Goal: Task Accomplishment & Management: Use online tool/utility

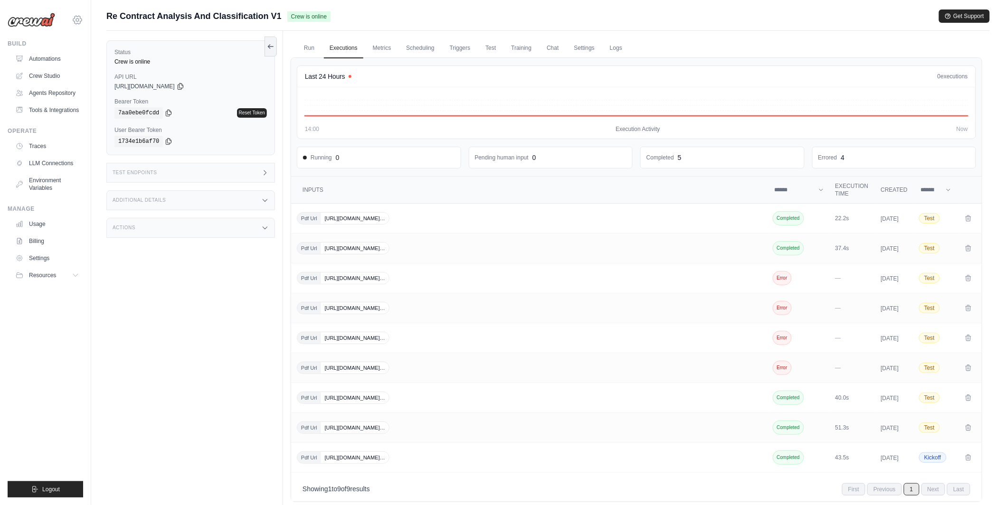
click at [82, 21] on icon at bounding box center [77, 19] width 11 height 11
click at [85, 23] on div "tom@crewai.com CrewAI Internal Org MP@Crew NC@Crew Lixil" at bounding box center [45, 252] width 91 height 505
click at [77, 19] on icon at bounding box center [77, 19] width 11 height 11
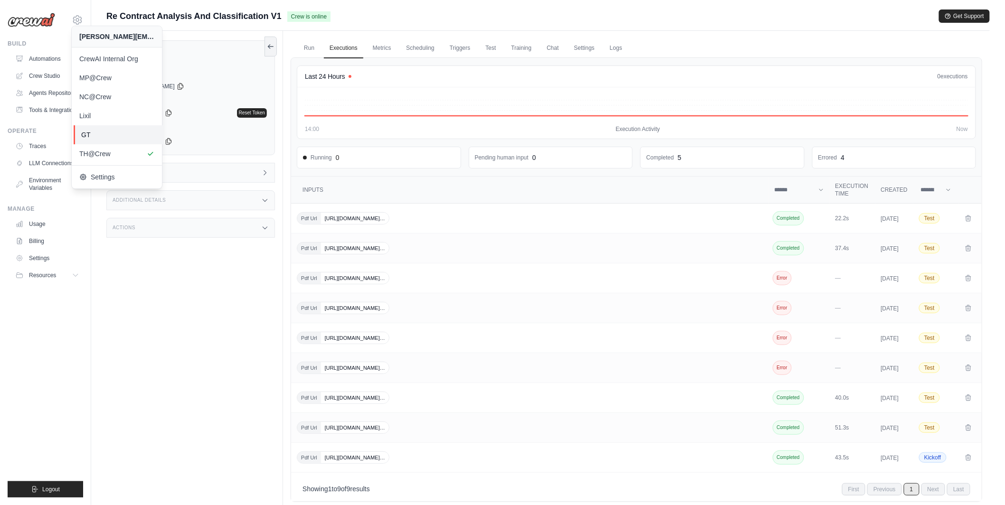
click at [99, 140] on link "GT" at bounding box center [119, 134] width 90 height 19
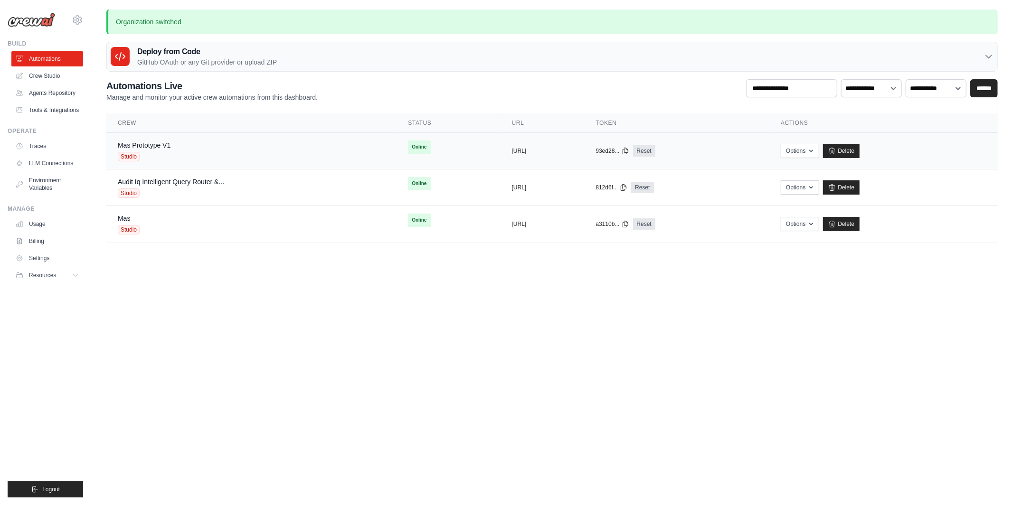
click at [130, 156] on span "Studio" at bounding box center [129, 157] width 22 height 10
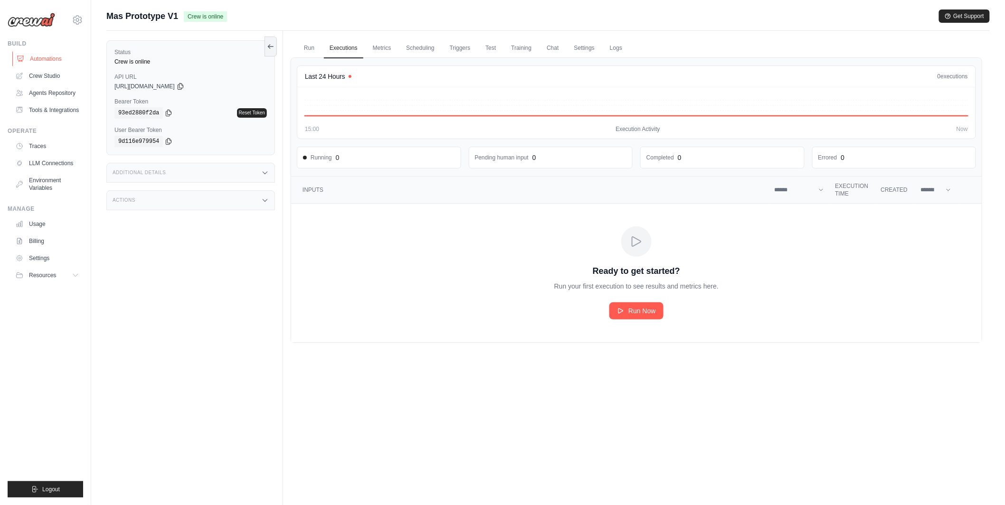
click at [58, 58] on link "Automations" at bounding box center [48, 58] width 72 height 15
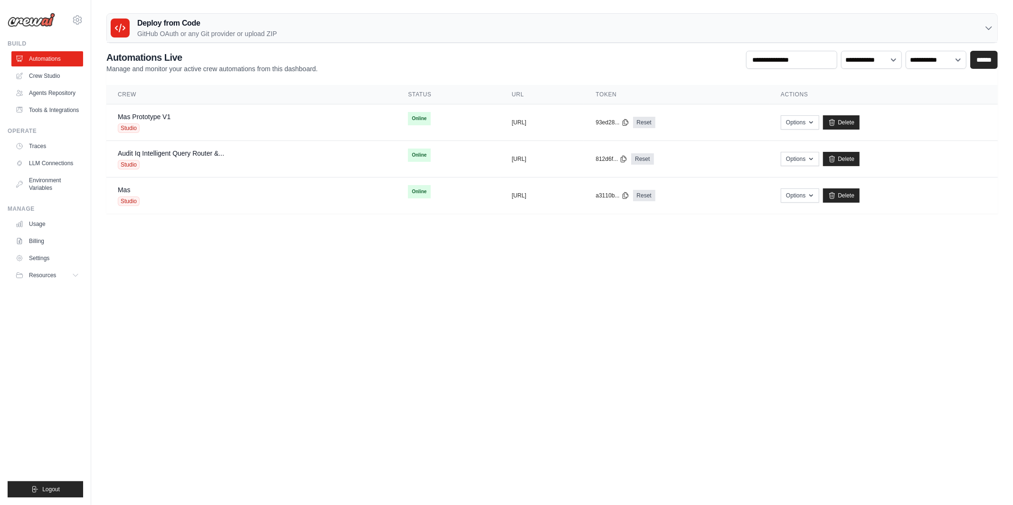
click at [197, 14] on div "Deploy from Code GitHub OAuth or any Git provider or upload ZIP" at bounding box center [552, 28] width 891 height 29
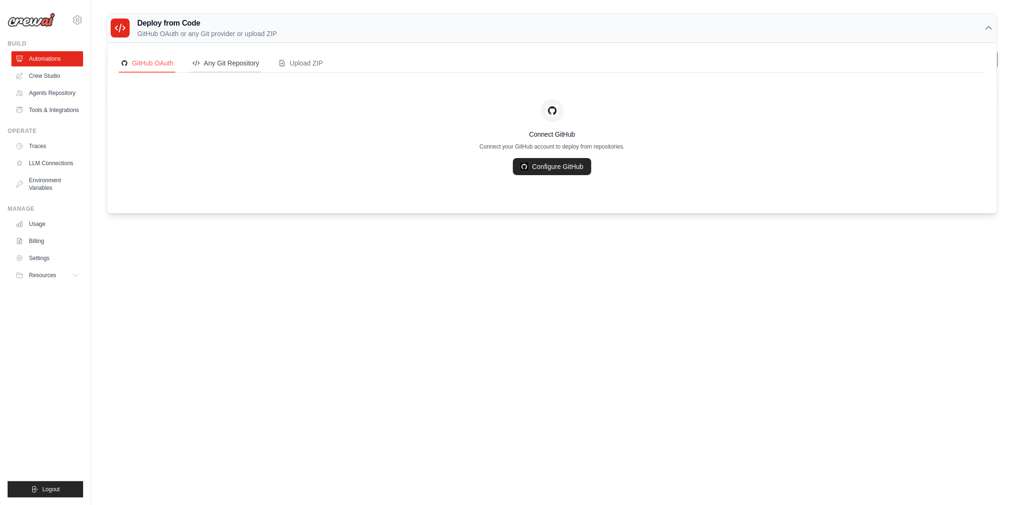
click at [231, 62] on div "Any Git Repository" at bounding box center [225, 63] width 67 height 10
click at [546, 165] on link "Add Git Repository" at bounding box center [552, 166] width 83 height 17
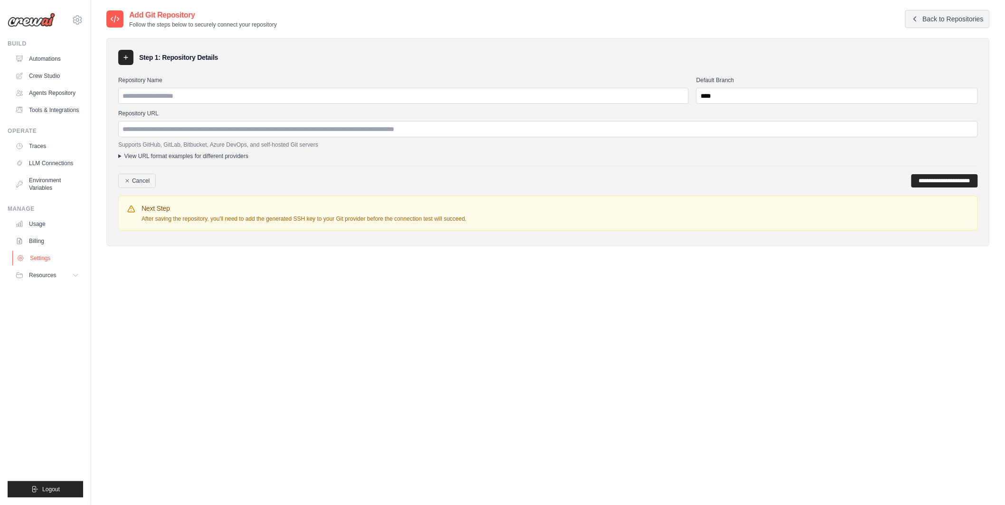
click at [37, 256] on link "Settings" at bounding box center [48, 258] width 72 height 15
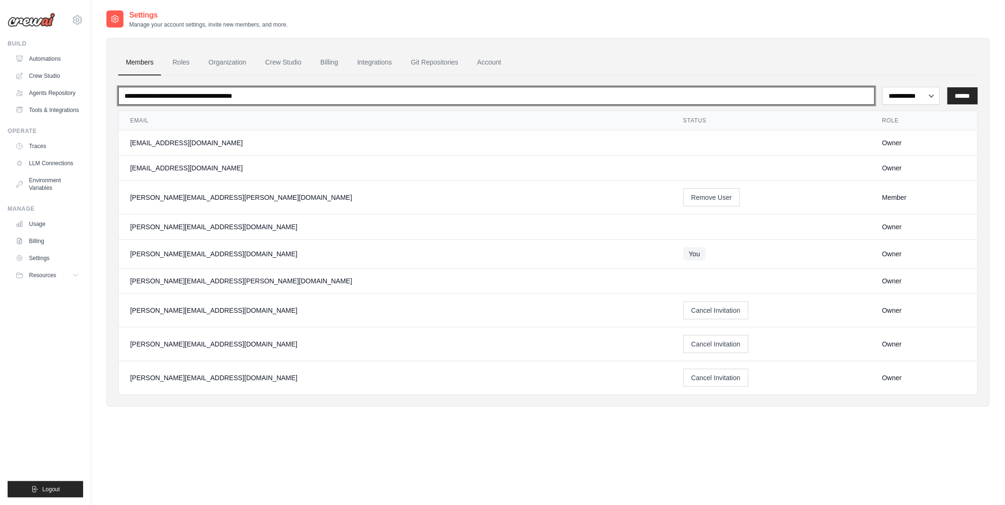
click at [356, 99] on input "email" at bounding box center [496, 96] width 757 height 18
click at [883, 200] on div "Member" at bounding box center [925, 198] width 84 height 10
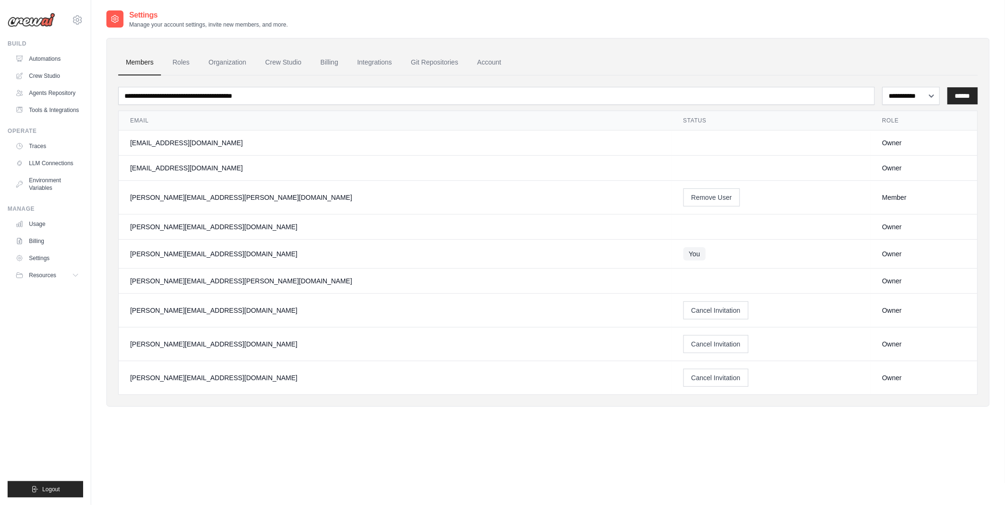
click at [883, 200] on div "Member" at bounding box center [925, 198] width 84 height 10
click at [883, 167] on div "Owner" at bounding box center [925, 168] width 84 height 10
click at [916, 95] on select "**********" at bounding box center [911, 96] width 57 height 18
click at [586, 421] on div "**********" at bounding box center [548, 216] width 884 height 413
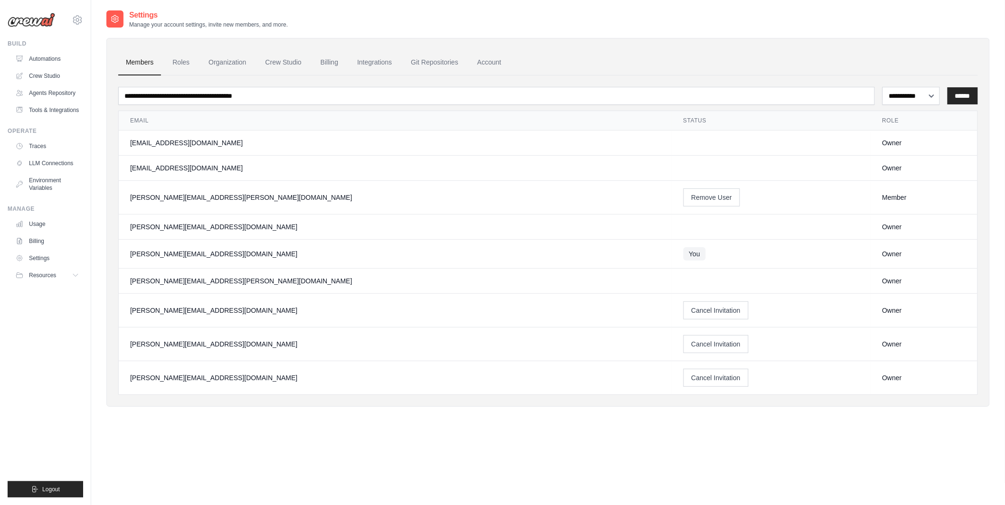
drag, startPoint x: 210, startPoint y: 380, endPoint x: 124, endPoint y: 382, distance: 86.5
click at [124, 382] on td "vineeth.das@ie.gt.com" at bounding box center [395, 379] width 553 height 34
copy div "vineeth.das@ie.gt.com"
click at [257, 426] on div "**********" at bounding box center [548, 262] width 884 height 505
click at [684, 379] on button "Cancel Invitation" at bounding box center [717, 378] width 66 height 18
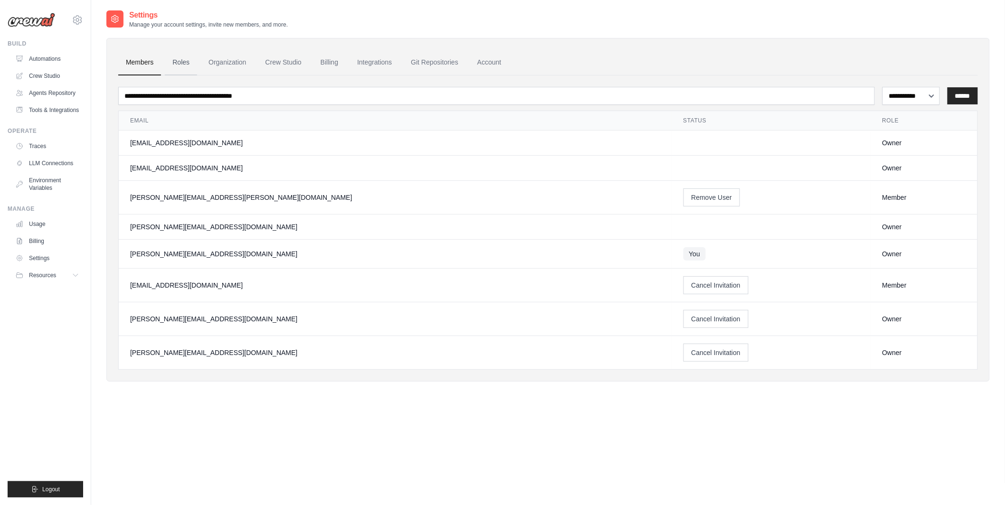
click at [181, 63] on link "Roles" at bounding box center [181, 63] width 32 height 26
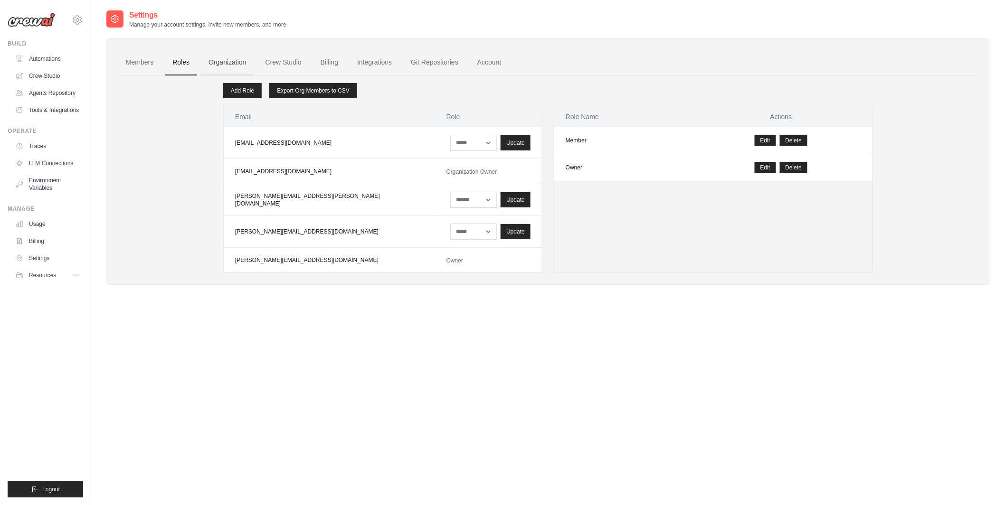
click at [226, 63] on link "Organization" at bounding box center [227, 63] width 53 height 26
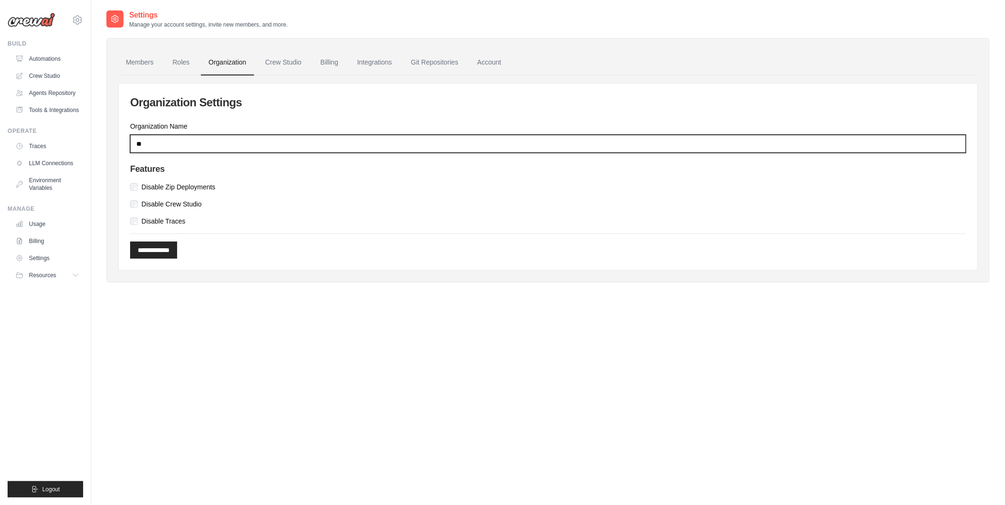
click at [175, 148] on input "**" at bounding box center [548, 144] width 836 height 18
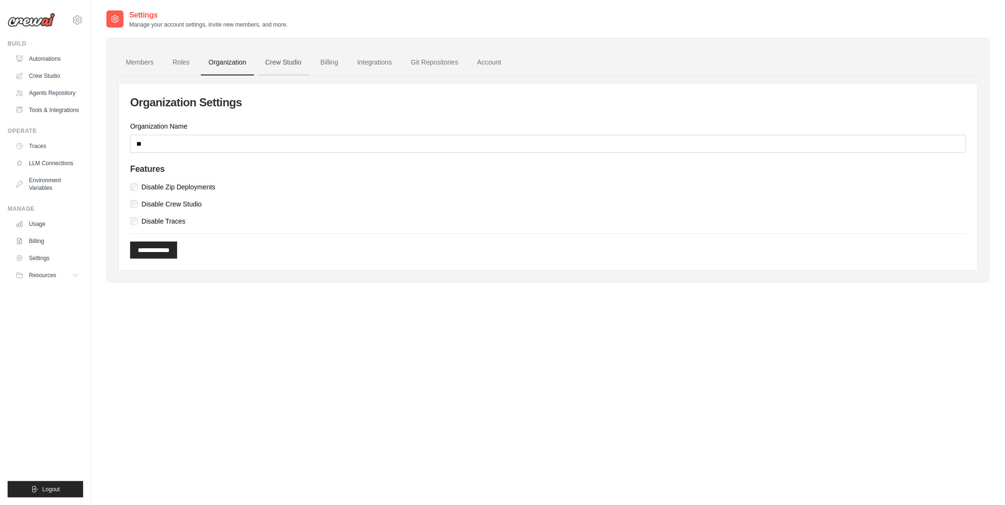
click at [285, 66] on link "Crew Studio" at bounding box center [283, 63] width 51 height 26
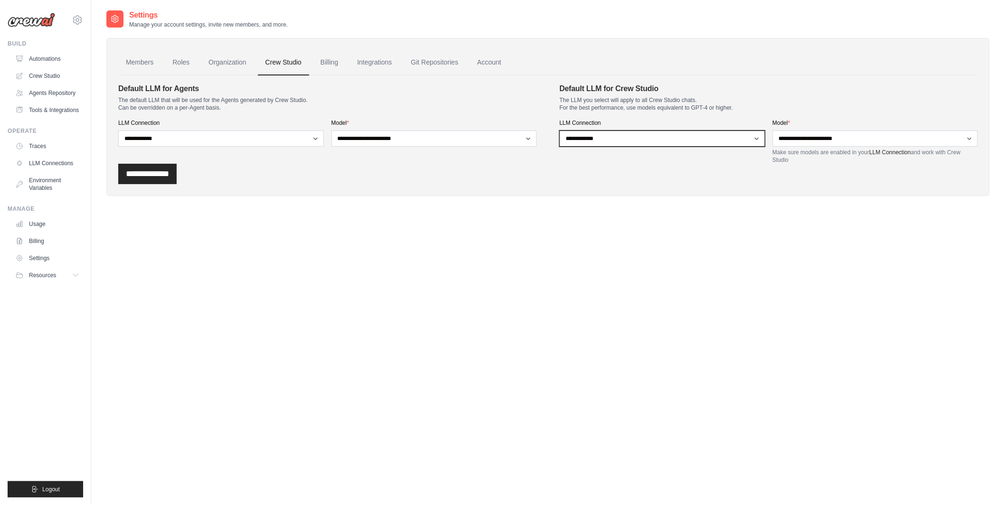
click at [614, 141] on select "**********" at bounding box center [663, 139] width 206 height 16
click at [319, 64] on link "Billing" at bounding box center [329, 63] width 33 height 26
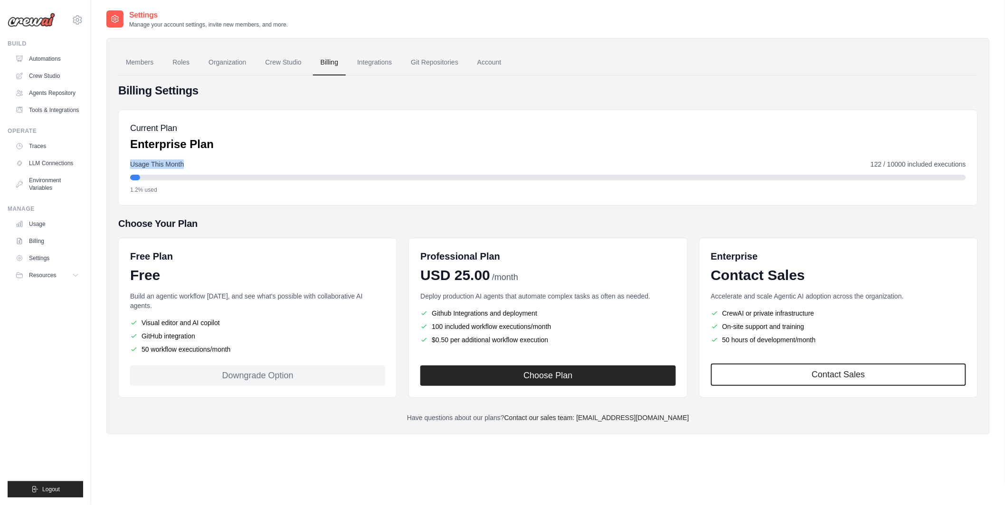
drag, startPoint x: 130, startPoint y: 166, endPoint x: 240, endPoint y: 165, distance: 110.7
click at [241, 165] on div "Usage This Month 122 / 10000 included executions" at bounding box center [548, 165] width 836 height 10
drag, startPoint x: 124, startPoint y: 186, endPoint x: 209, endPoint y: 186, distance: 84.6
click at [210, 186] on div "Current Plan Enterprise Plan Usage This Month 122 / 10000 included executions 1…" at bounding box center [548, 158] width 860 height 96
click at [209, 195] on div "Current Plan Enterprise Plan Usage This Month 122 / 10000 included executions 1…" at bounding box center [548, 158] width 860 height 96
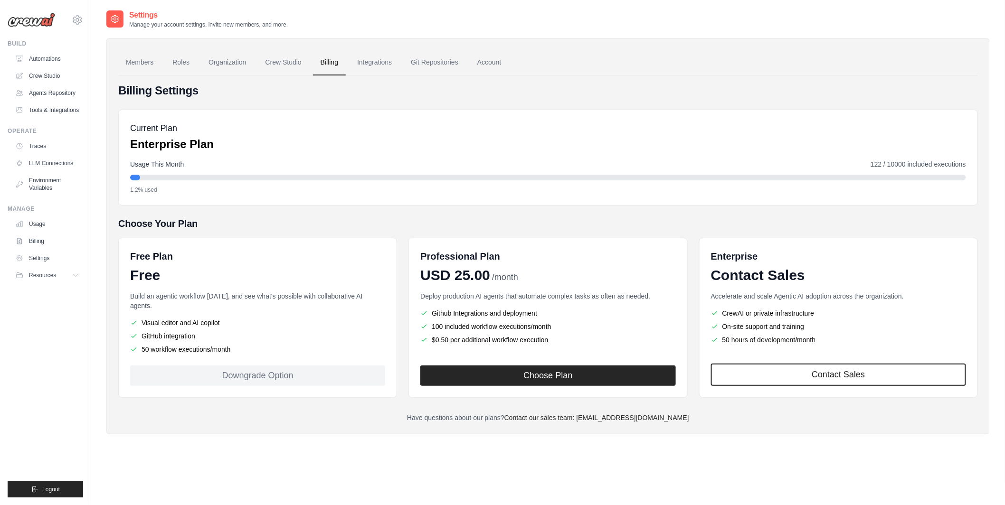
click at [963, 164] on span "122 / 10000 included executions" at bounding box center [918, 165] width 95 height 10
click at [891, 165] on span "122 / 10000 included executions" at bounding box center [918, 165] width 95 height 10
click at [387, 68] on link "Integrations" at bounding box center [375, 63] width 50 height 26
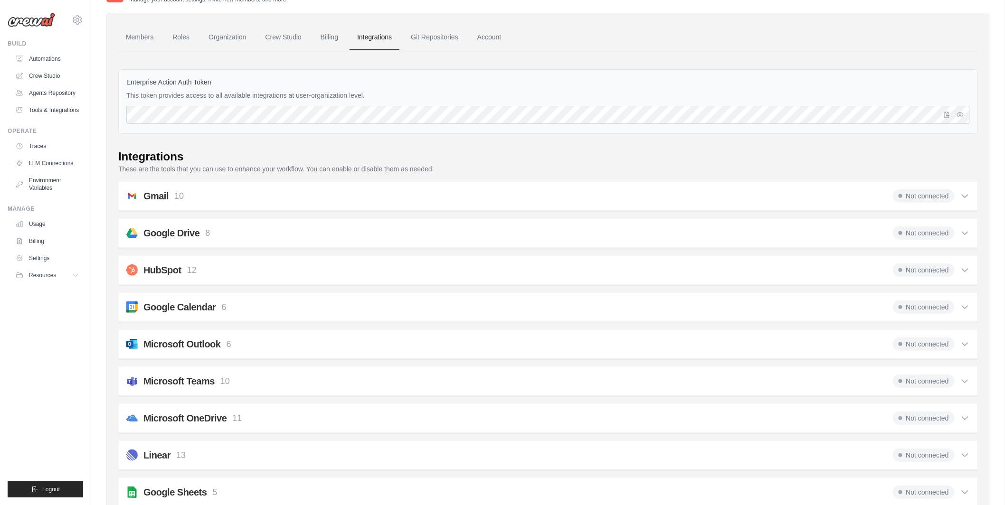
scroll to position [22, 0]
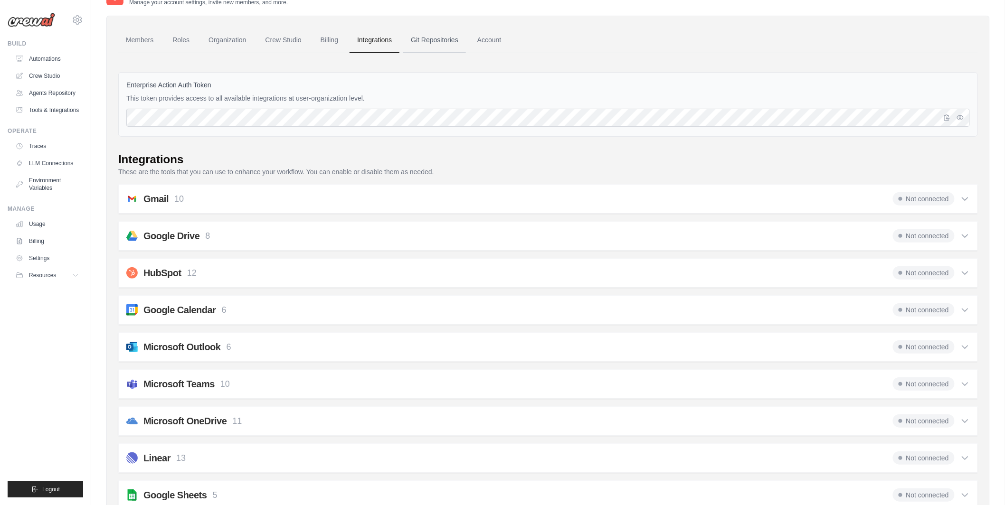
click at [439, 37] on link "Git Repositories" at bounding box center [434, 41] width 63 height 26
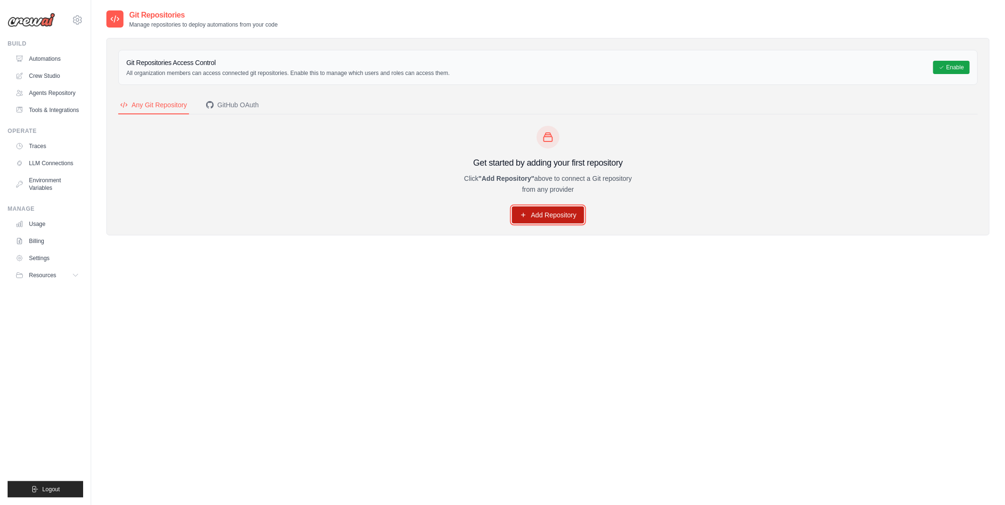
click at [544, 219] on link "Add Repository" at bounding box center [548, 215] width 72 height 17
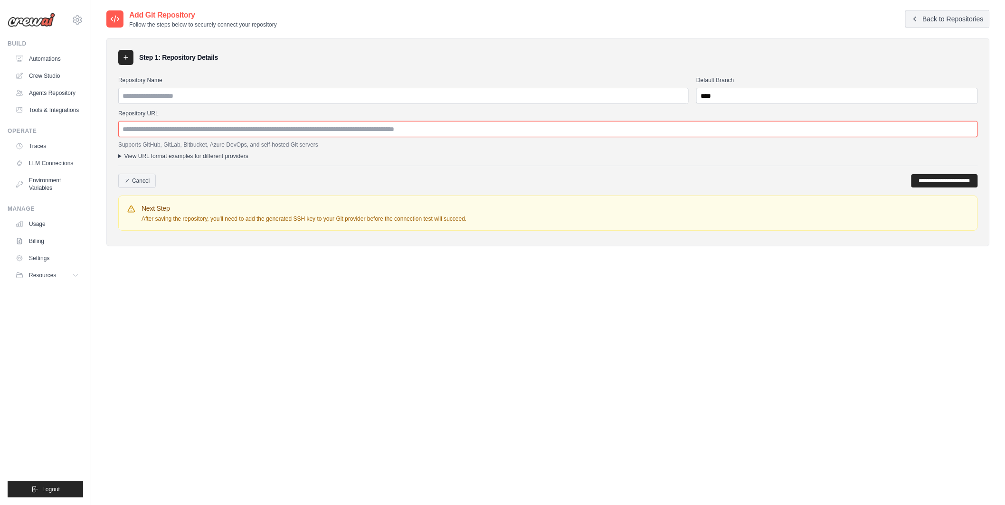
click at [311, 134] on input "Repository URL" at bounding box center [548, 129] width 860 height 16
click at [119, 155] on summary "View URL format examples for different providers" at bounding box center [548, 156] width 860 height 8
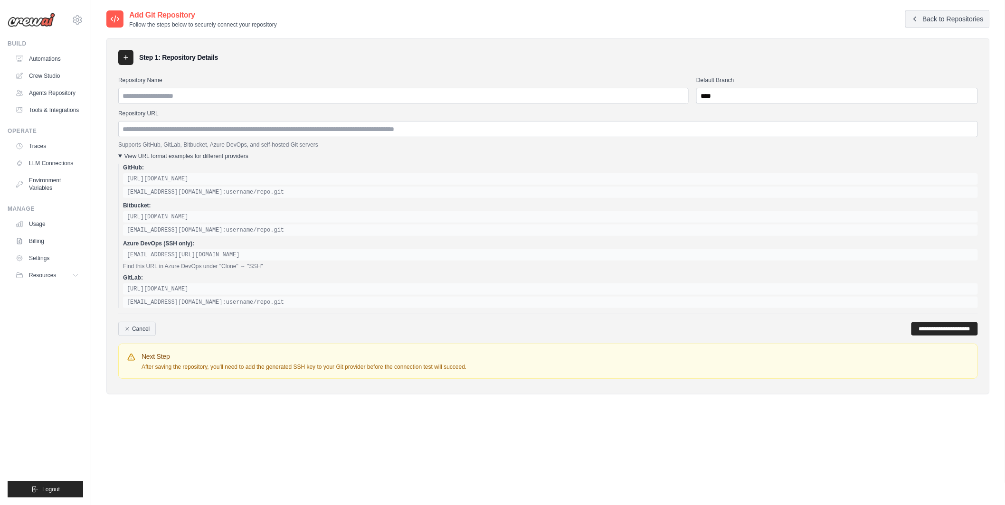
click at [238, 258] on div "git@ssh.dev.azure.com/org/project/repo" at bounding box center [550, 254] width 855 height 11
click at [240, 257] on div "git@ssh.dev.azure.com/org/project/repo" at bounding box center [550, 254] width 855 height 11
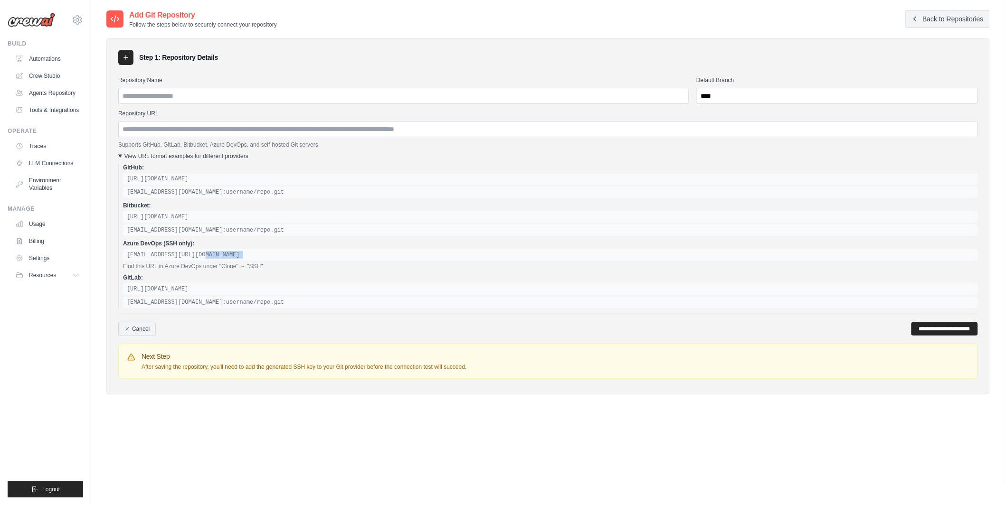
click at [211, 251] on div "git@ssh.dev.azure.com/org/project/repo" at bounding box center [550, 254] width 855 height 11
click at [142, 339] on div "Repository Name Default Branch **** Repository URL Supports GitHub, GitLab, Bit…" at bounding box center [548, 228] width 860 height 310
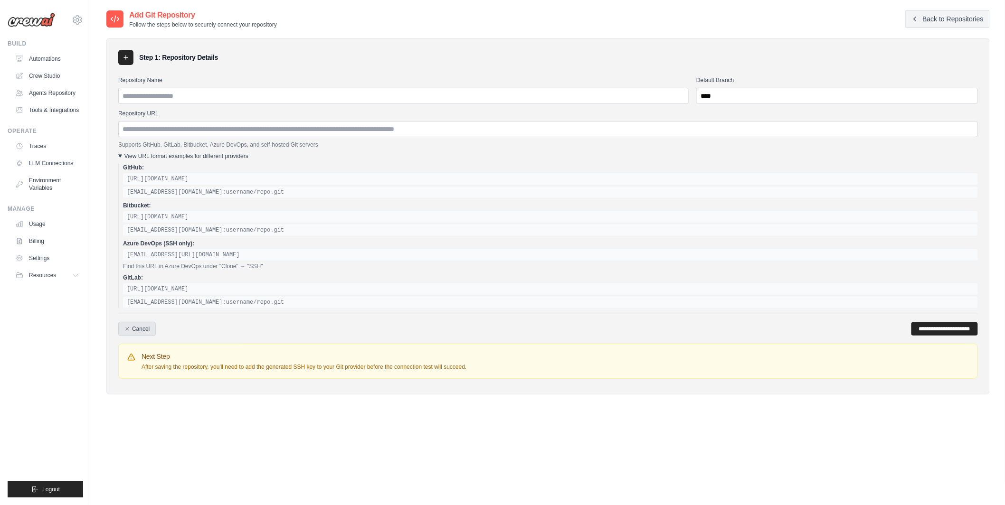
click at [143, 327] on link "Cancel" at bounding box center [137, 329] width 38 height 14
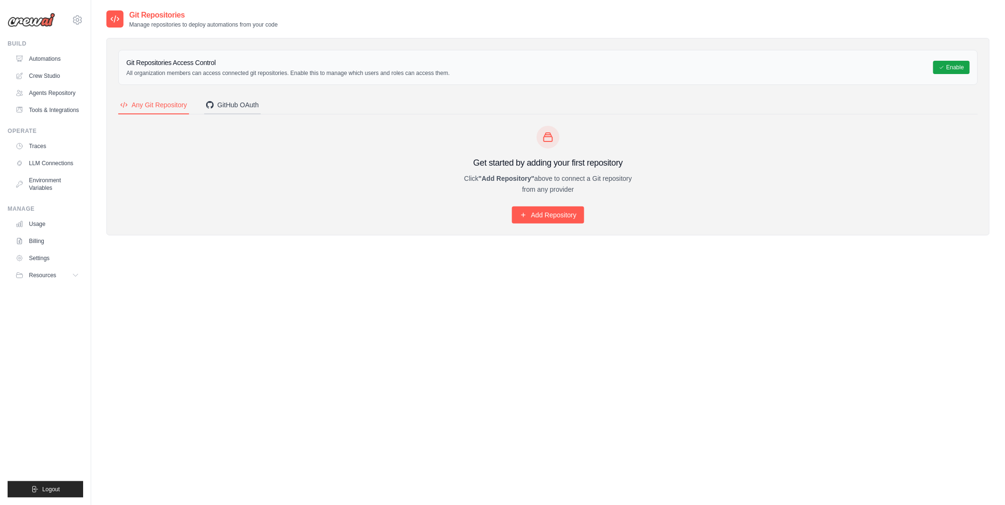
click at [234, 112] on button "GitHub OAuth" at bounding box center [232, 105] width 57 height 18
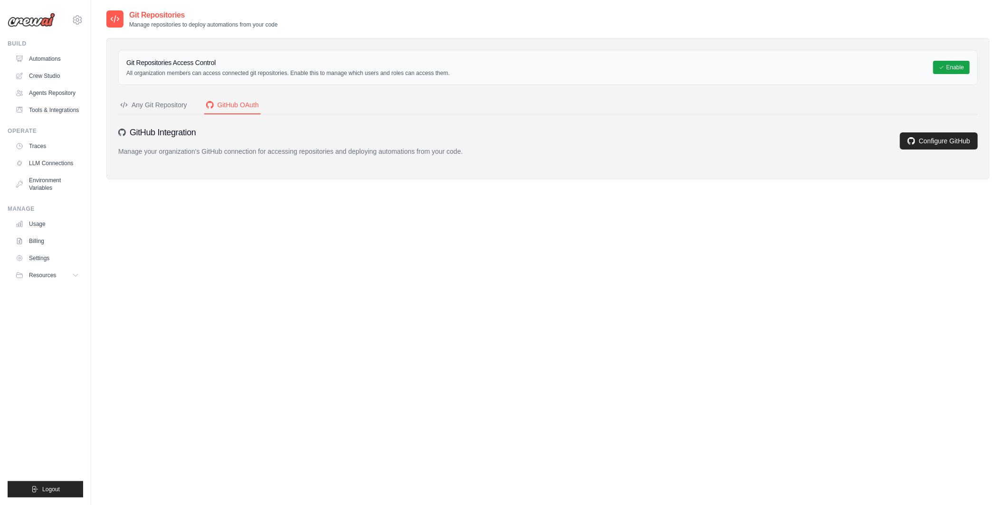
click at [166, 105] on div "Any Git Repository" at bounding box center [153, 105] width 67 height 10
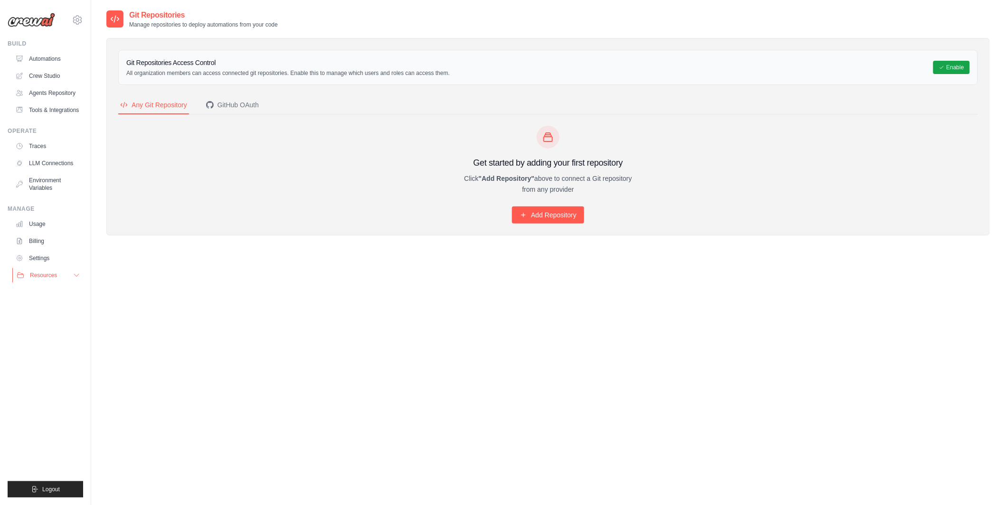
click at [47, 278] on span "Resources" at bounding box center [43, 276] width 27 height 8
click at [66, 339] on span "Video Tutorials" at bounding box center [53, 337] width 38 height 8
click at [71, 272] on button "Resources" at bounding box center [48, 275] width 72 height 15
click at [60, 220] on link "Usage" at bounding box center [48, 224] width 72 height 15
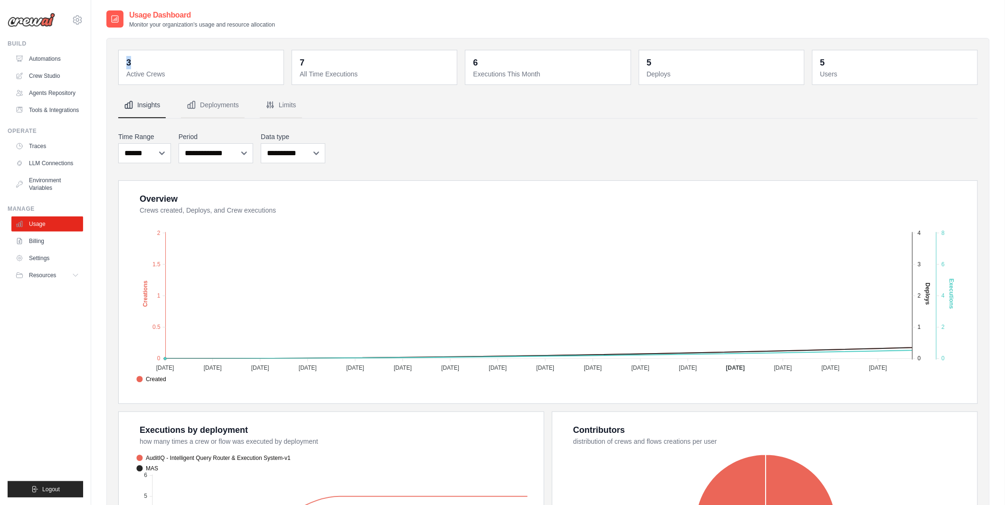
drag, startPoint x: 124, startPoint y: 60, endPoint x: 135, endPoint y: 59, distance: 11.4
click at [135, 59] on div "3 Active Crews" at bounding box center [200, 67] width 153 height 23
click at [135, 59] on dd "3" at bounding box center [202, 62] width 152 height 13
drag, startPoint x: 125, startPoint y: 62, endPoint x: 137, endPoint y: 62, distance: 12.4
click at [138, 62] on div "3 Active Crews" at bounding box center [200, 67] width 153 height 23
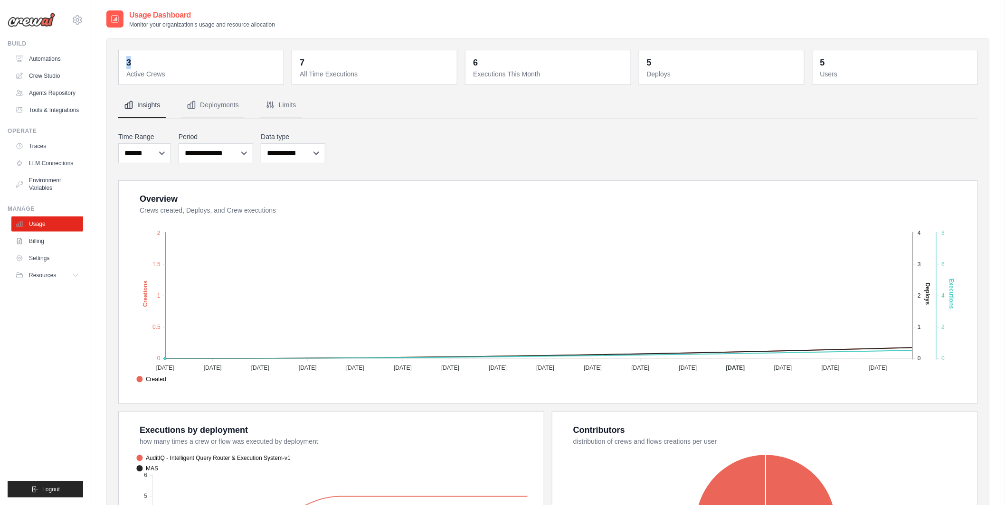
click at [137, 62] on dd "3" at bounding box center [202, 62] width 152 height 13
click at [830, 75] on dt "Users" at bounding box center [896, 74] width 152 height 10
click at [829, 71] on dt "Users" at bounding box center [896, 74] width 152 height 10
click at [57, 63] on link "Automations" at bounding box center [48, 58] width 72 height 15
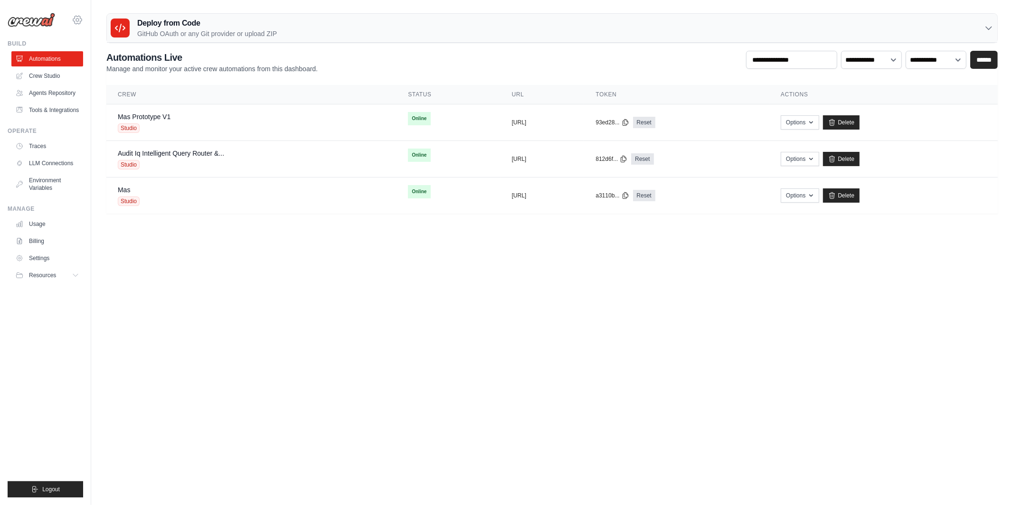
click at [77, 16] on icon at bounding box center [77, 19] width 11 height 11
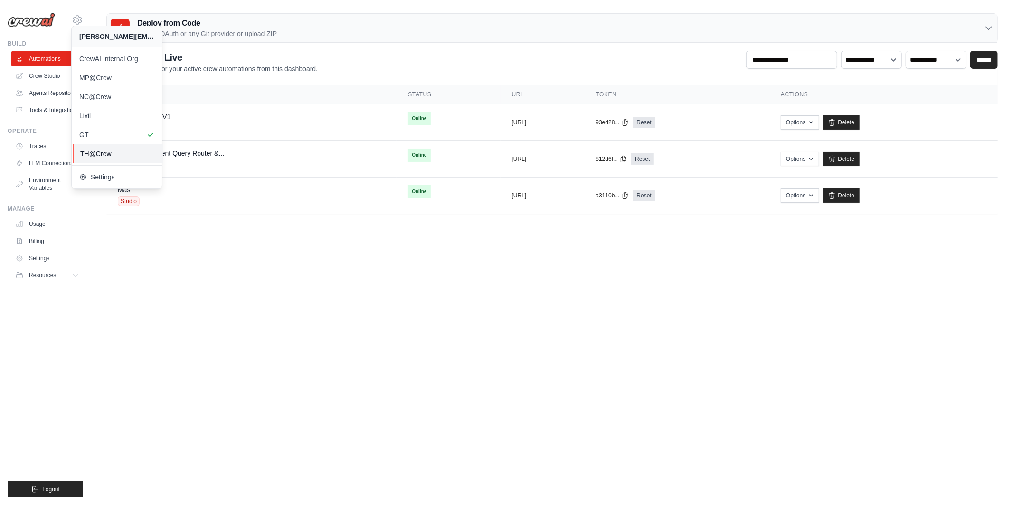
click at [92, 153] on span "TH@Crew" at bounding box center [117, 154] width 75 height 10
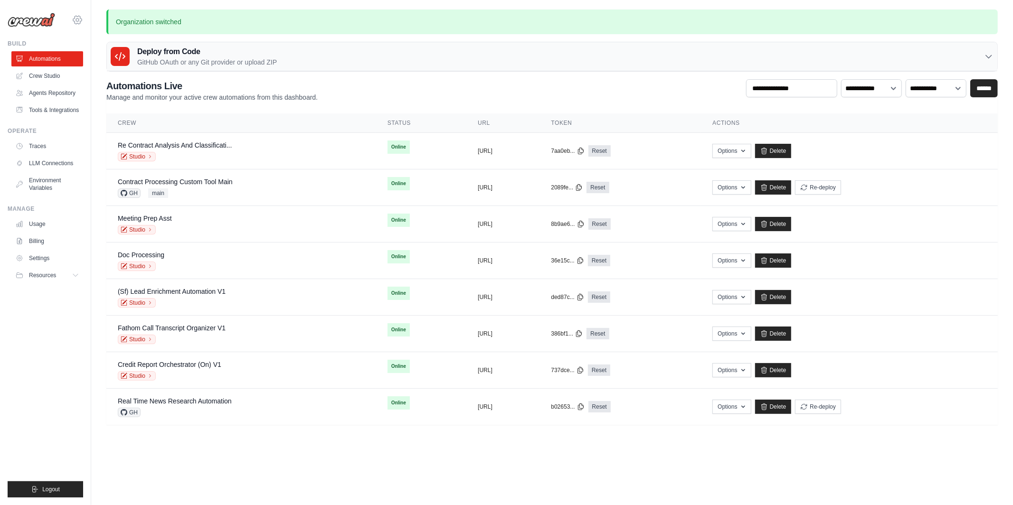
click at [76, 21] on icon at bounding box center [77, 20] width 3 height 3
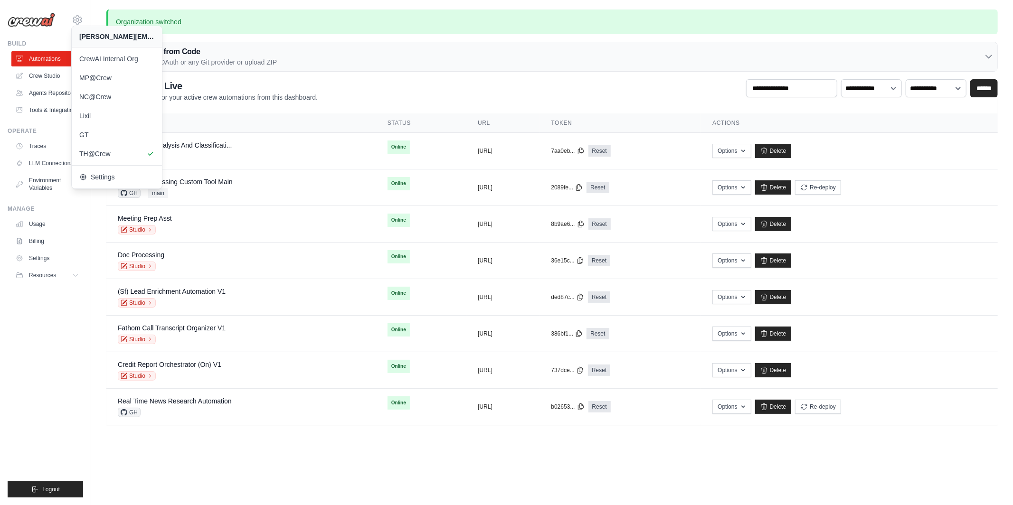
click at [102, 244] on div "Organization switched Deploy from Code GitHub OAuth or any Git provider or uplo…" at bounding box center [552, 218] width 922 height 416
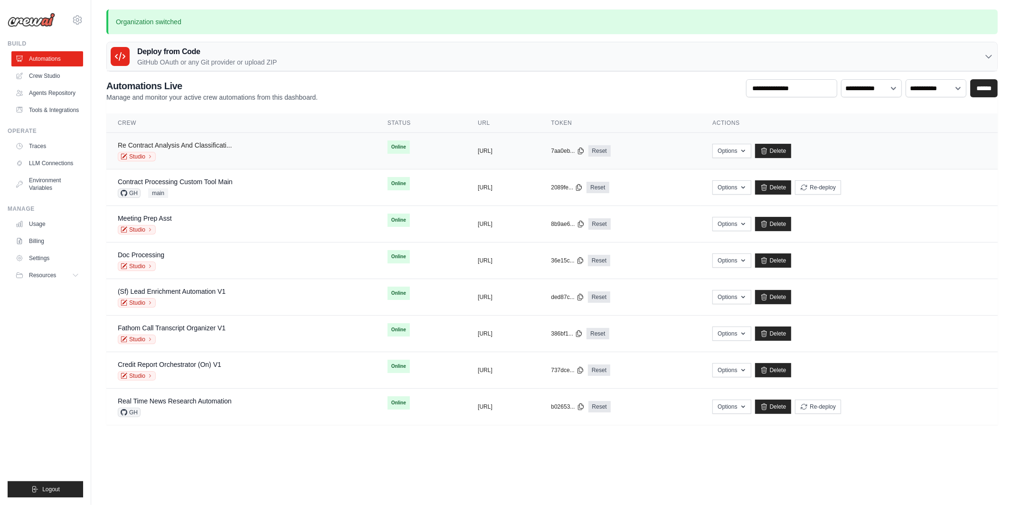
click at [203, 145] on link "Re Contract Analysis And Classificati..." at bounding box center [175, 146] width 114 height 8
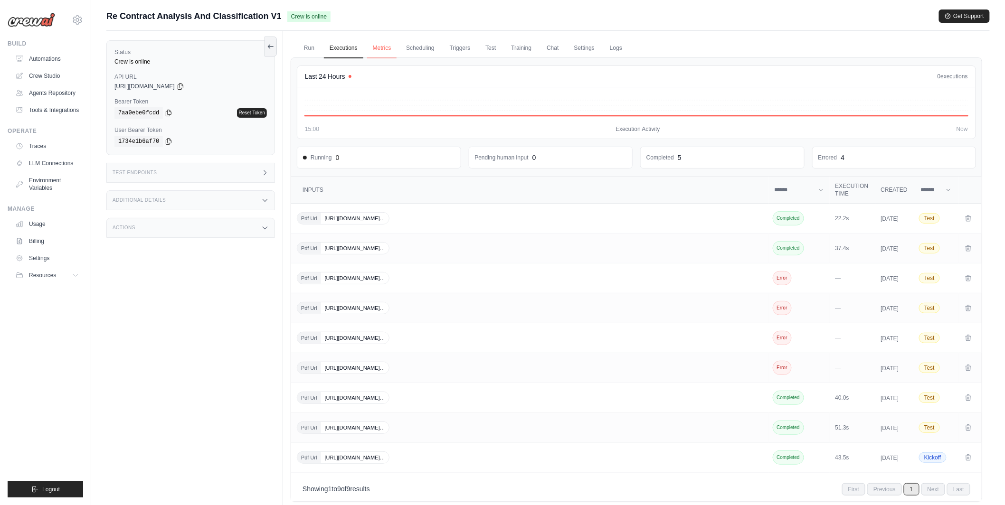
click at [378, 48] on link "Metrics" at bounding box center [382, 48] width 30 height 20
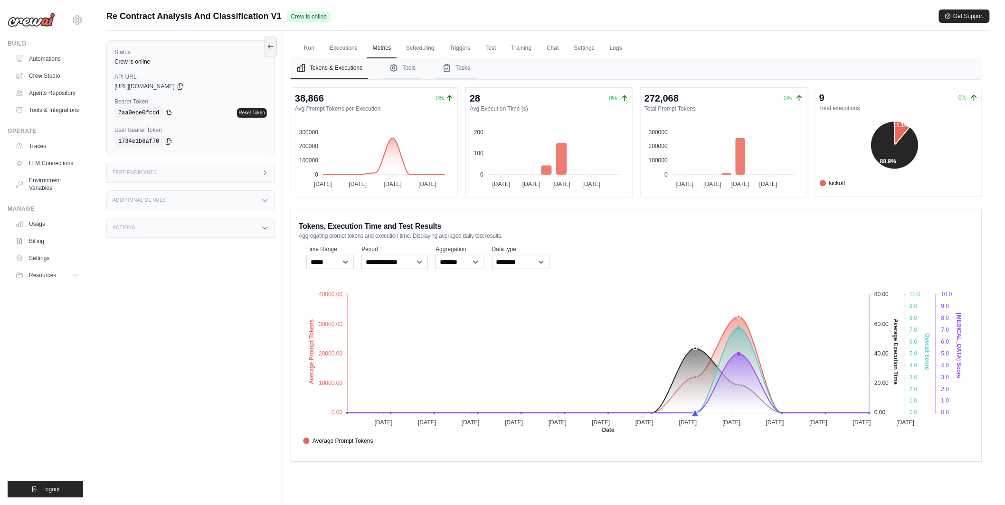
click at [849, 106] on dt "Total executions" at bounding box center [898, 109] width 159 height 8
drag, startPoint x: 292, startPoint y: 98, endPoint x: 325, endPoint y: 99, distance: 32.8
click at [325, 99] on div "38,866 0% Avg Prompt Tokens per Execution 300000 300000 200000 200000 100000 10…" at bounding box center [374, 141] width 166 height 109
click at [523, 46] on link "Training" at bounding box center [521, 48] width 32 height 20
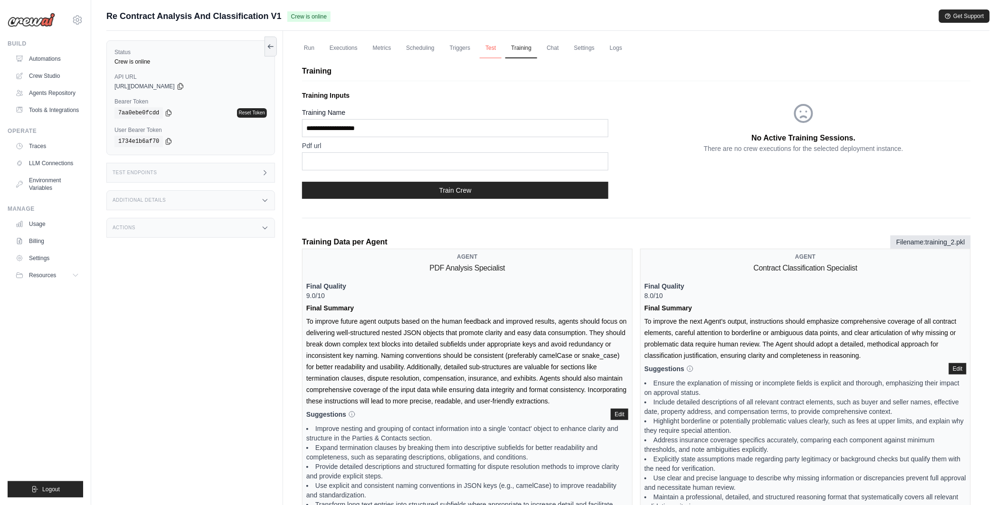
click at [492, 48] on link "Test" at bounding box center [491, 48] width 22 height 20
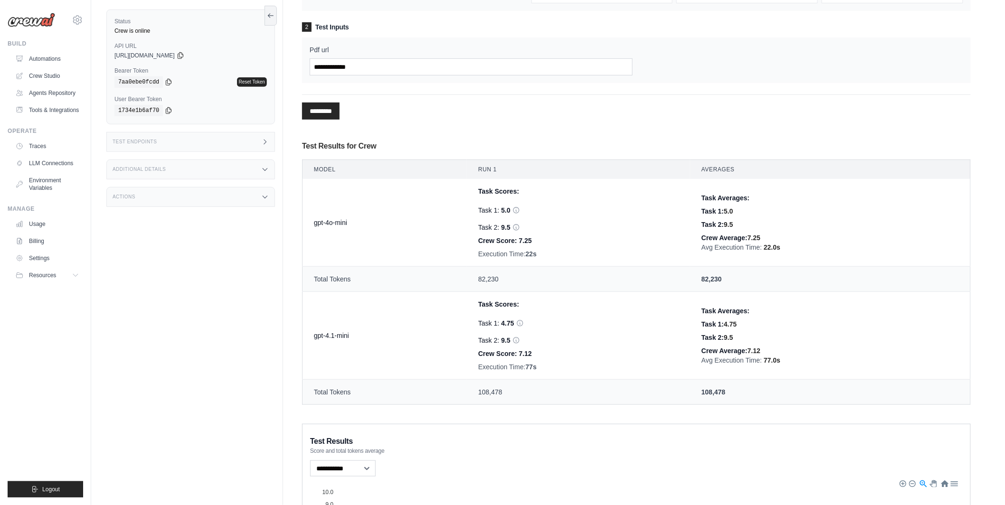
scroll to position [162, 0]
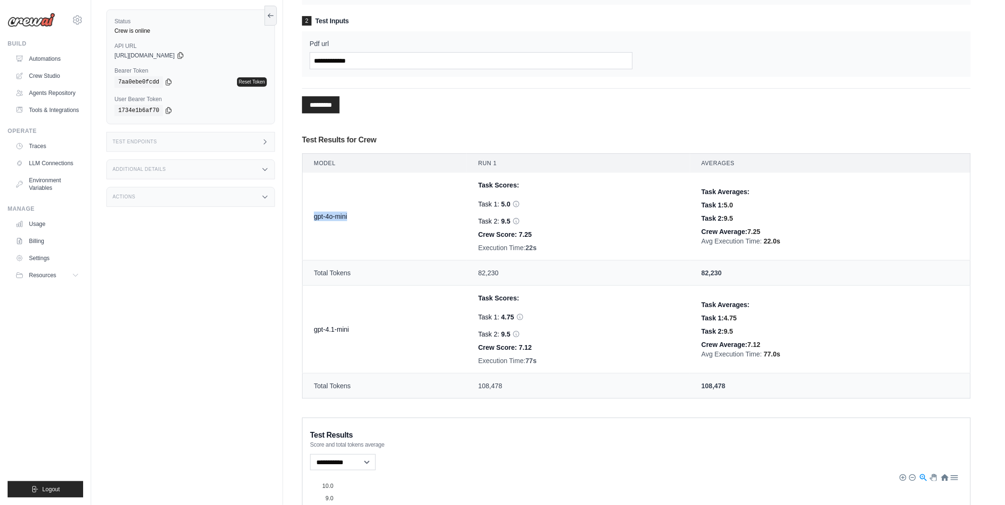
drag, startPoint x: 314, startPoint y: 215, endPoint x: 352, endPoint y: 215, distance: 39.0
click at [352, 215] on td "gpt-4o-mini" at bounding box center [385, 217] width 165 height 88
drag, startPoint x: 311, startPoint y: 330, endPoint x: 352, endPoint y: 330, distance: 41.3
click at [353, 331] on td "gpt-4.1-mini" at bounding box center [385, 330] width 165 height 88
drag, startPoint x: 464, startPoint y: 385, endPoint x: 559, endPoint y: 381, distance: 95.6
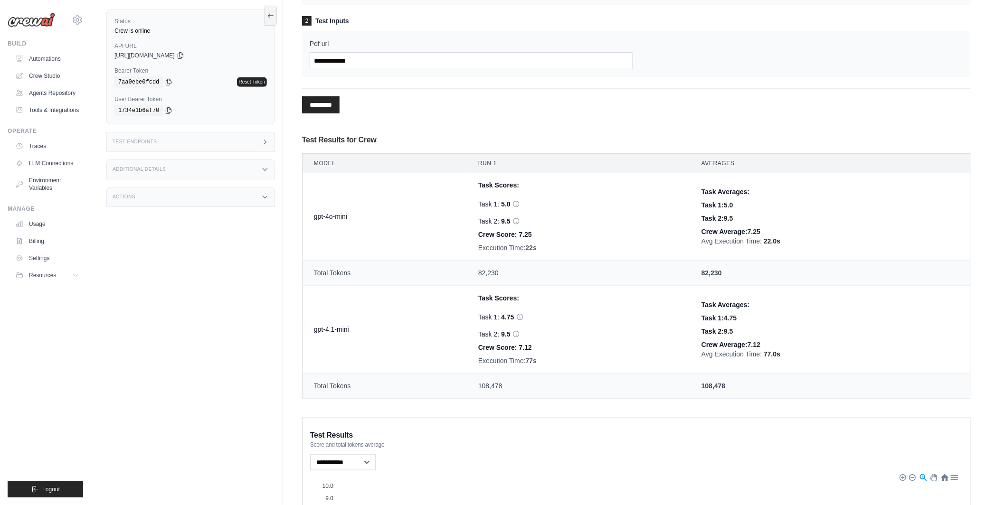
click at [559, 381] on tr "Total Tokens 108,478 108,478" at bounding box center [637, 386] width 668 height 25
drag, startPoint x: 548, startPoint y: 385, endPoint x: 457, endPoint y: 385, distance: 90.7
click at [457, 385] on tr "Total Tokens 108,478 108,478" at bounding box center [637, 386] width 668 height 25
drag, startPoint x: 513, startPoint y: 272, endPoint x: 468, endPoint y: 275, distance: 44.7
click at [468, 274] on td "82,230" at bounding box center [578, 273] width 223 height 25
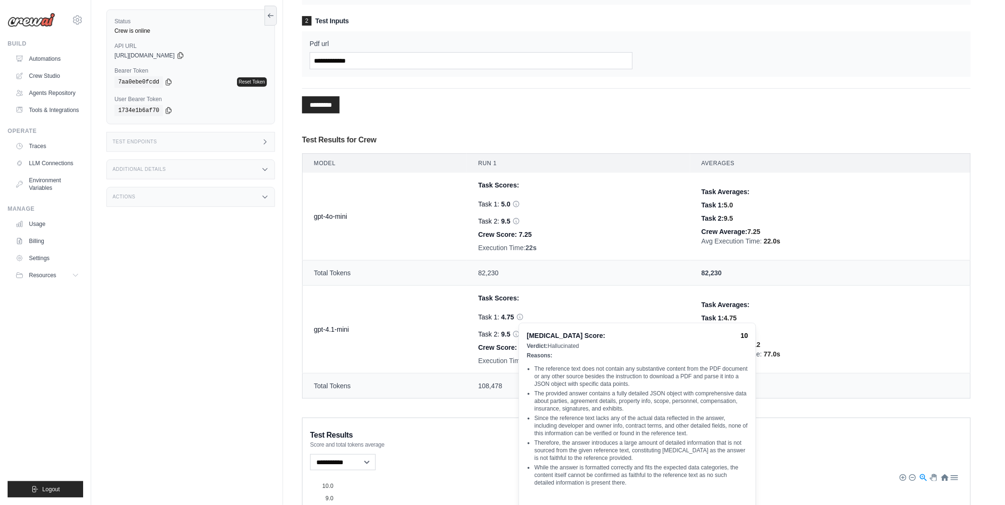
click at [490, 369] on td "Task Scores: Task 1: 4.75 Hallucination Score: 10 Verdict: Hallucinated Reasons…" at bounding box center [578, 330] width 223 height 88
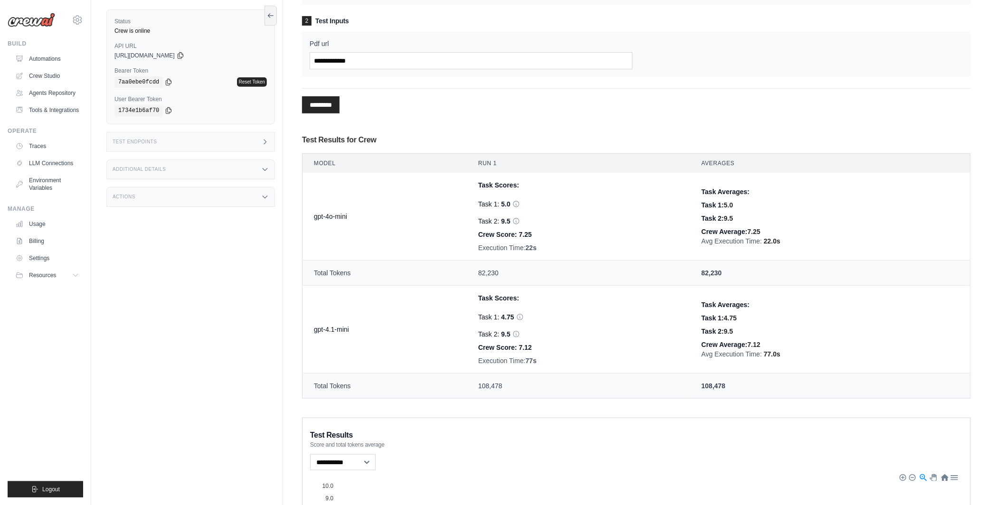
click at [532, 364] on span "77s" at bounding box center [531, 361] width 11 height 8
drag, startPoint x: 501, startPoint y: 276, endPoint x: 466, endPoint y: 276, distance: 35.2
click at [467, 276] on td "82,230" at bounding box center [578, 273] width 223 height 25
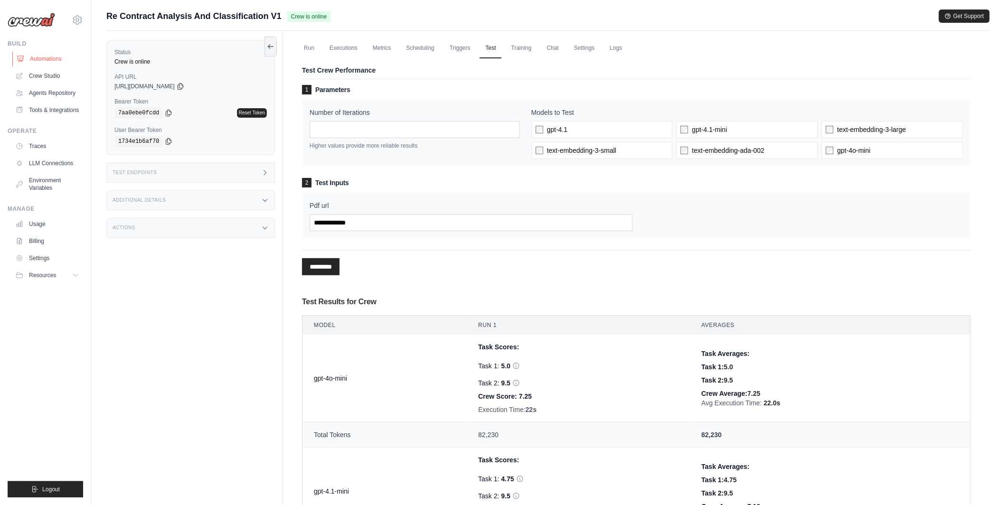
click at [53, 61] on link "Automations" at bounding box center [48, 58] width 72 height 15
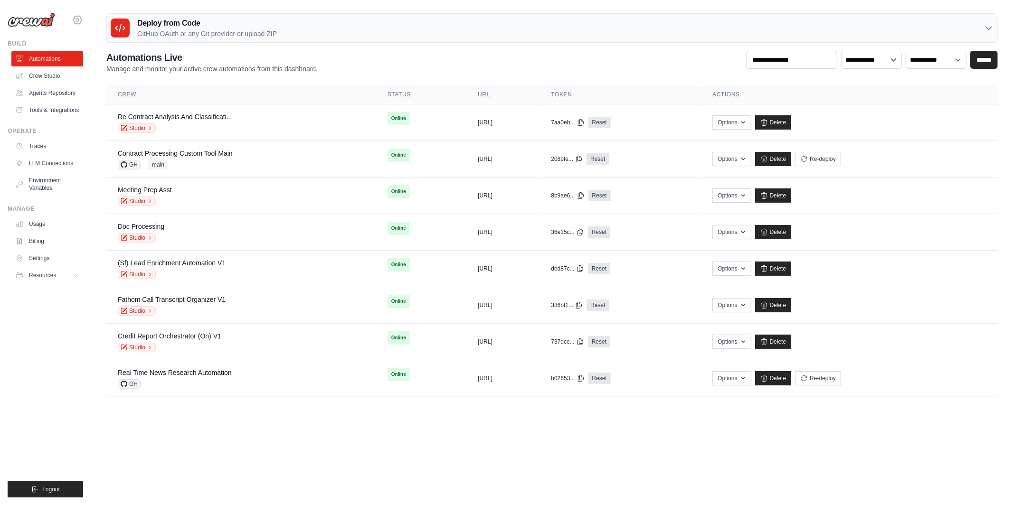
click at [78, 17] on icon at bounding box center [77, 19] width 11 height 11
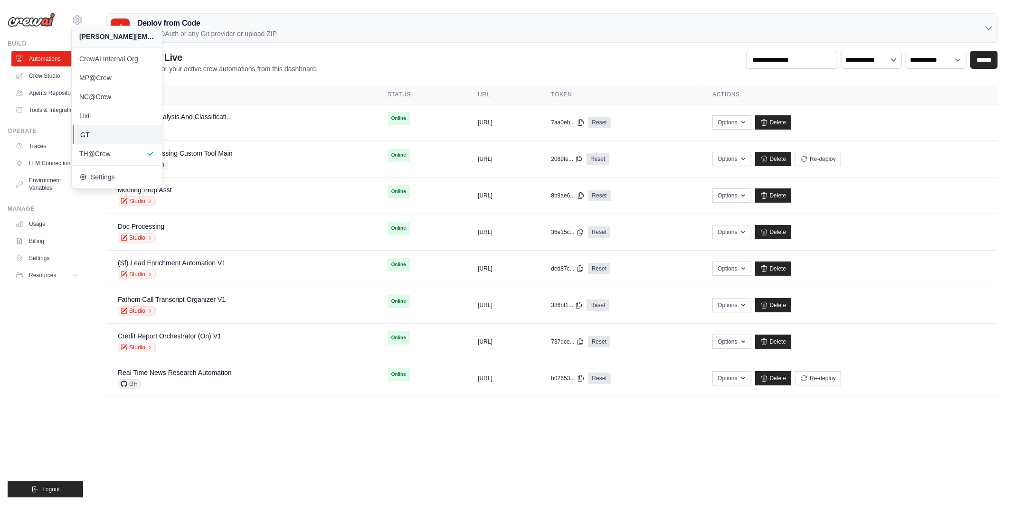
click at [95, 133] on span "GT" at bounding box center [117, 135] width 75 height 10
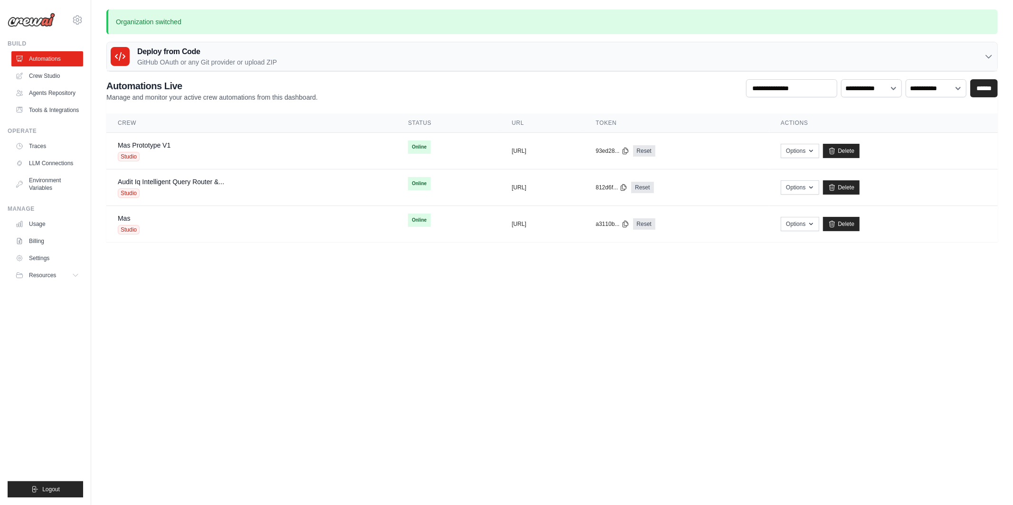
click at [510, 398] on body "[PERSON_NAME][EMAIL_ADDRESS][DOMAIN_NAME] CrewAI Internal Org MP@Crew NC@Crew […" at bounding box center [506, 252] width 1013 height 505
click at [163, 153] on div "Studio" at bounding box center [144, 157] width 53 height 10
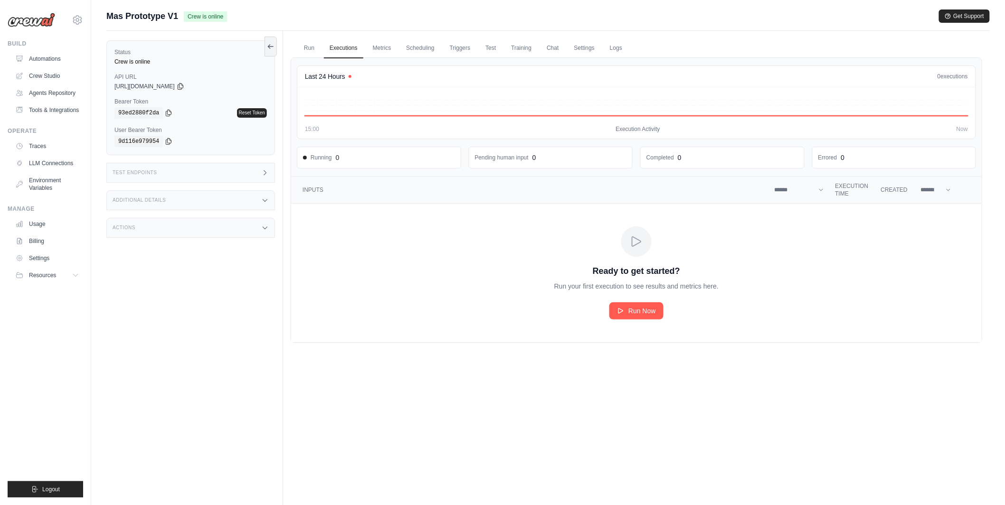
click at [234, 171] on div "Test Endpoints" at bounding box center [190, 173] width 169 height 20
click at [256, 286] on div "Status Crew is online API URL copied [URL][DOMAIN_NAME] Bearer Token copied 93e…" at bounding box center [194, 283] width 177 height 505
click at [261, 273] on div "Status Crew is online API URL copied [URL][DOMAIN_NAME] Bearer Token copied 93e…" at bounding box center [194, 283] width 177 height 505
click at [231, 154] on div "Status Crew is online API URL copied [URL][DOMAIN_NAME] Bearer Token copied 93e…" at bounding box center [190, 97] width 169 height 115
click at [232, 168] on div "Test Endpoints" at bounding box center [190, 173] width 169 height 20
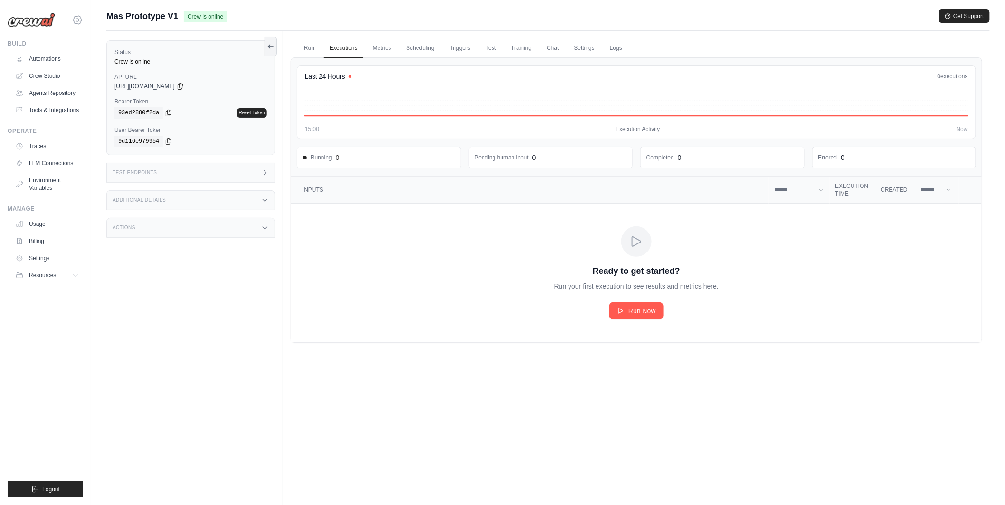
click at [78, 19] on icon at bounding box center [77, 19] width 11 height 11
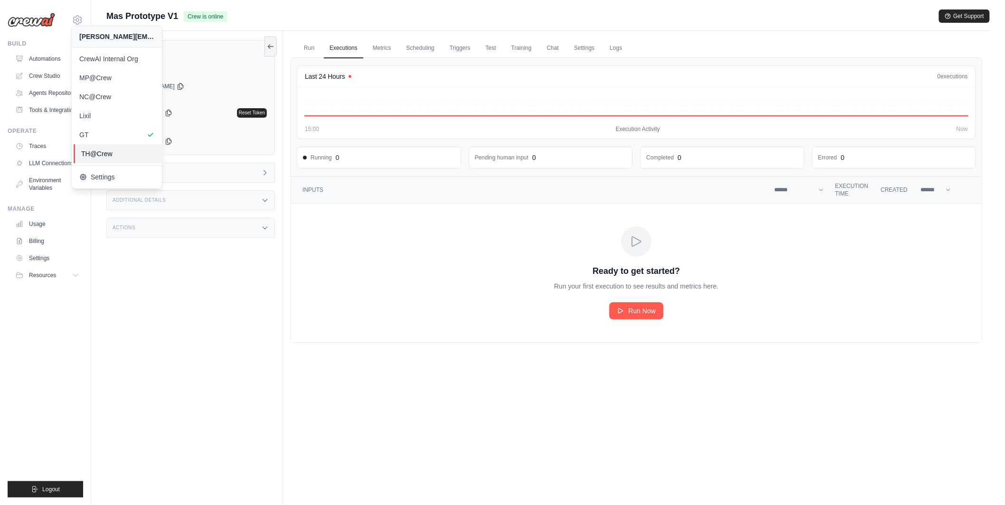
click at [97, 157] on span "TH@Crew" at bounding box center [118, 154] width 75 height 10
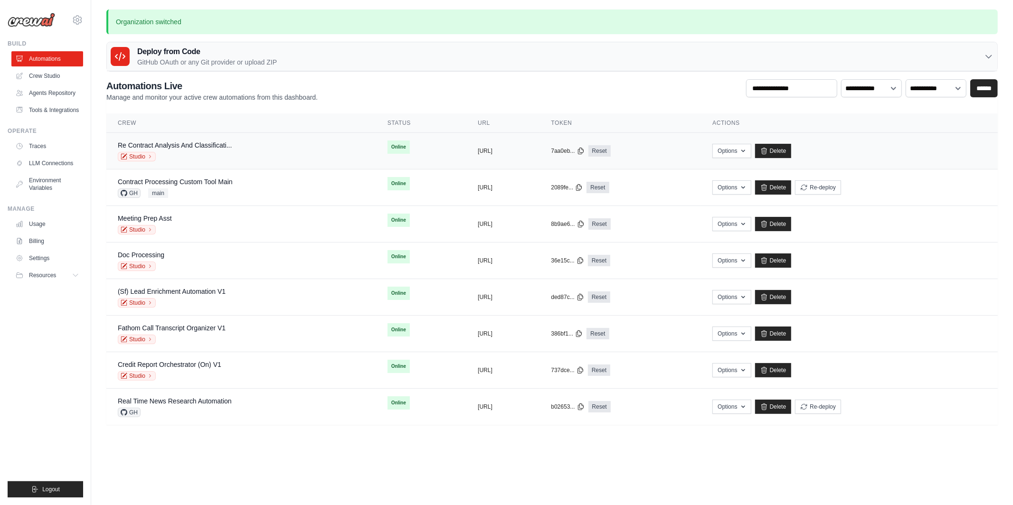
click at [194, 152] on div "Re Contract Analysis And Classificati... Studio" at bounding box center [175, 151] width 114 height 21
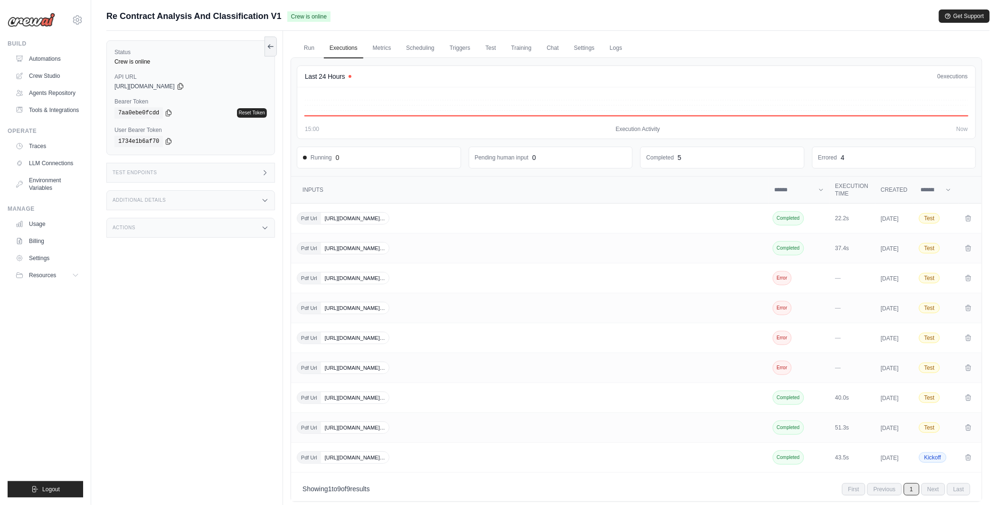
click at [240, 172] on div "Test Endpoints" at bounding box center [190, 173] width 169 height 20
click at [198, 110] on div "7aa0ebe0fcdd Reset Token" at bounding box center [190, 112] width 152 height 11
drag, startPoint x: 112, startPoint y: 78, endPoint x: 142, endPoint y: 78, distance: 29.5
click at [142, 78] on div "Status Crew is online API URL copied https://re-contract-analysis-and-classific…" at bounding box center [190, 97] width 169 height 115
drag, startPoint x: 114, startPoint y: 131, endPoint x: 180, endPoint y: 131, distance: 65.1
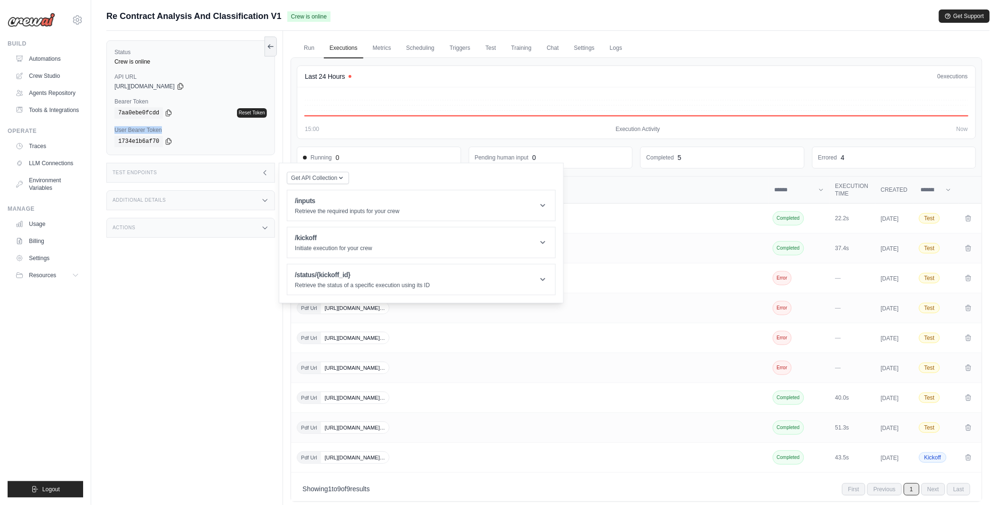
click at [180, 131] on div "Status Crew is online API URL copied https://re-contract-analysis-and-classific…" at bounding box center [190, 97] width 169 height 115
click at [180, 131] on label "User Bearer Token" at bounding box center [190, 130] width 152 height 8
drag, startPoint x: 111, startPoint y: 130, endPoint x: 166, endPoint y: 130, distance: 55.6
click at [166, 130] on div "Status Crew is online API URL copied https://re-contract-analysis-and-classific…" at bounding box center [190, 97] width 169 height 115
click at [163, 133] on label "User Bearer Token" at bounding box center [190, 130] width 152 height 8
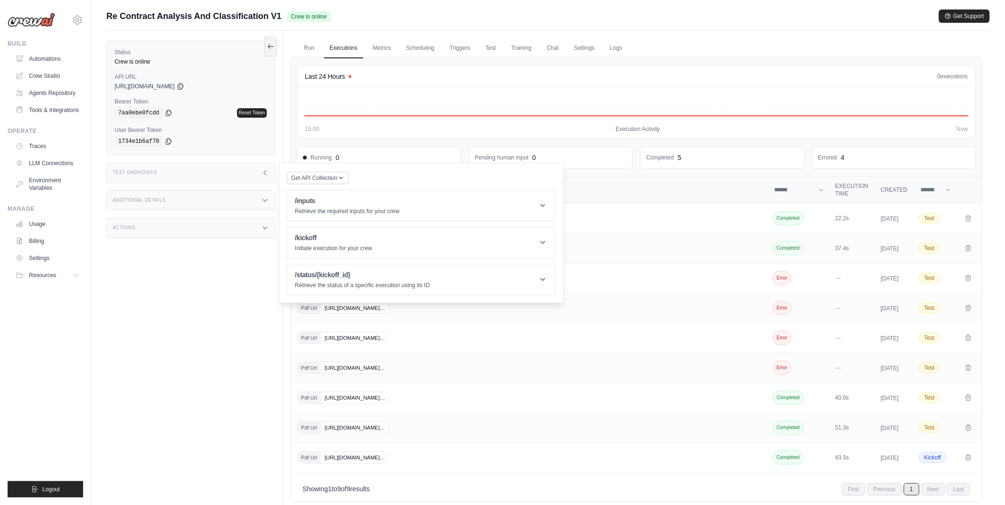
click at [206, 328] on div "Status Crew is online API URL copied https://re-contract-analysis-and-classific…" at bounding box center [194, 283] width 177 height 505
click at [251, 173] on div "Test Endpoints" at bounding box center [190, 173] width 169 height 20
drag, startPoint x: 111, startPoint y: 129, endPoint x: 171, endPoint y: 128, distance: 60.3
click at [171, 128] on div "Status Crew is online API URL copied https://re-contract-analysis-and-classific…" at bounding box center [190, 97] width 169 height 115
click at [249, 275] on div "Status Crew is online API URL copied https://re-contract-analysis-and-classific…" at bounding box center [194, 283] width 177 height 505
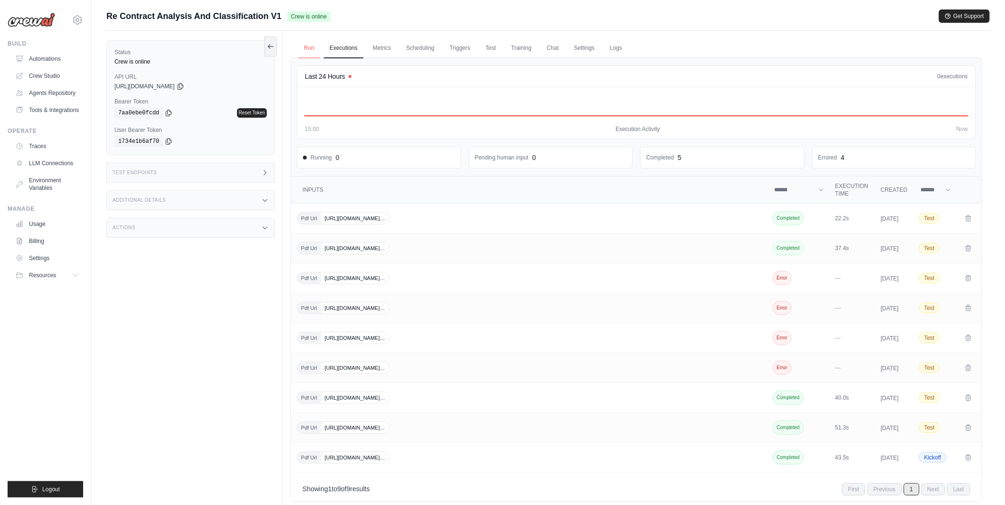
click at [311, 49] on link "Run" at bounding box center [309, 48] width 22 height 20
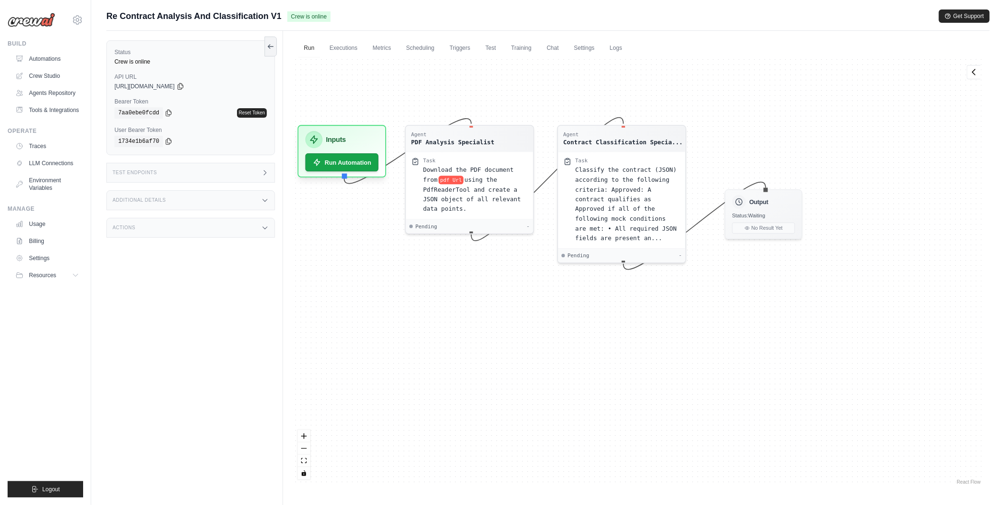
drag, startPoint x: 493, startPoint y: 382, endPoint x: 435, endPoint y: 312, distance: 91.2
click at [435, 312] on div "Agent PDF Analysis Specialist Task Download the PDF document from pdf Url using…" at bounding box center [637, 271] width 692 height 429
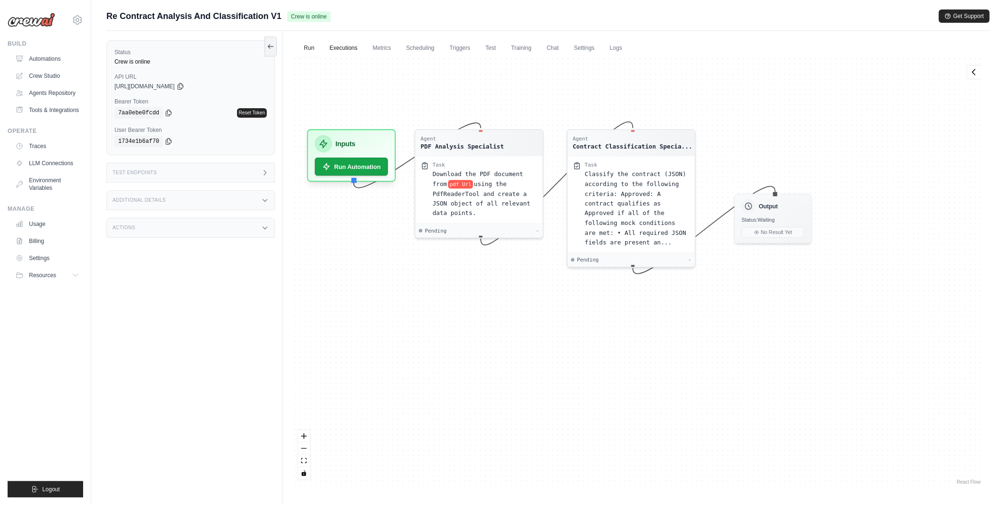
click at [341, 50] on link "Executions" at bounding box center [343, 48] width 39 height 20
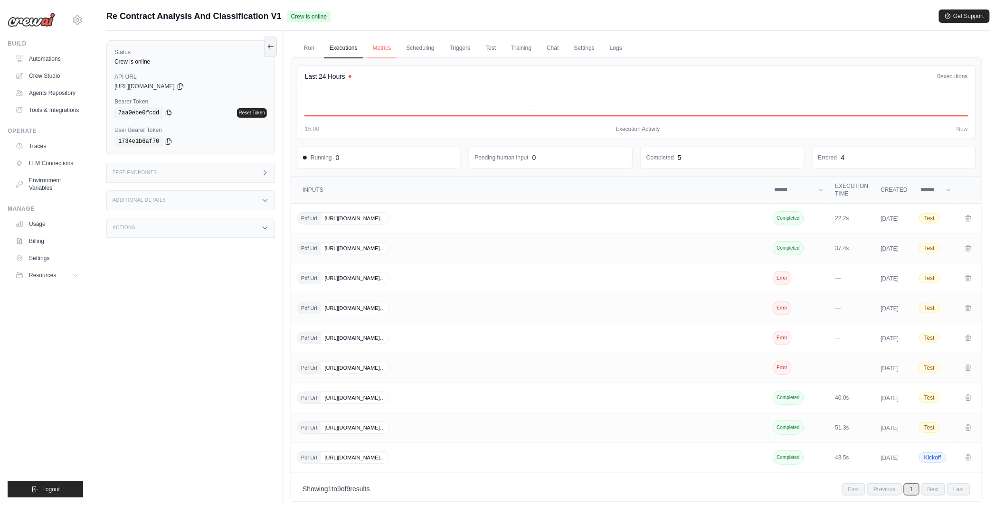
click at [377, 45] on link "Metrics" at bounding box center [382, 48] width 30 height 20
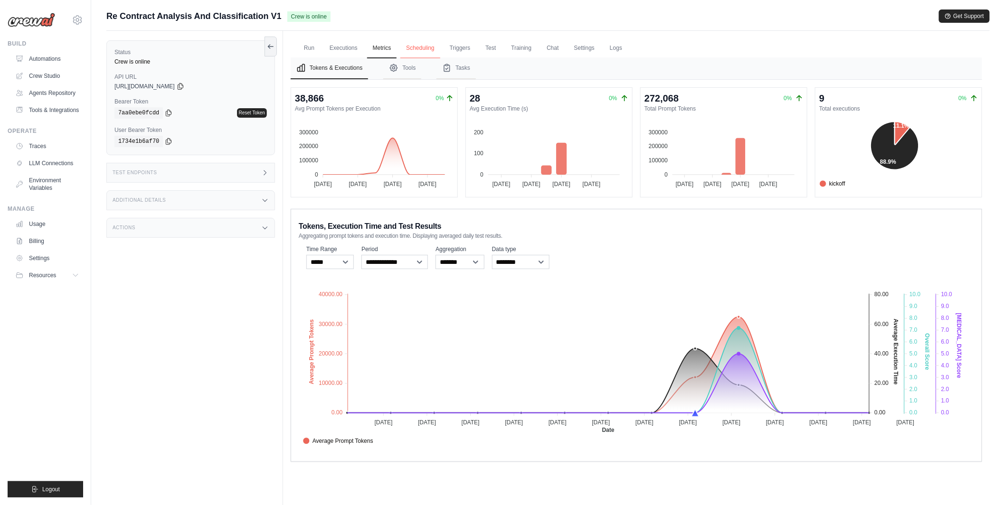
click at [424, 46] on link "Scheduling" at bounding box center [419, 48] width 39 height 20
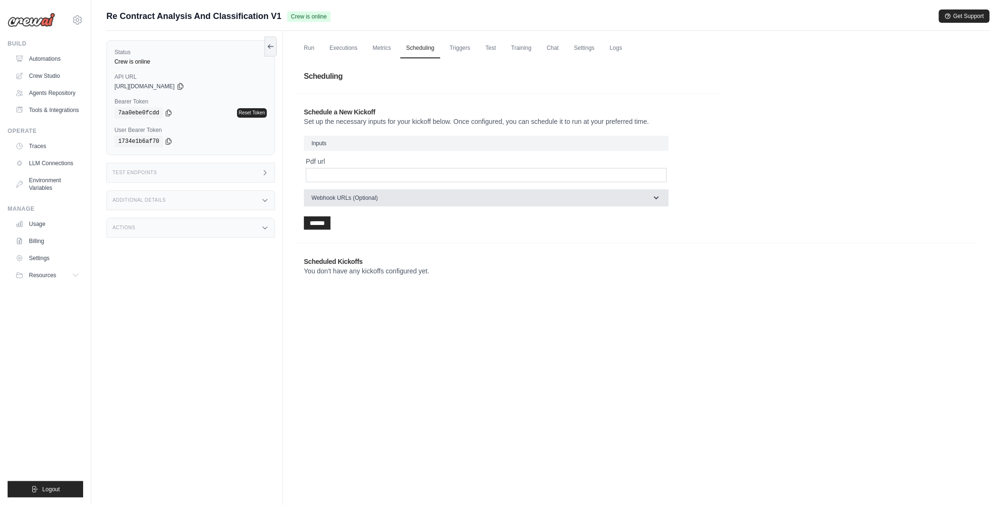
click at [425, 200] on button "Webhook URLs (Optional)" at bounding box center [486, 198] width 365 height 17
click at [424, 200] on button "Webhook URLs (Optional)" at bounding box center [486, 198] width 365 height 17
click at [462, 46] on link "Triggers" at bounding box center [460, 48] width 32 height 20
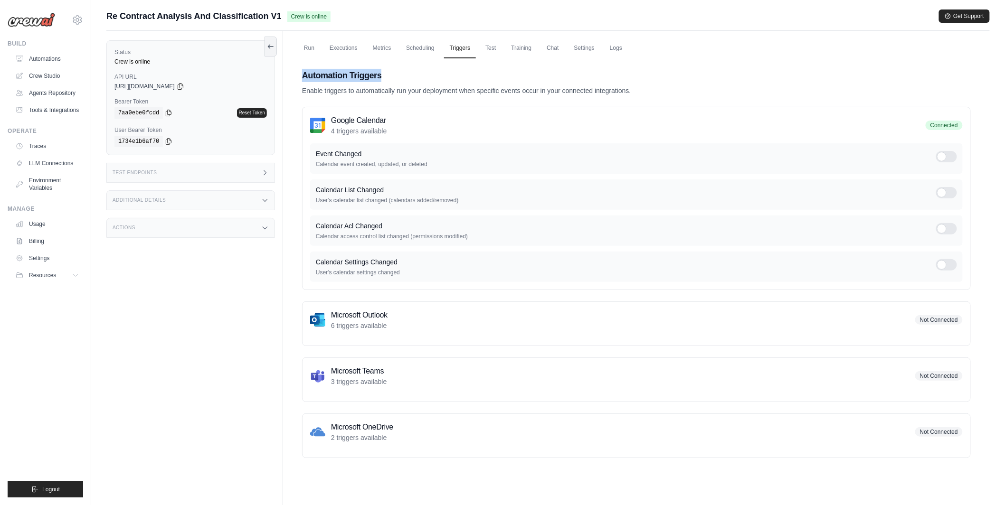
drag, startPoint x: 302, startPoint y: 75, endPoint x: 408, endPoint y: 72, distance: 105.5
click at [408, 72] on h2 "Automation Triggers" at bounding box center [636, 75] width 669 height 13
click at [432, 84] on div "Automation Triggers Enable triggers to automatically run your deployment when s…" at bounding box center [636, 82] width 669 height 27
click at [365, 78] on h2 "Automation Triggers" at bounding box center [636, 75] width 669 height 13
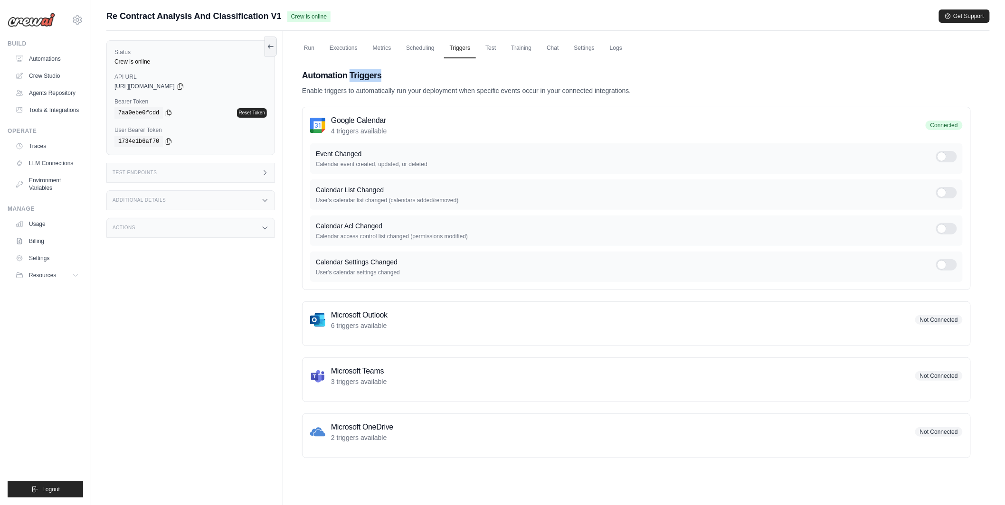
click at [365, 78] on h2 "Automation Triggers" at bounding box center [636, 75] width 669 height 13
drag, startPoint x: 302, startPoint y: 75, endPoint x: 383, endPoint y: 75, distance: 81.7
click at [384, 75] on h2 "Automation Triggers" at bounding box center [636, 75] width 669 height 13
click at [376, 76] on h2 "Automation Triggers" at bounding box center [636, 75] width 669 height 13
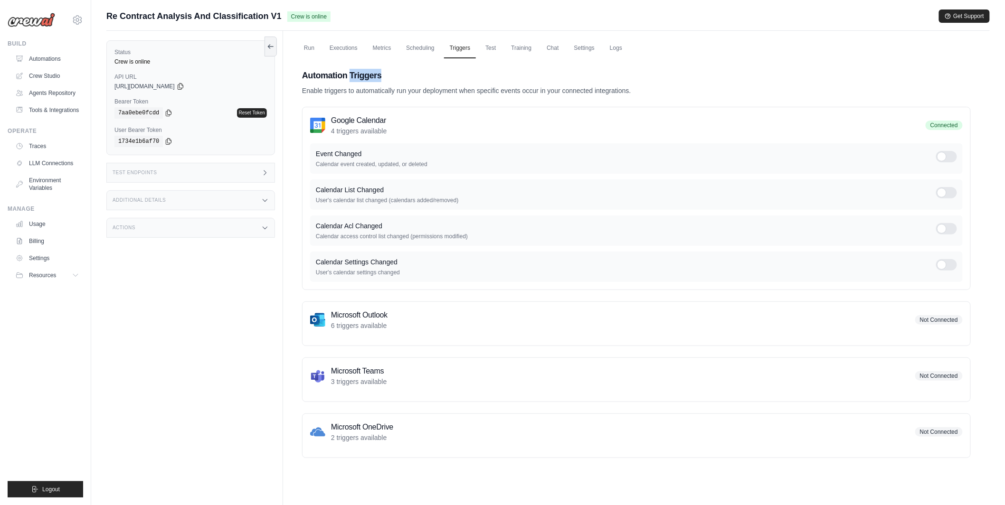
click at [376, 76] on h2 "Automation Triggers" at bounding box center [636, 75] width 669 height 13
click at [372, 79] on h2 "Automation Triggers" at bounding box center [636, 75] width 669 height 13
click at [487, 50] on link "Test" at bounding box center [491, 48] width 22 height 20
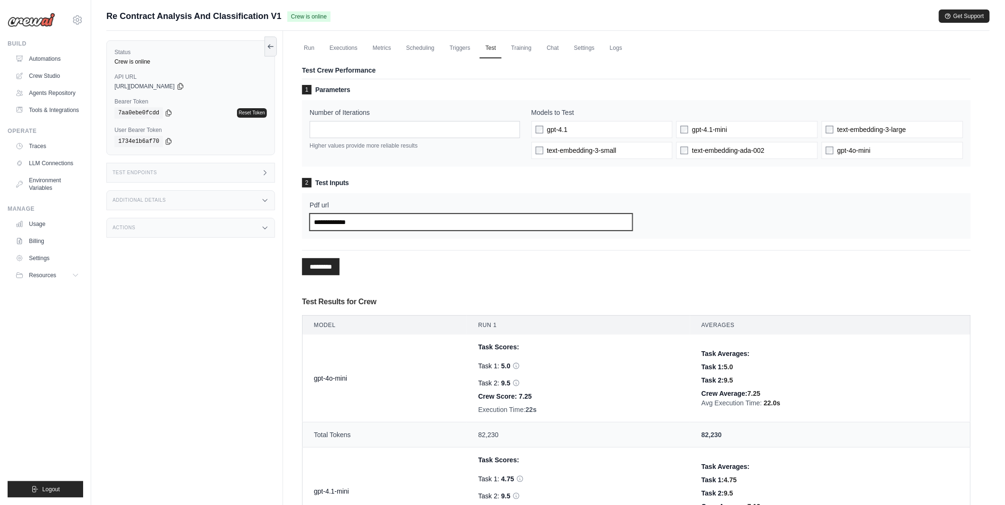
click at [379, 228] on input "Pdf url" at bounding box center [471, 222] width 323 height 17
click at [521, 48] on link "Training" at bounding box center [521, 48] width 32 height 20
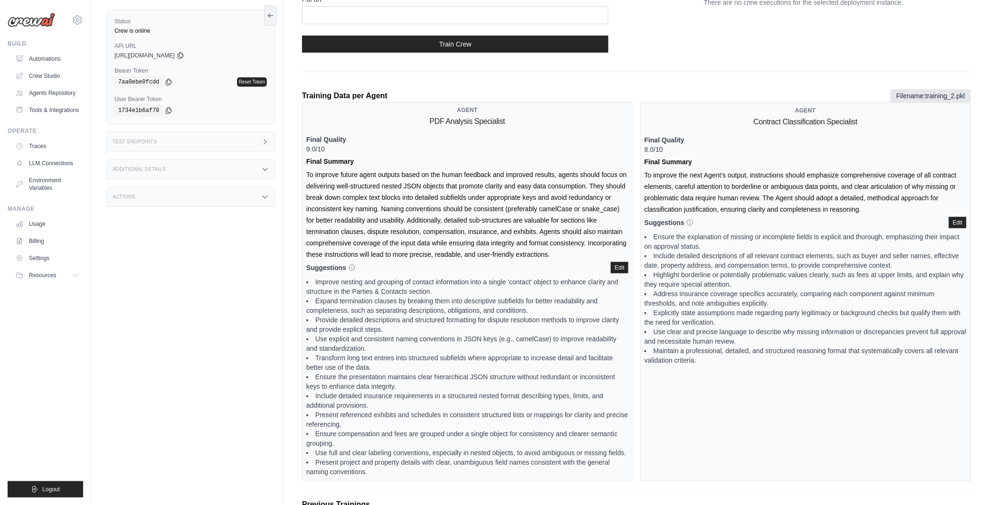
scroll to position [147, 0]
click at [615, 263] on button "Edit" at bounding box center [620, 266] width 18 height 11
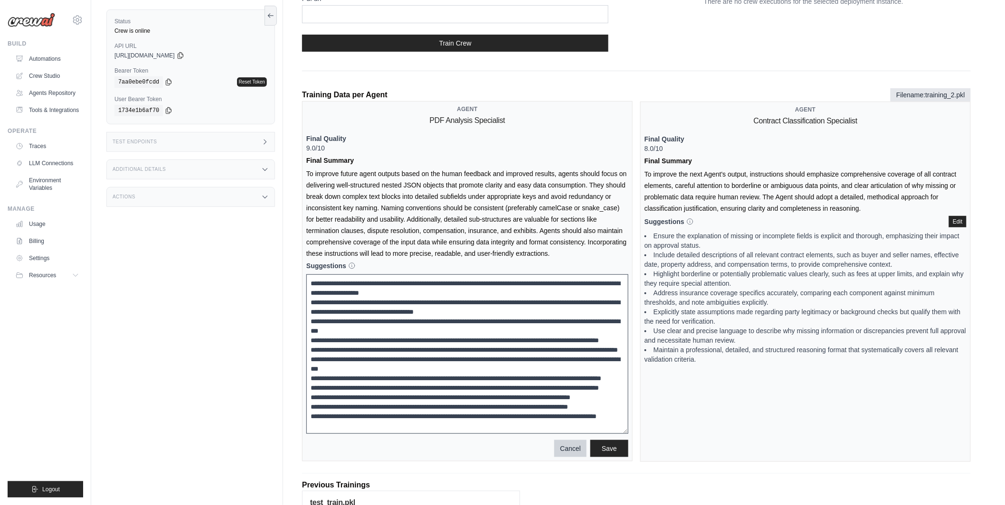
scroll to position [50, 0]
drag, startPoint x: 626, startPoint y: 325, endPoint x: 627, endPoint y: 436, distance: 110.7
click at [627, 436] on textarea at bounding box center [467, 358] width 322 height 167
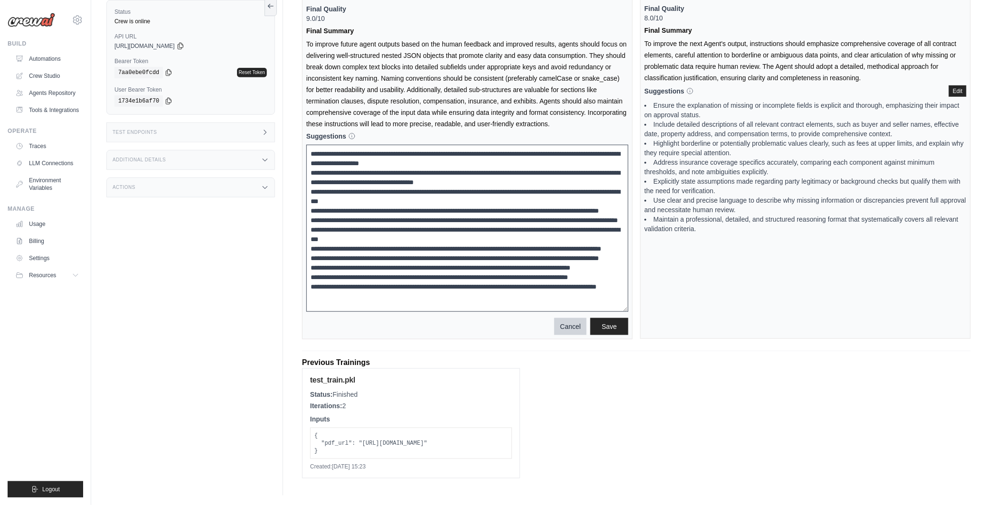
scroll to position [286, 0]
click at [580, 320] on button "Cancel" at bounding box center [570, 325] width 32 height 17
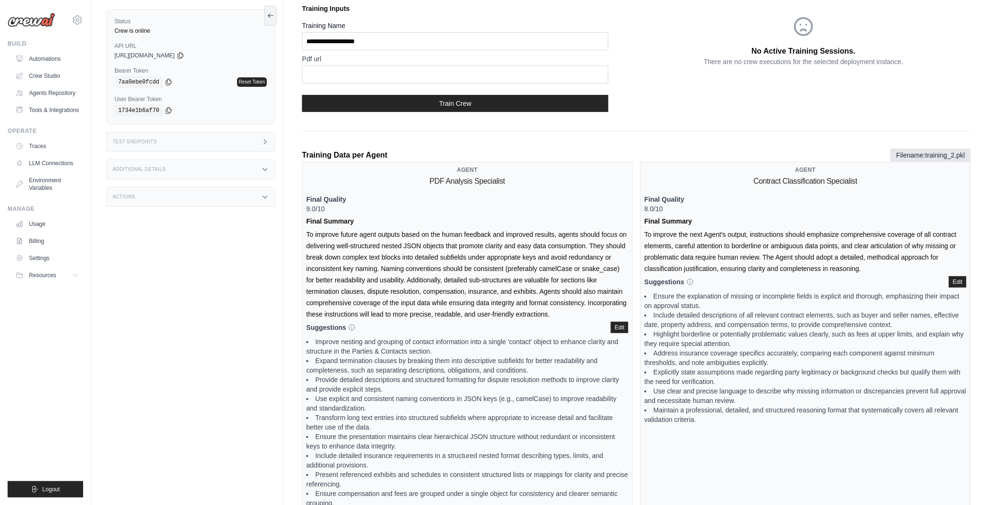
scroll to position [0, 0]
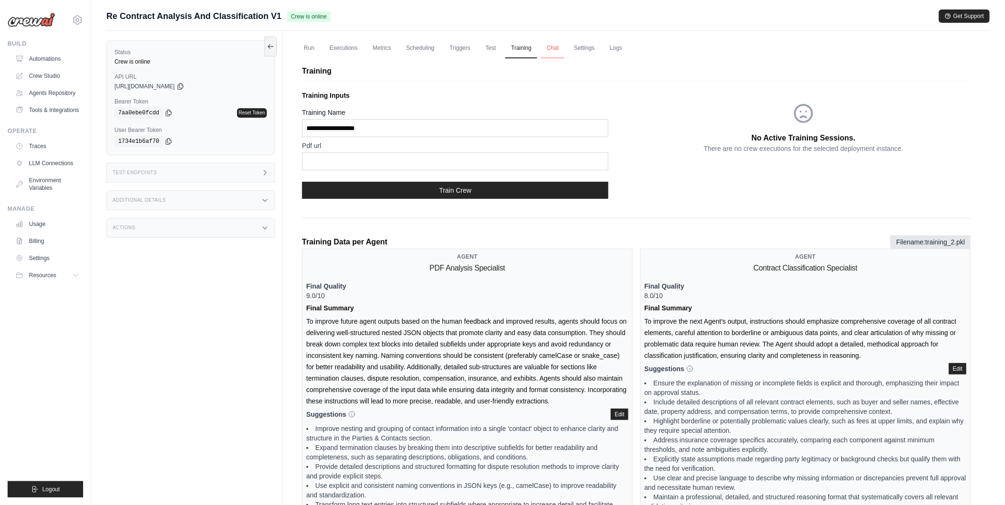
click at [559, 47] on link "Chat" at bounding box center [552, 48] width 23 height 20
click at [584, 51] on link "Settings" at bounding box center [585, 48] width 32 height 20
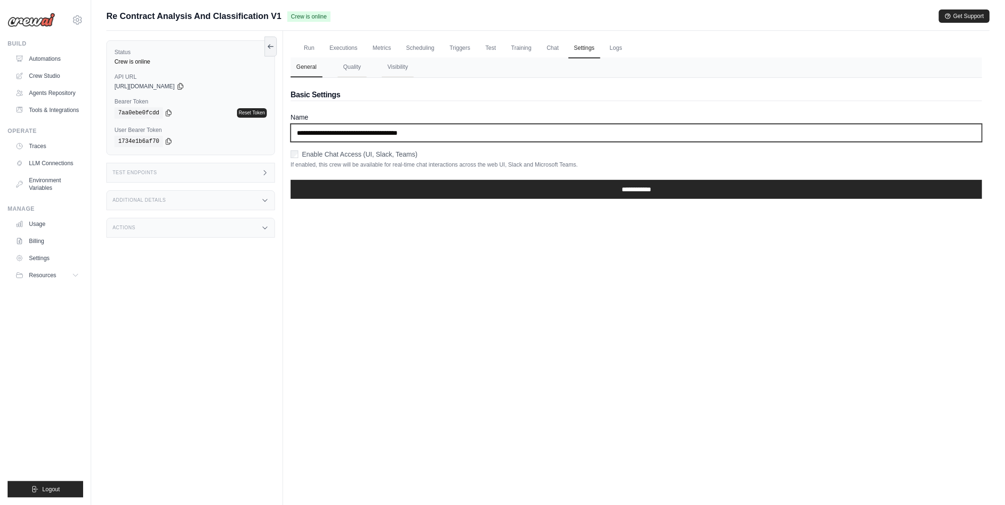
click at [538, 134] on input "**********" at bounding box center [637, 133] width 692 height 18
click at [446, 132] on input "**********" at bounding box center [637, 133] width 692 height 18
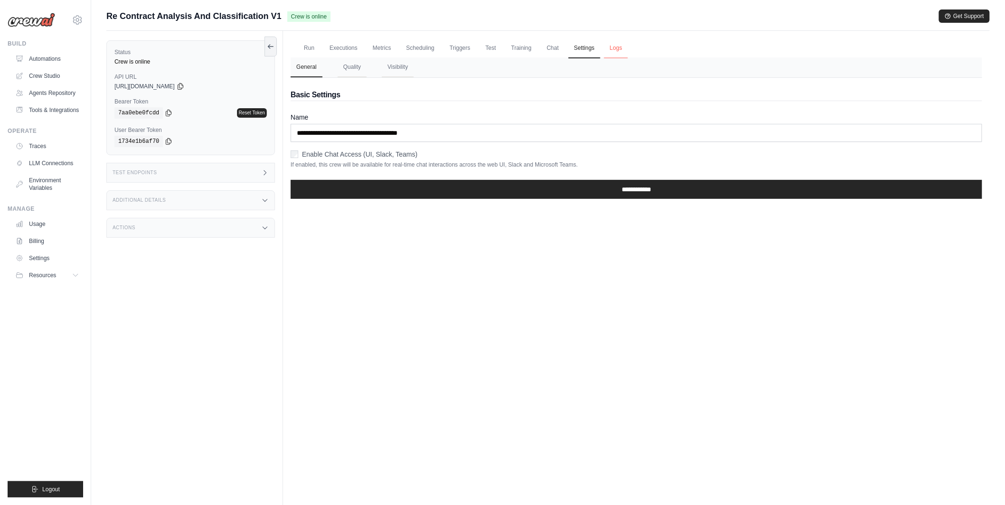
click at [619, 43] on link "Logs" at bounding box center [616, 48] width 24 height 20
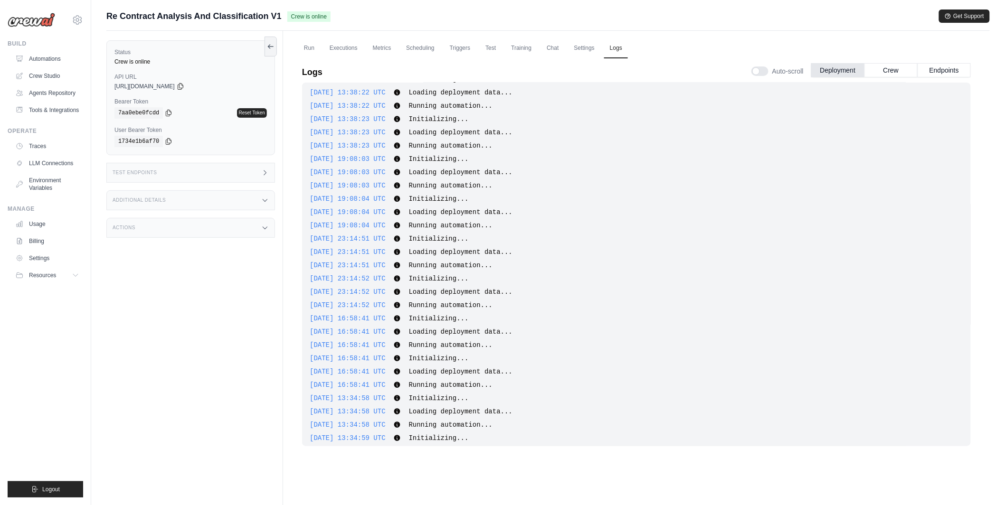
scroll to position [395, 0]
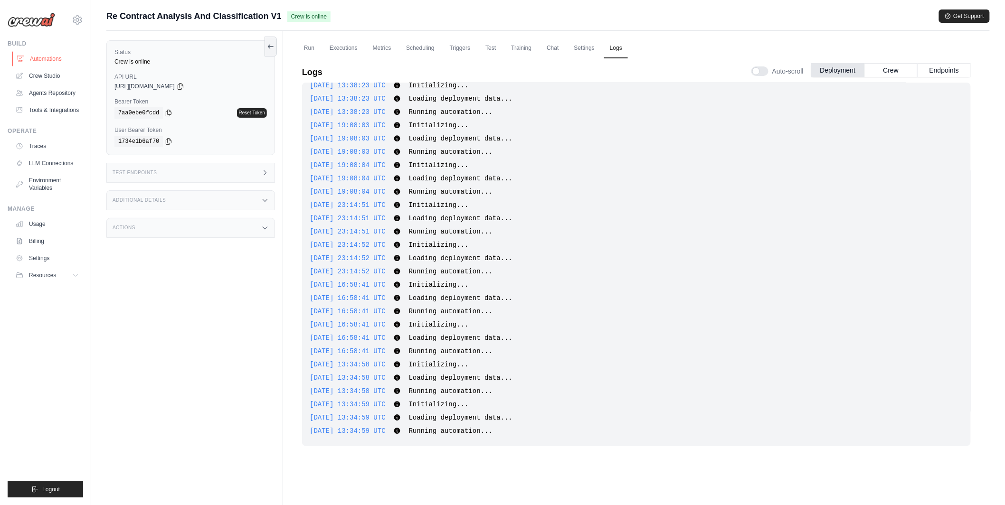
click at [60, 55] on link "Automations" at bounding box center [48, 58] width 72 height 15
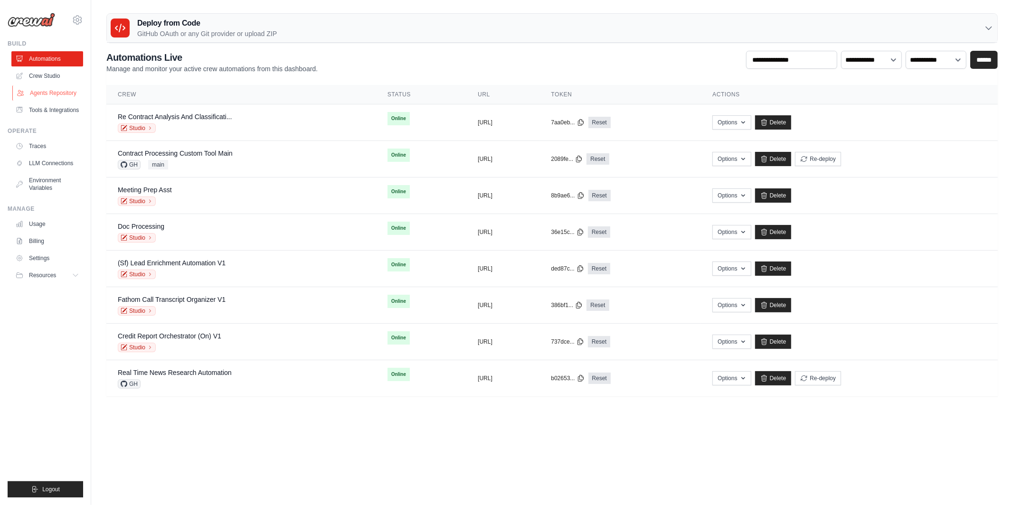
click at [42, 95] on link "Agents Repository" at bounding box center [48, 93] width 72 height 15
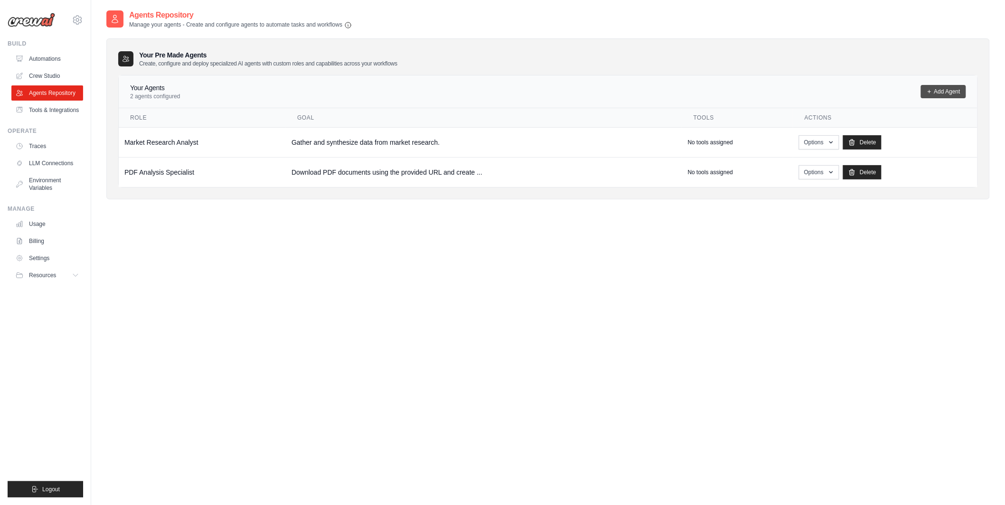
click at [952, 90] on link "Add Agent" at bounding box center [943, 91] width 45 height 13
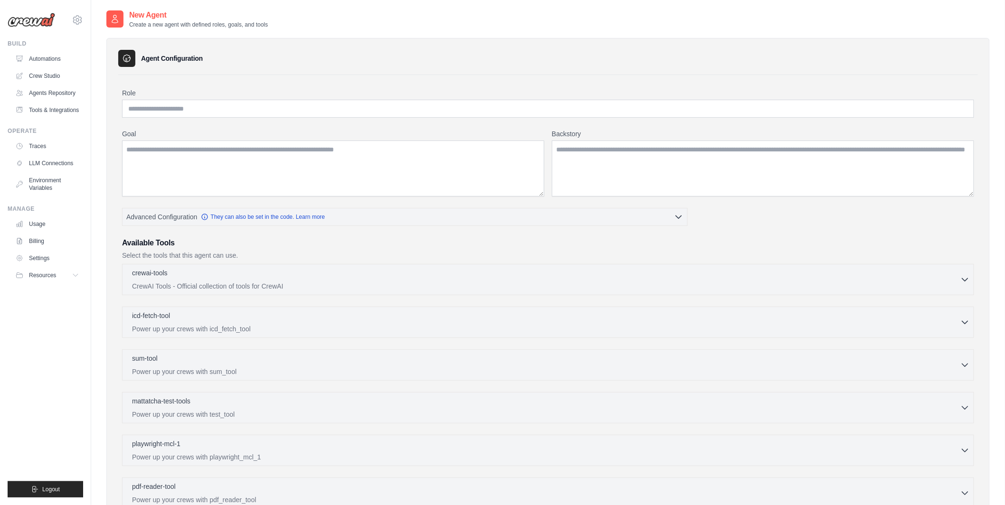
click at [248, 118] on div "Role Goal Backstory Advanced Configuration They can also be set in the code. Le…" at bounding box center [548, 344] width 852 height 513
click at [249, 109] on input "Role" at bounding box center [548, 109] width 852 height 18
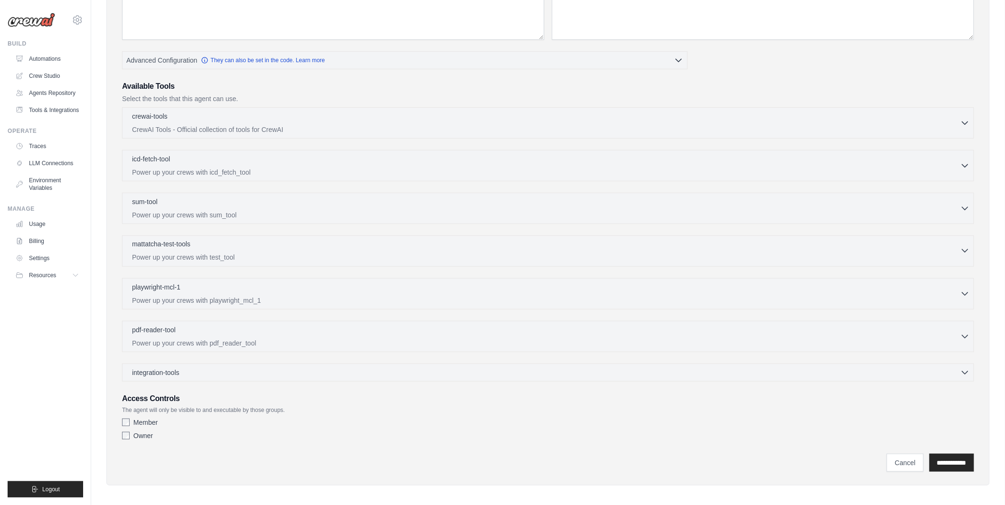
scroll to position [160, 0]
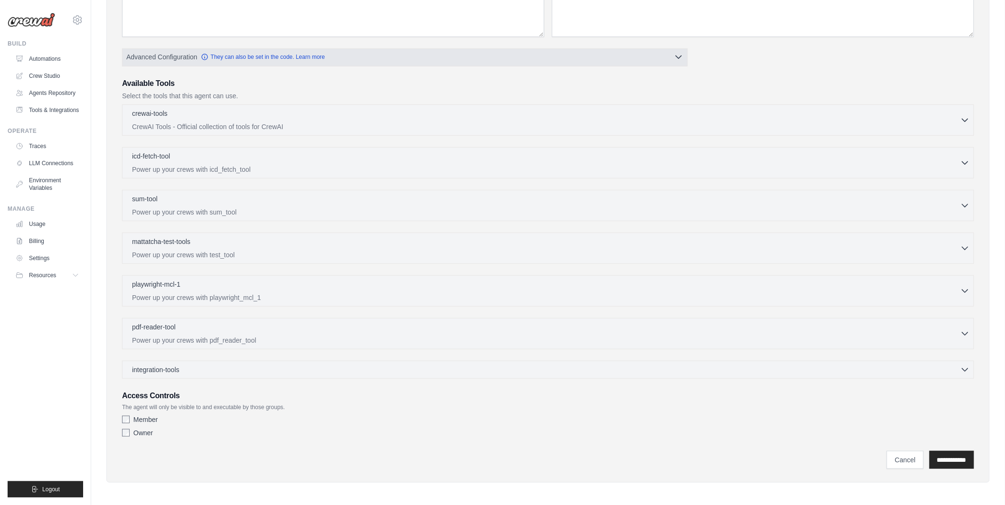
click at [485, 56] on button "Advanced Configuration They can also be set in the code. Learn more" at bounding box center [405, 56] width 565 height 17
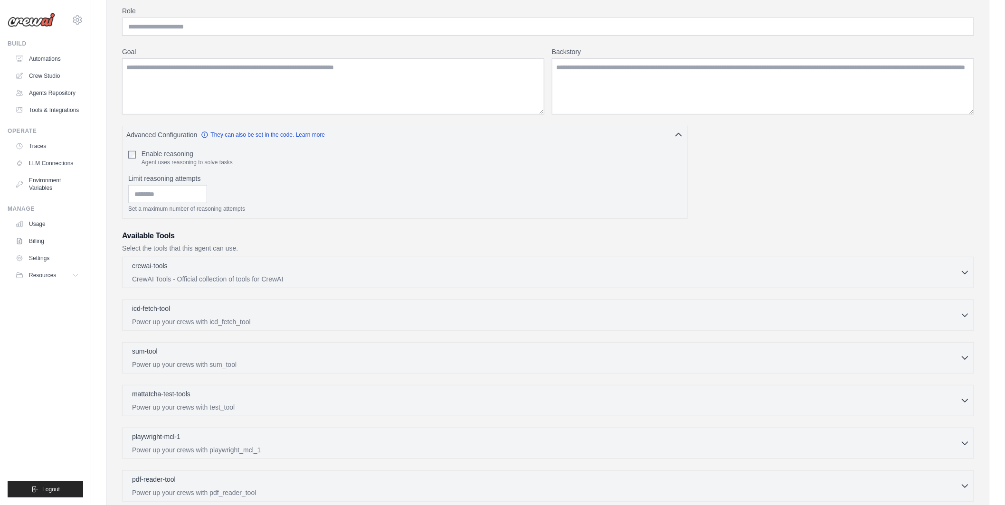
scroll to position [0, 0]
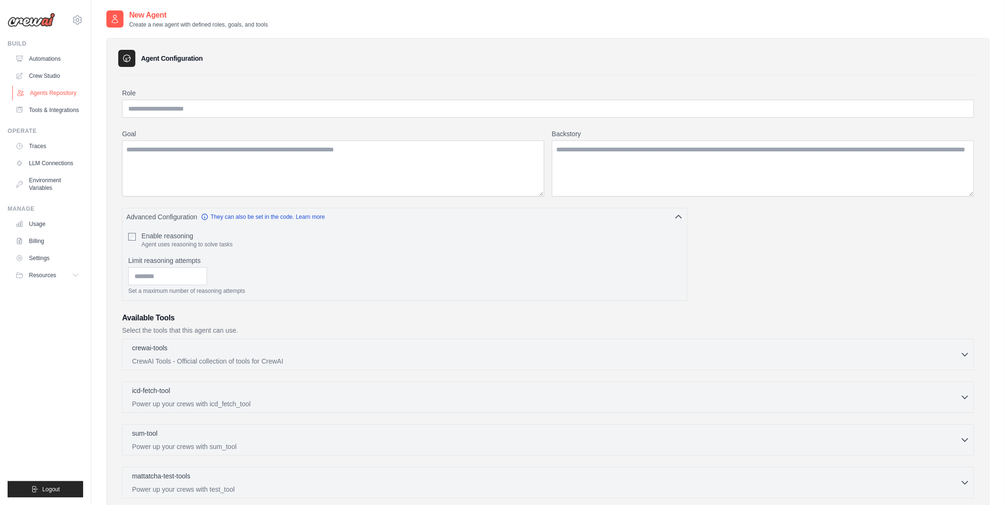
click at [68, 93] on link "Agents Repository" at bounding box center [48, 93] width 72 height 15
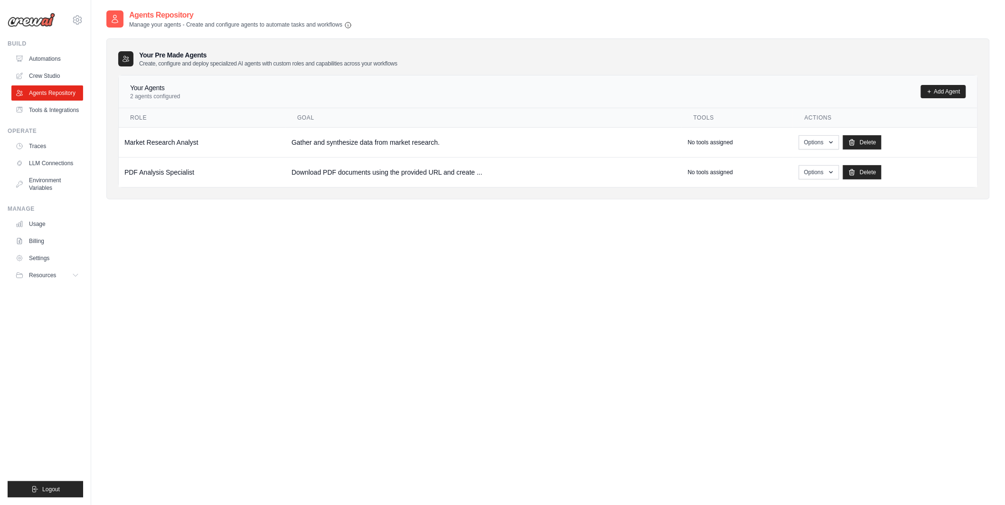
drag, startPoint x: 120, startPoint y: 192, endPoint x: 256, endPoint y: 192, distance: 135.9
click at [257, 192] on div "Your Pre Made Agents Create, configure and deploy specialized AI agents with cu…" at bounding box center [548, 118] width 884 height 161
click at [52, 108] on link "Tools & Integrations" at bounding box center [48, 110] width 72 height 15
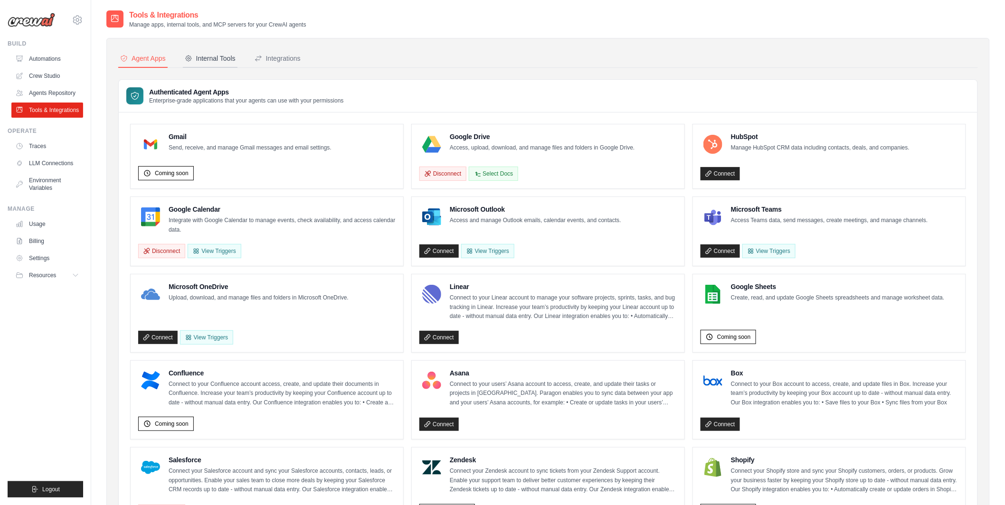
click at [213, 64] on button "Internal Tools" at bounding box center [210, 59] width 55 height 18
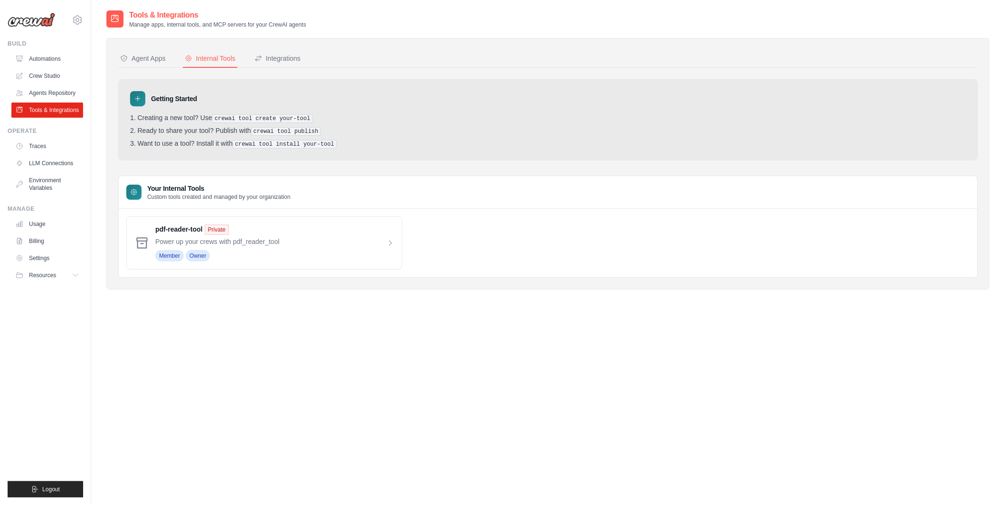
click at [305, 351] on div "Tools & Integrations Manage apps, internal tools, and MCP servers for your Crew…" at bounding box center [548, 262] width 884 height 505
drag, startPoint x: 154, startPoint y: 229, endPoint x: 203, endPoint y: 230, distance: 48.9
click at [203, 230] on div "pdf-reader-tool Private Power up your crews with pdf_reader_tool Member Owner" at bounding box center [264, 243] width 276 height 53
drag, startPoint x: 154, startPoint y: 231, endPoint x: 204, endPoint y: 231, distance: 49.9
click at [204, 231] on div "pdf-reader-tool Private Power up your crews with pdf_reader_tool Member Owner" at bounding box center [264, 243] width 276 height 53
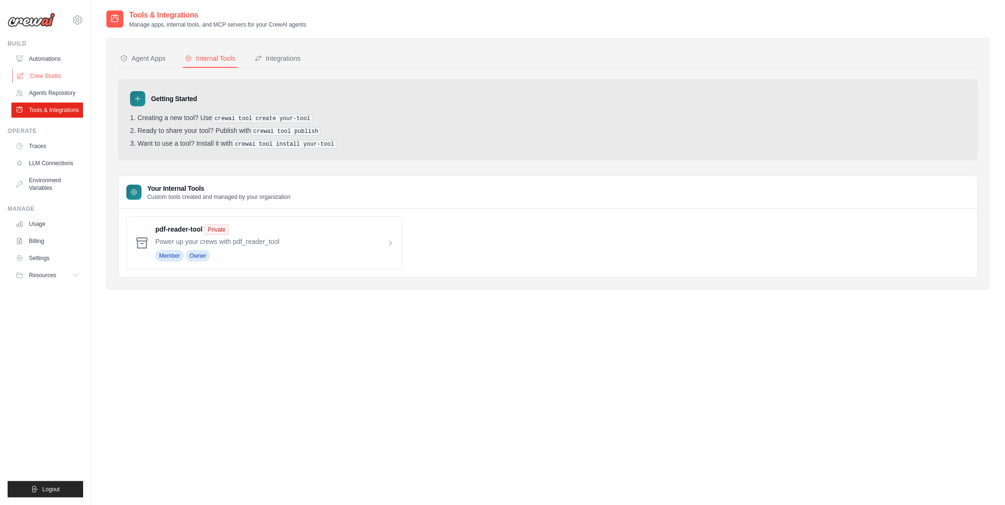
click at [58, 77] on link "Crew Studio" at bounding box center [48, 75] width 72 height 15
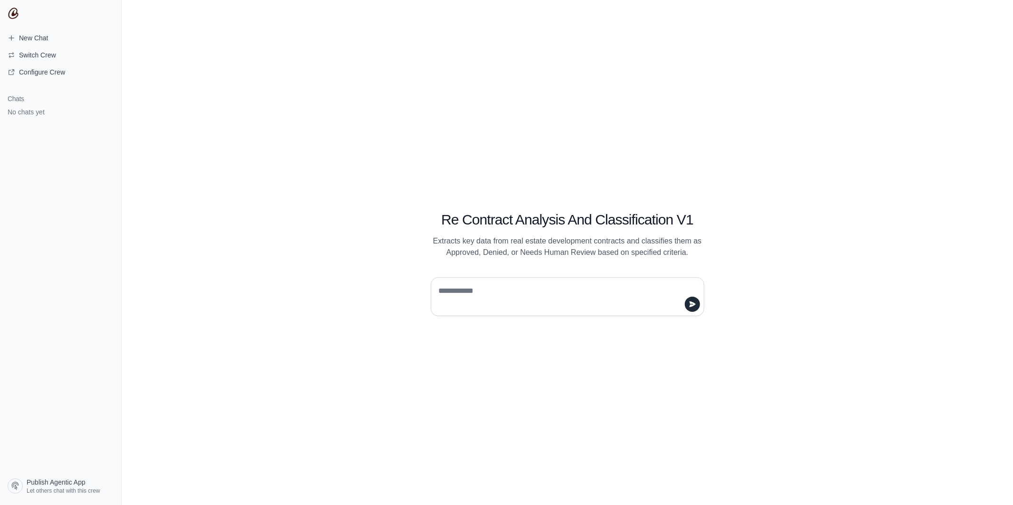
click at [454, 290] on textarea at bounding box center [565, 297] width 256 height 27
type textarea "*"
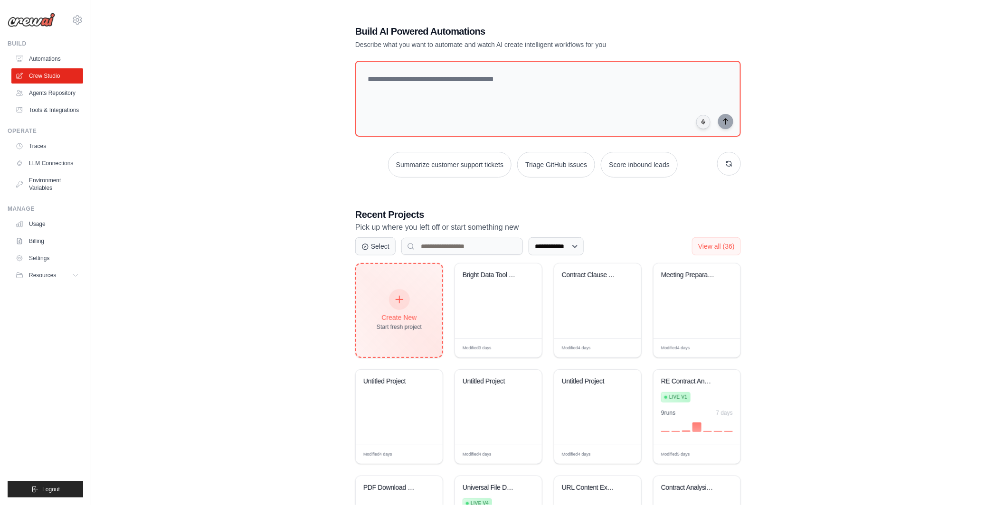
click at [391, 308] on div "Create New Start fresh project" at bounding box center [399, 310] width 45 height 41
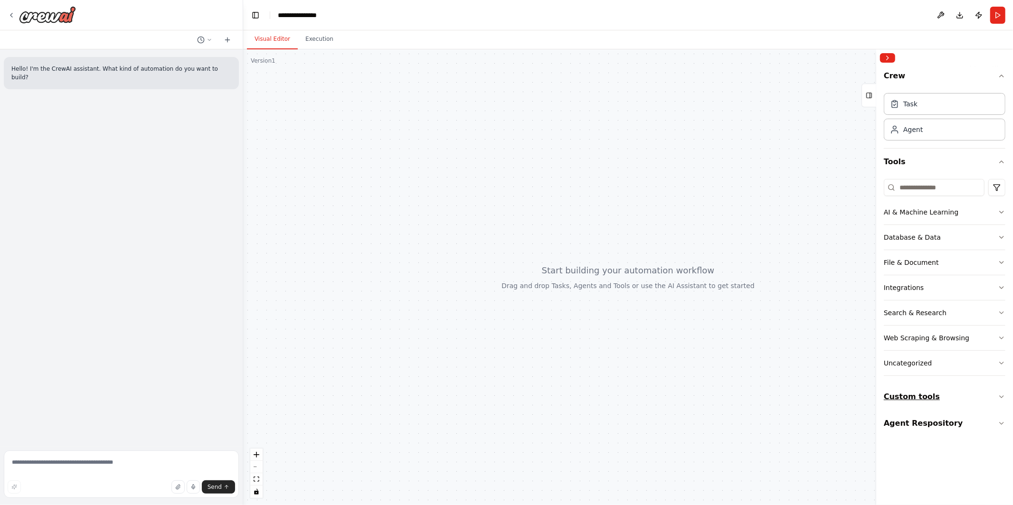
click at [916, 403] on button "Custom tools" at bounding box center [945, 397] width 122 height 27
click at [932, 461] on button "Agent Respository" at bounding box center [945, 465] width 122 height 27
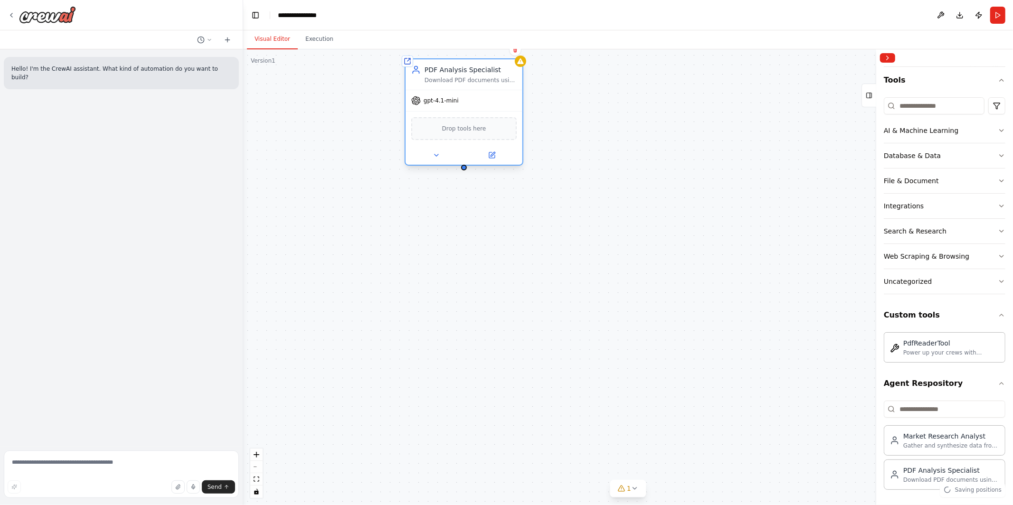
drag, startPoint x: 770, startPoint y: 229, endPoint x: 485, endPoint y: 66, distance: 328.1
click at [485, 66] on div "PDF Analysis Specialist" at bounding box center [471, 70] width 92 height 10
drag, startPoint x: 485, startPoint y: 66, endPoint x: 483, endPoint y: 120, distance: 53.7
click at [483, 91] on div "PDF Analysis Specialist Download PDF documents using the provided URL and creat…" at bounding box center [471, 81] width 92 height 19
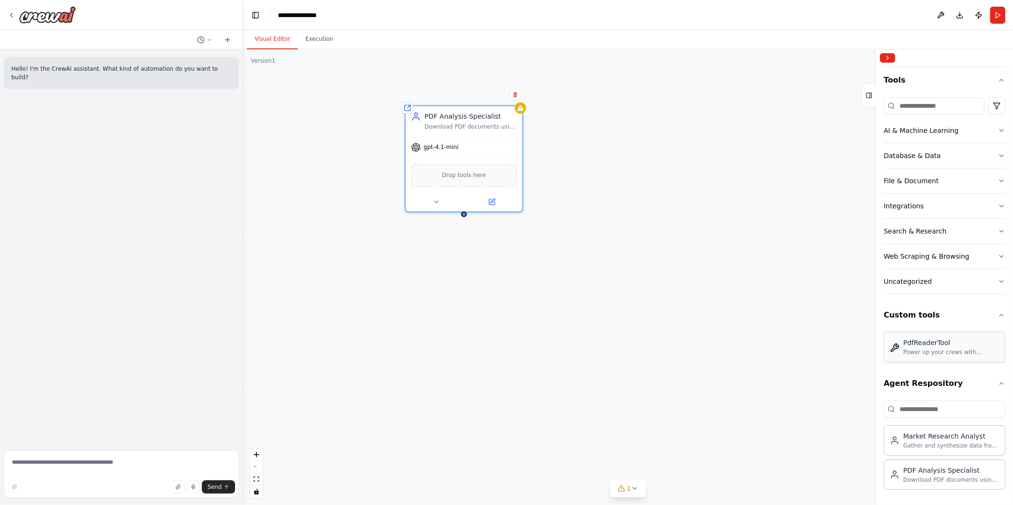
click at [459, 173] on span "Drop tools here" at bounding box center [464, 176] width 44 height 10
click at [481, 172] on span "Drop tools here" at bounding box center [464, 174] width 44 height 10
click at [495, 203] on button at bounding box center [492, 199] width 54 height 11
click at [515, 102] on div "Confirm" at bounding box center [515, 94] width 16 height 16
click at [515, 98] on button at bounding box center [515, 94] width 12 height 12
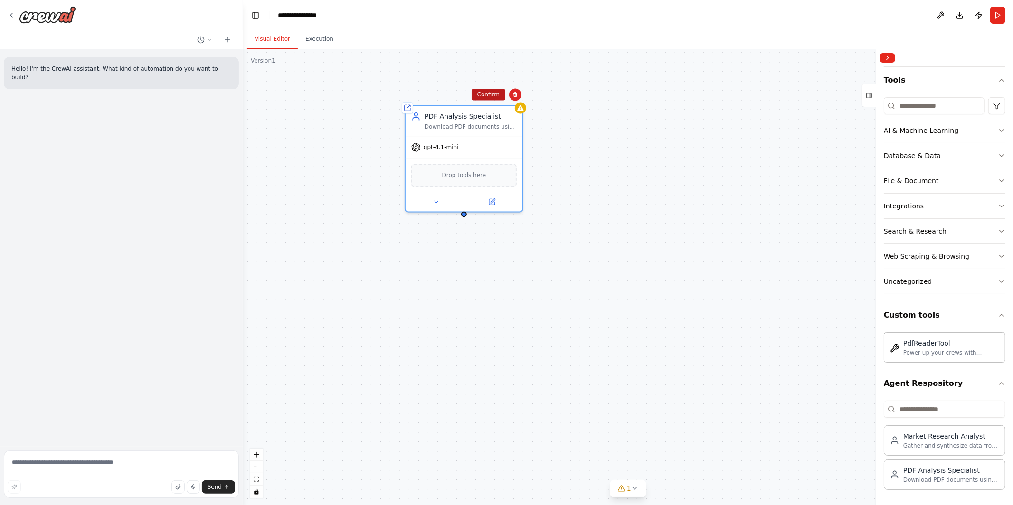
click at [485, 95] on button "Confirm" at bounding box center [489, 94] width 34 height 11
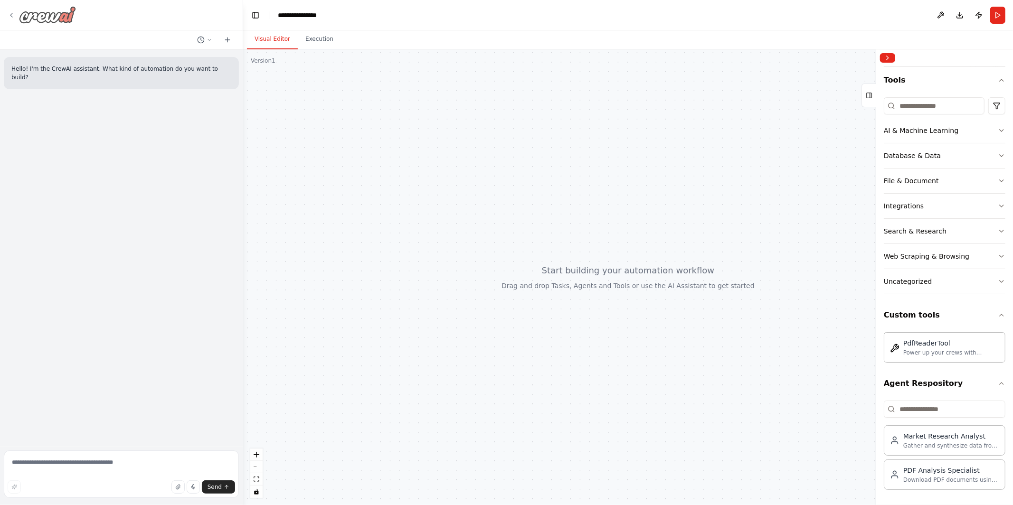
click at [10, 6] on div at bounding box center [42, 14] width 68 height 17
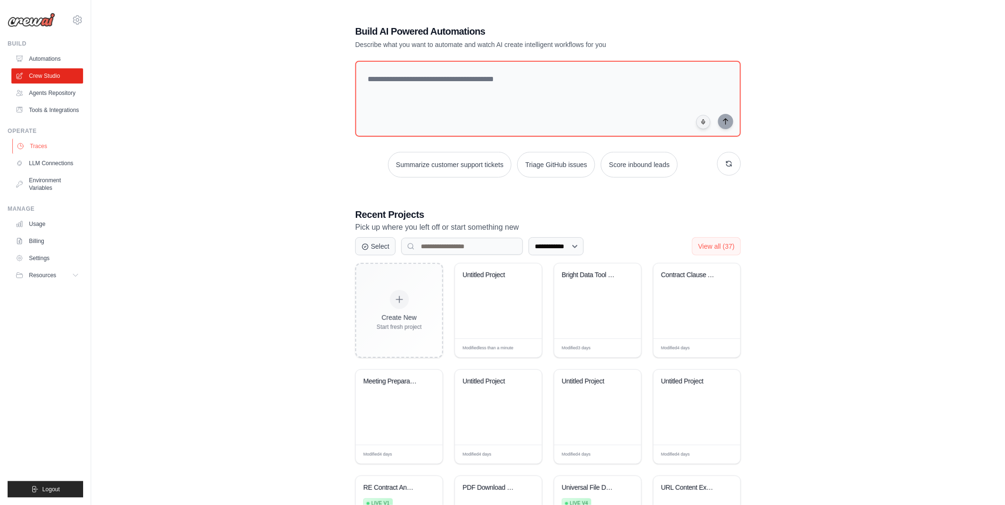
click at [48, 144] on link "Traces" at bounding box center [48, 146] width 72 height 15
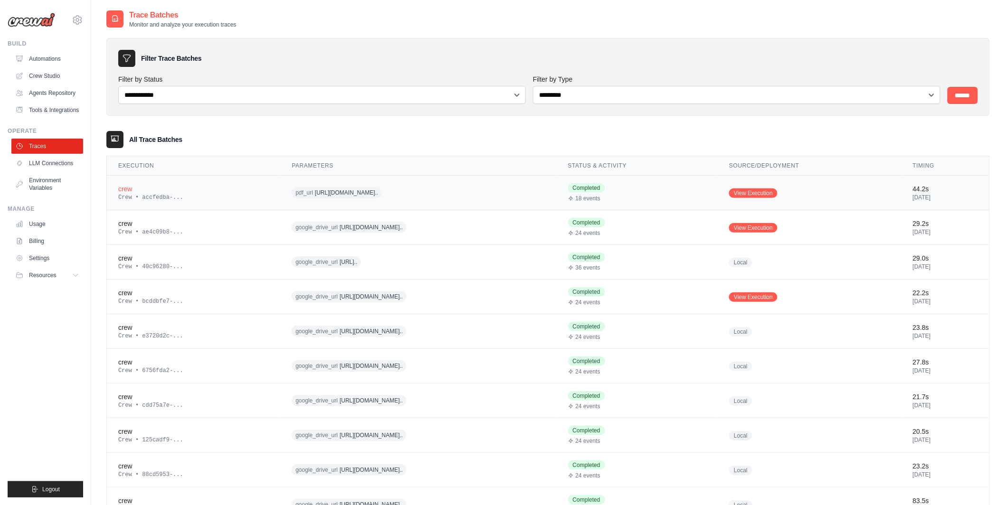
click at [217, 198] on div "Crew • accfedba-..." at bounding box center [193, 198] width 151 height 8
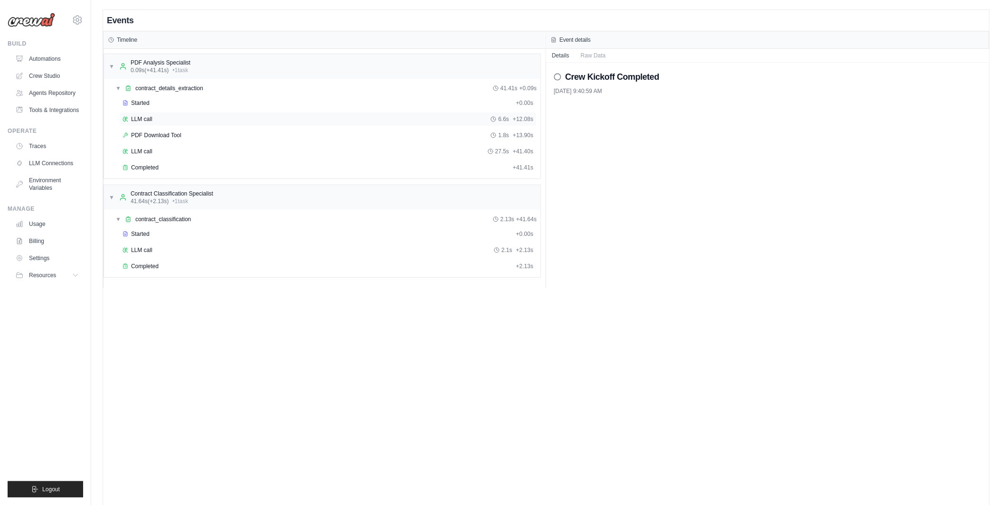
click at [161, 116] on div "LLM call 6.6s + 12.08s" at bounding box center [328, 119] width 411 height 8
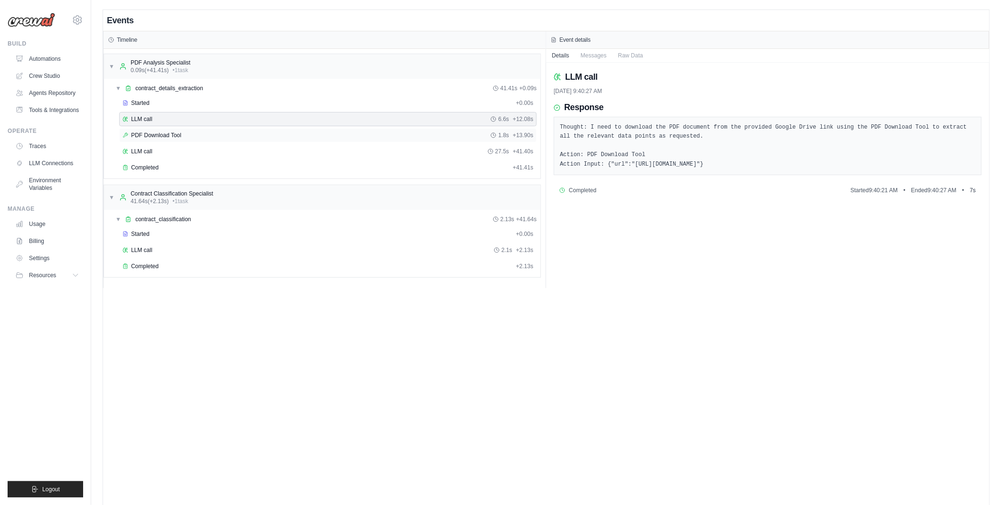
click at [162, 139] on span "PDF Download Tool" at bounding box center [156, 136] width 50 height 8
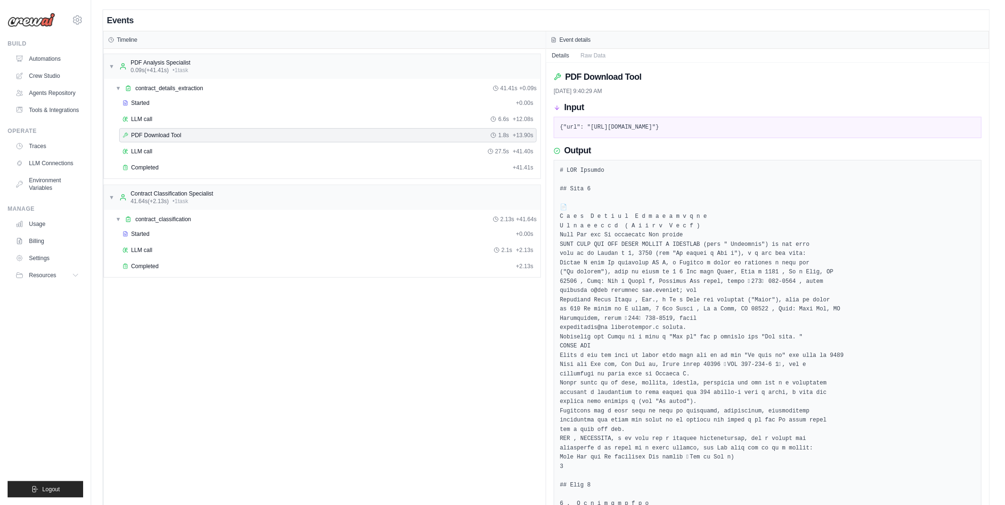
scroll to position [17, 0]
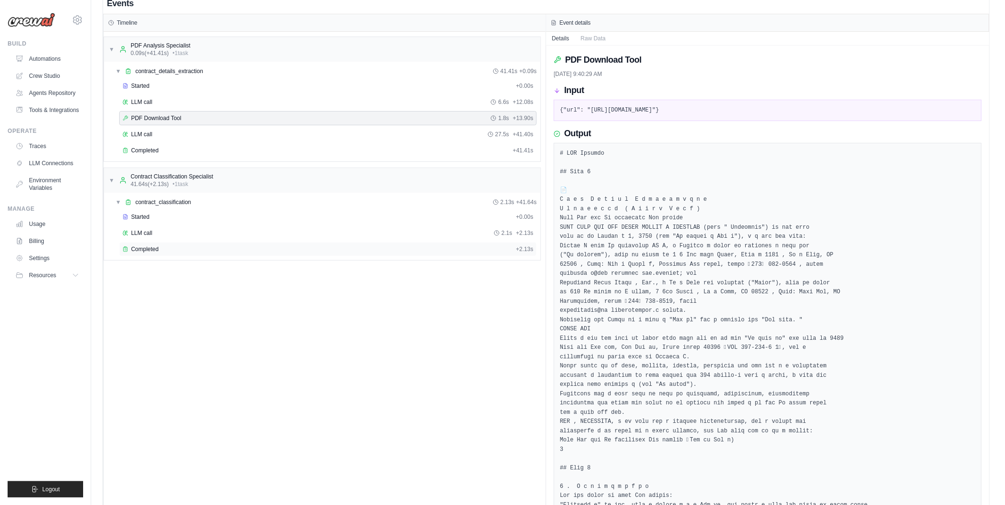
click at [203, 253] on div "Completed" at bounding box center [318, 250] width 390 height 8
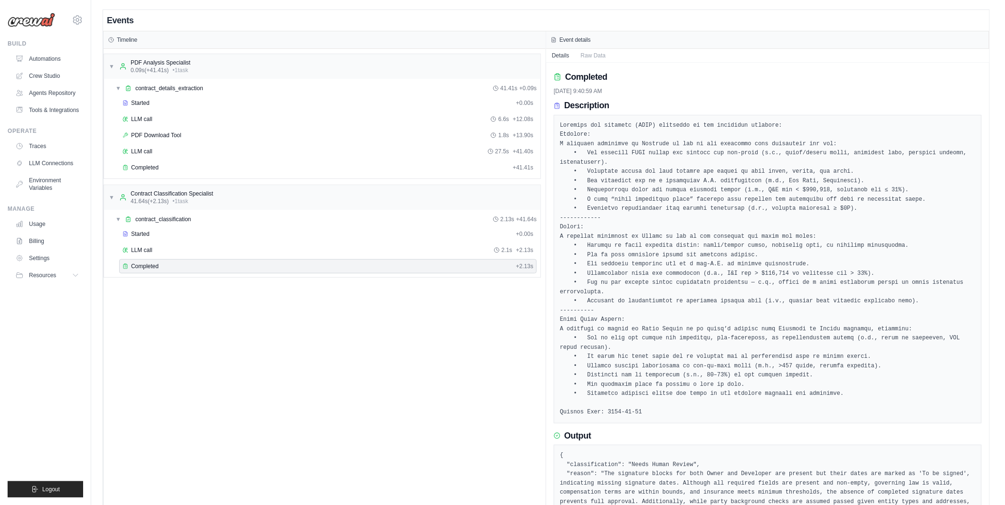
scroll to position [51, 0]
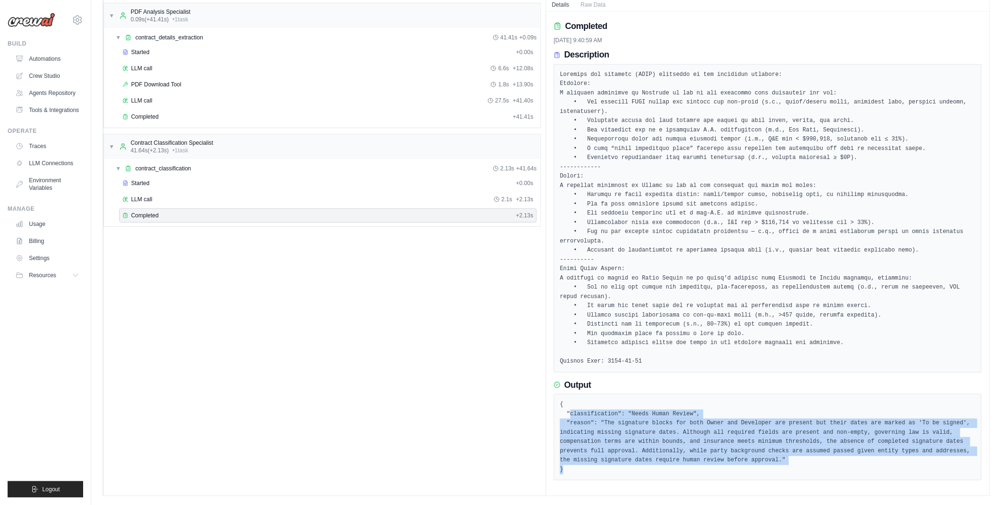
drag, startPoint x: 571, startPoint y: 416, endPoint x: 793, endPoint y: 476, distance: 230.4
click at [793, 476] on div "{ "classification": "Needs Human Review", "reason": "The signature blocks for b…" at bounding box center [768, 437] width 428 height 86
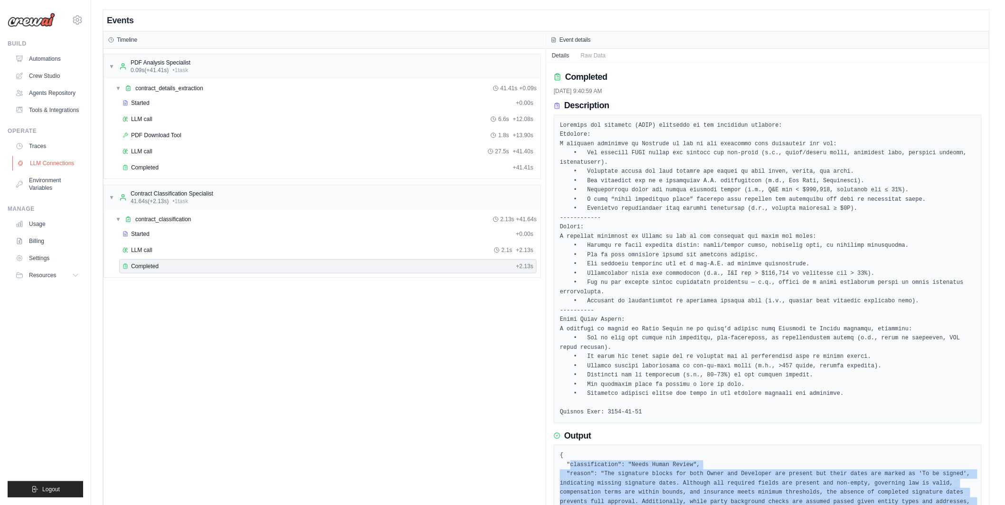
click at [44, 163] on link "LLM Connections" at bounding box center [48, 163] width 72 height 15
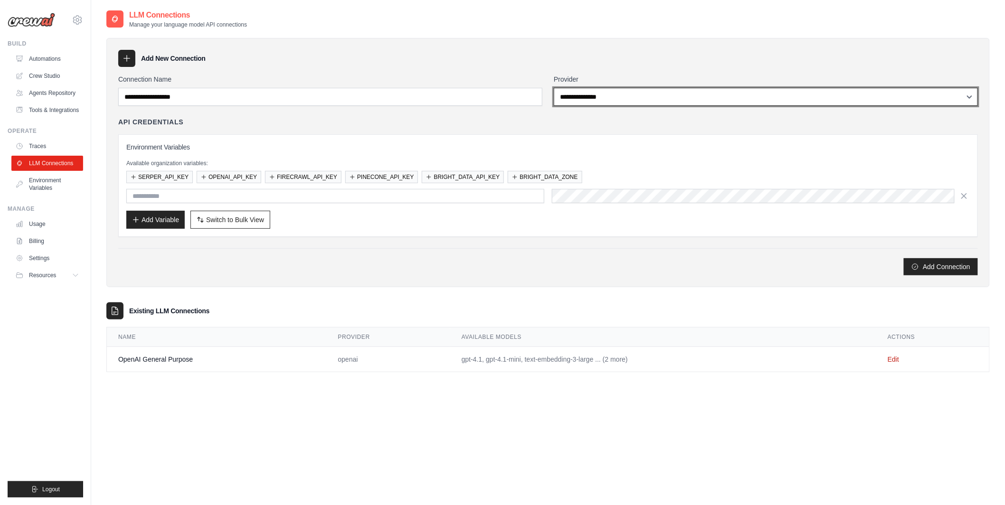
click at [621, 101] on select "**********" at bounding box center [766, 97] width 424 height 18
select select "*****"
click at [554, 88] on select "**********" at bounding box center [766, 97] width 424 height 18
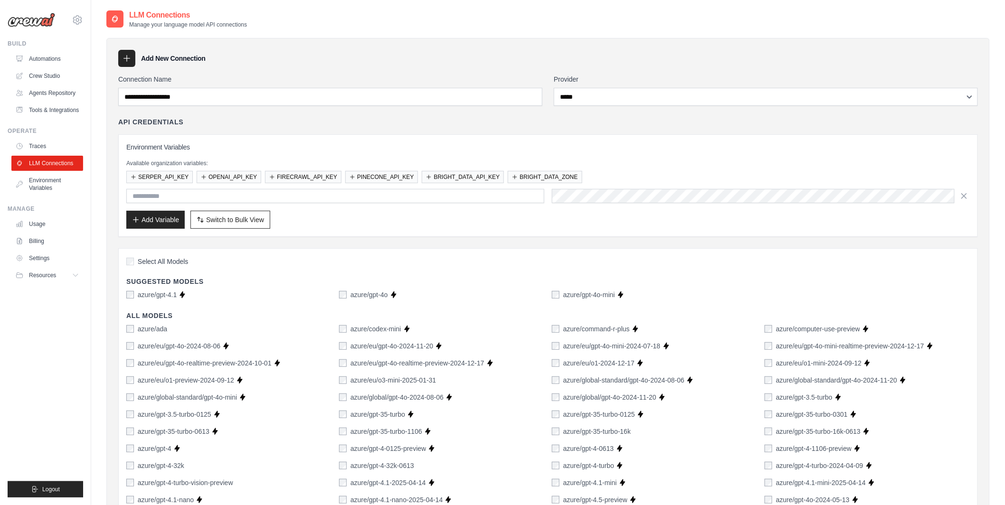
click at [593, 121] on div "API Credentials" at bounding box center [548, 122] width 860 height 10
click at [281, 199] on input "text" at bounding box center [335, 196] width 418 height 14
click at [406, 225] on div "Add Variable Switch to Bulk View Switch to Table View" at bounding box center [548, 220] width 844 height 18
click at [48, 189] on link "Environment Variables" at bounding box center [48, 184] width 72 height 23
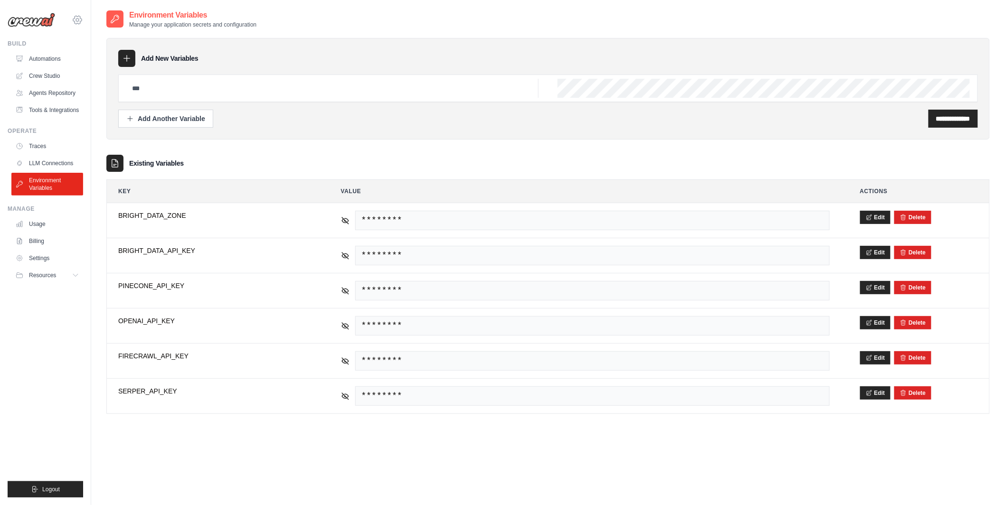
click at [77, 16] on icon at bounding box center [77, 19] width 11 height 11
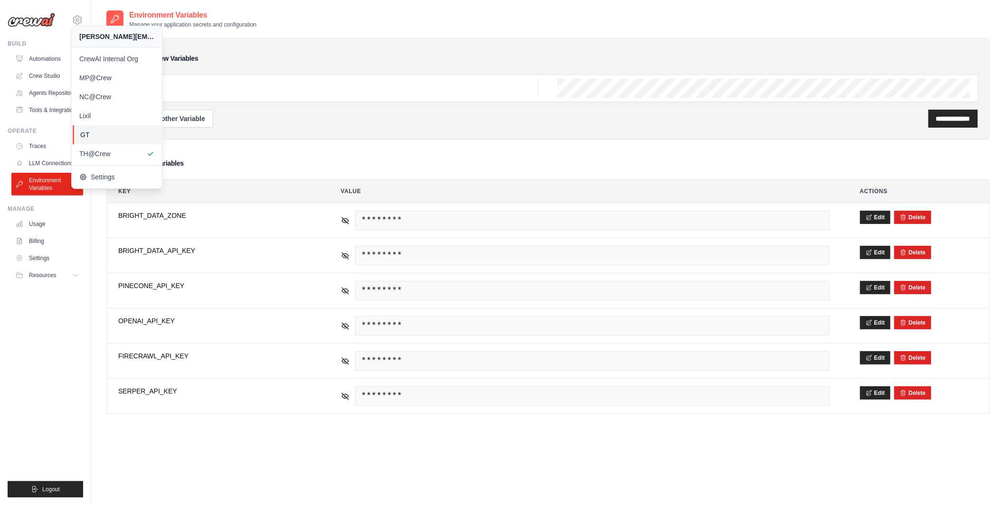
click at [101, 135] on span "GT" at bounding box center [117, 135] width 75 height 10
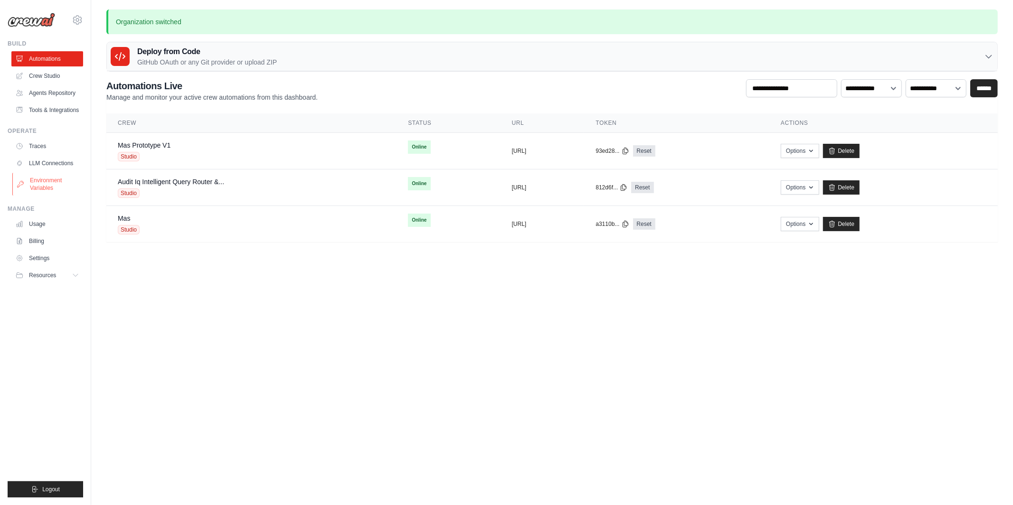
click at [50, 188] on link "Environment Variables" at bounding box center [48, 184] width 72 height 23
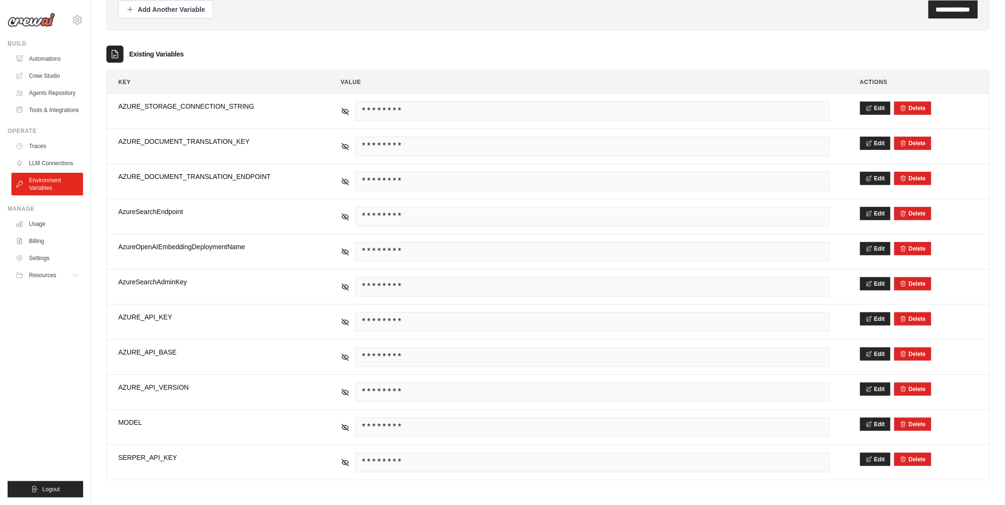
scroll to position [111, 0]
click at [256, 494] on div "**********" at bounding box center [548, 198] width 884 height 596
click at [64, 161] on link "LLM Connections" at bounding box center [48, 163] width 72 height 15
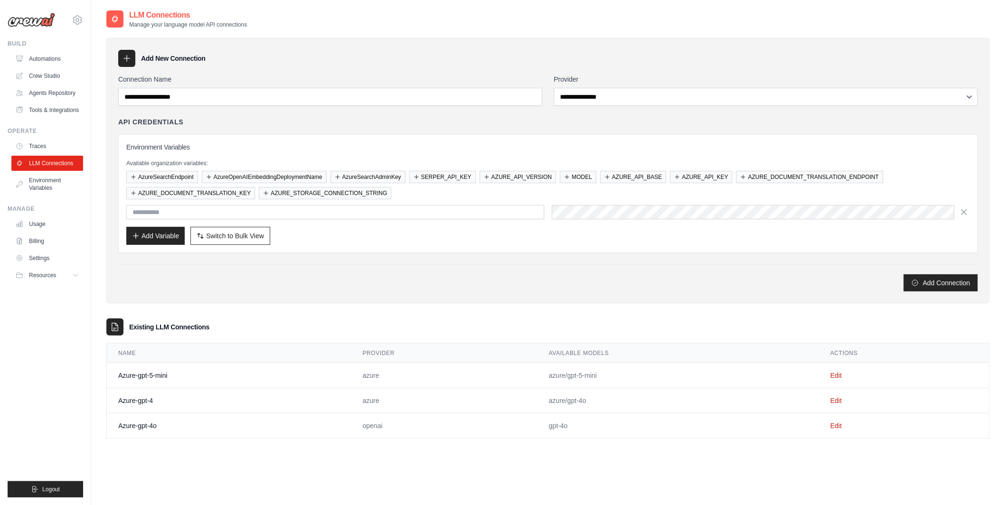
scroll to position [19, 0]
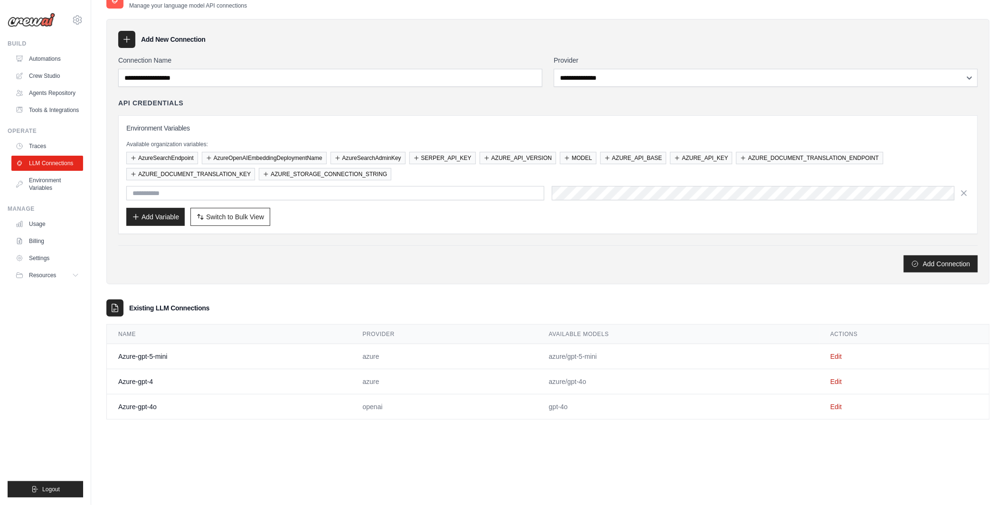
drag, startPoint x: 128, startPoint y: 308, endPoint x: 267, endPoint y: 306, distance: 138.7
click at [267, 307] on div "Existing LLM Connections" at bounding box center [548, 308] width 884 height 17
click at [267, 306] on div "Existing LLM Connections" at bounding box center [548, 308] width 884 height 17
click at [837, 357] on link "Edit" at bounding box center [836, 357] width 11 height 8
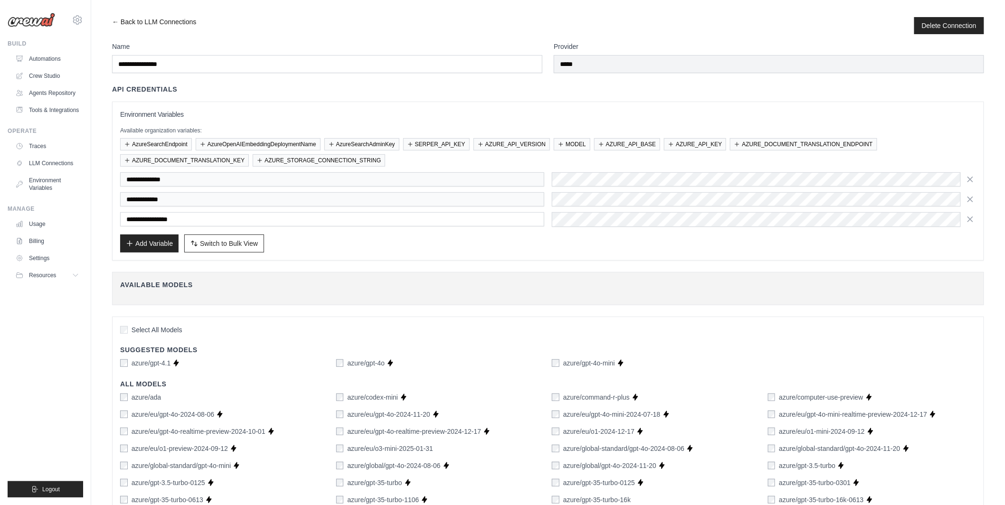
click at [112, 18] on link "← Back to LLM Connections" at bounding box center [154, 25] width 84 height 17
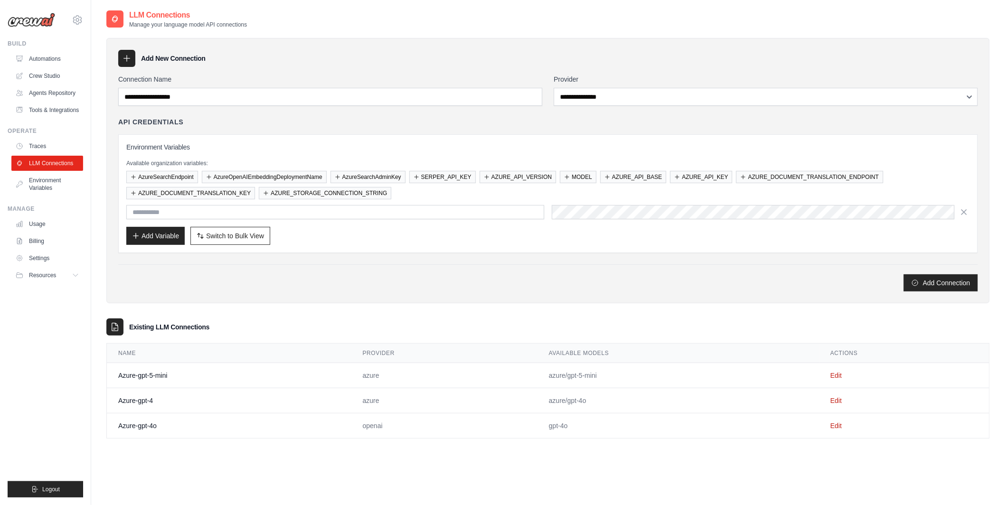
click at [719, 298] on div "**********" at bounding box center [548, 171] width 884 height 266
click at [39, 181] on link "Environment Variables" at bounding box center [48, 184] width 72 height 23
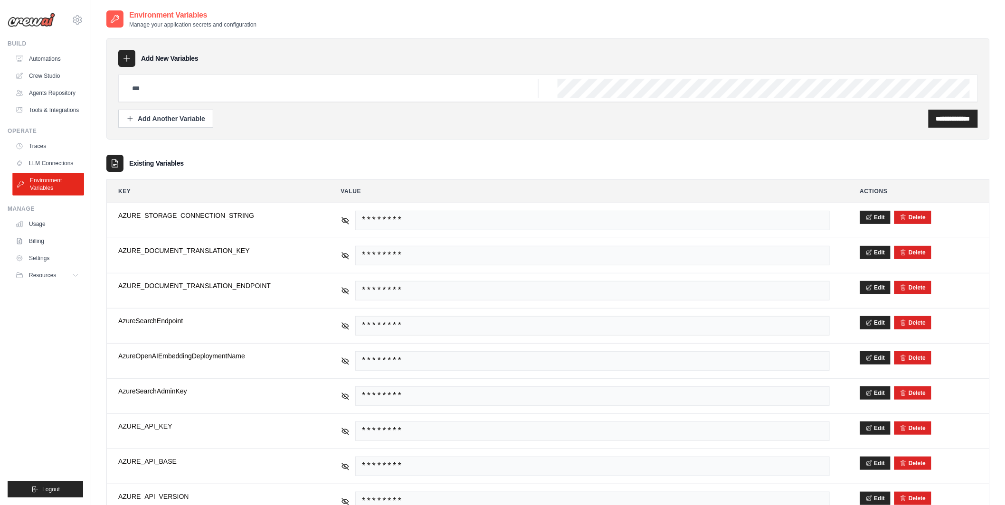
click at [52, 182] on link "Environment Variables" at bounding box center [48, 184] width 72 height 23
click at [64, 57] on link "Automations" at bounding box center [48, 58] width 72 height 15
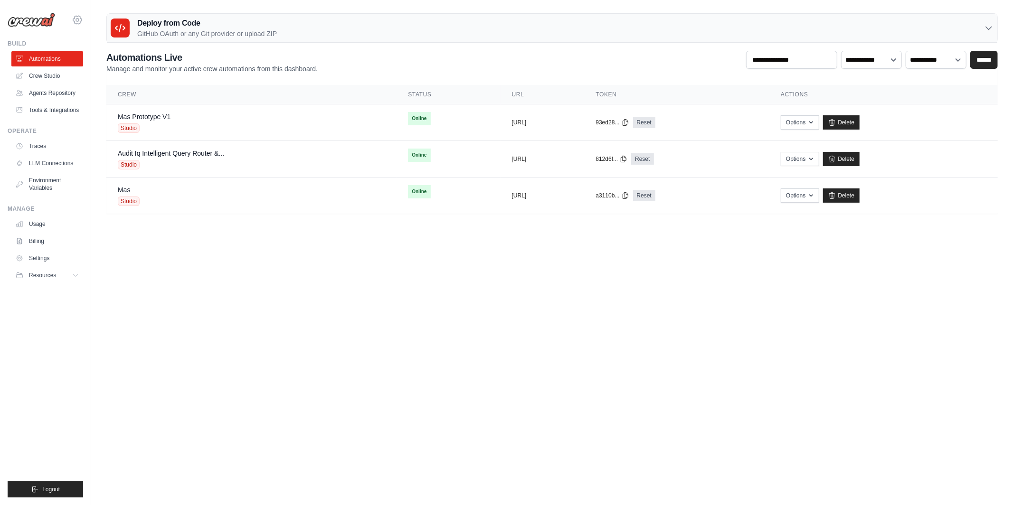
click at [75, 22] on icon at bounding box center [77, 19] width 11 height 11
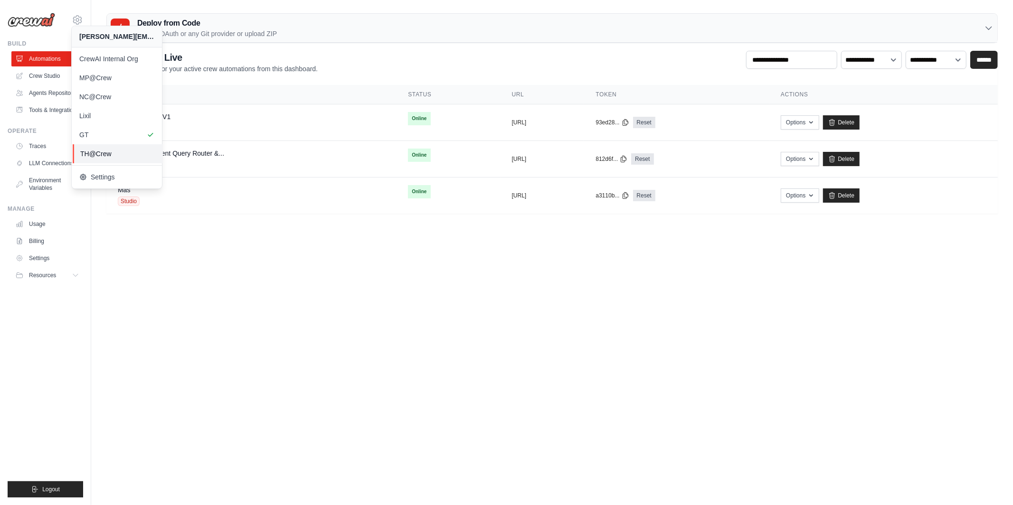
click at [106, 154] on span "TH@Crew" at bounding box center [117, 154] width 75 height 10
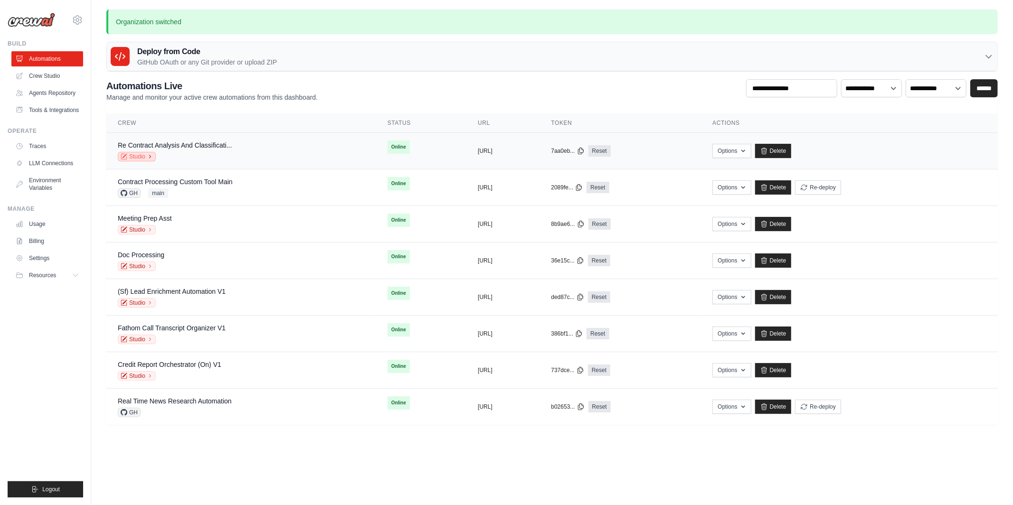
click at [143, 159] on link "Studio" at bounding box center [137, 157] width 38 height 10
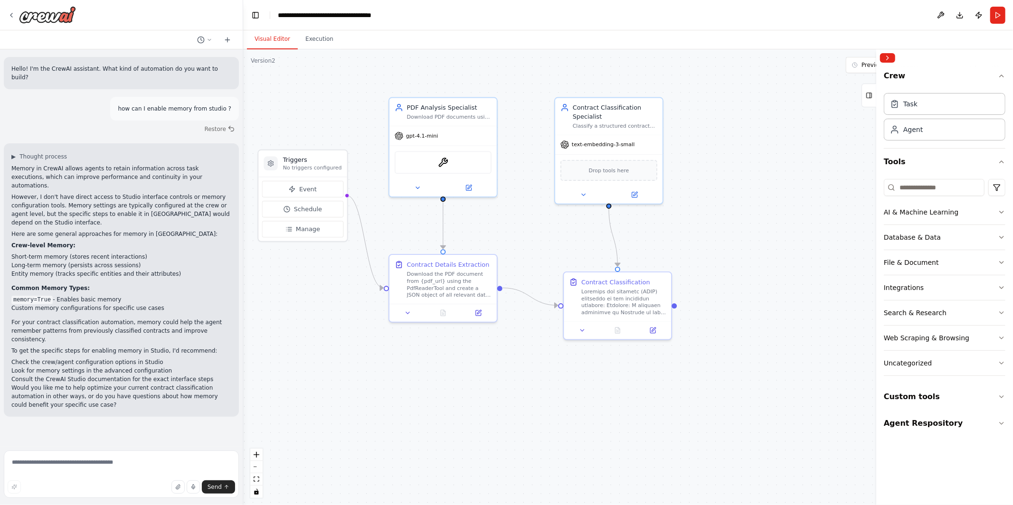
drag, startPoint x: 440, startPoint y: 266, endPoint x: 394, endPoint y: 235, distance: 54.8
click at [394, 235] on div ".deletable-edge-delete-btn { width: 20px; height: 20px; border: 0px solid #ffff…" at bounding box center [628, 277] width 770 height 456
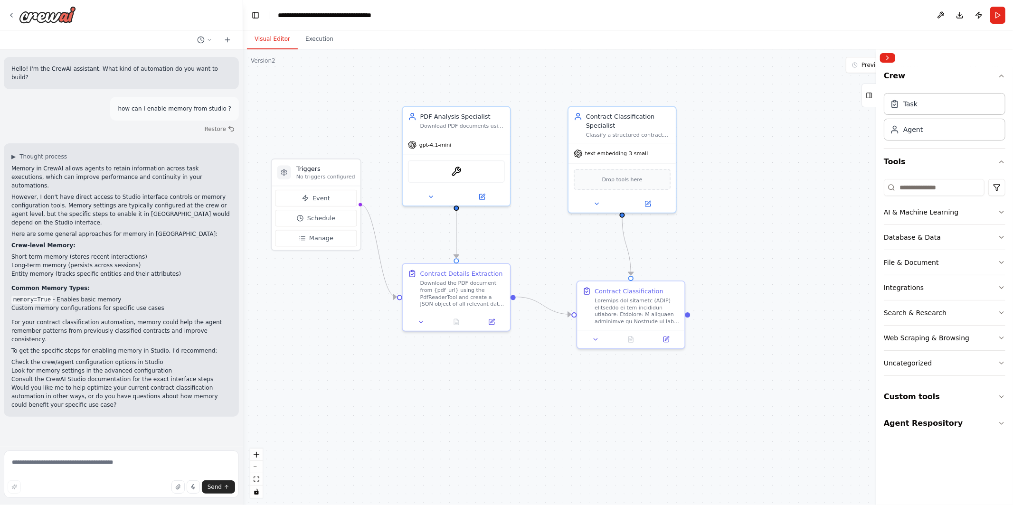
drag, startPoint x: 394, startPoint y: 235, endPoint x: 408, endPoint y: 244, distance: 16.5
click at [408, 244] on div ".deletable-edge-delete-btn { width: 20px; height: 20px; border: 0px solid #ffff…" at bounding box center [628, 277] width 770 height 456
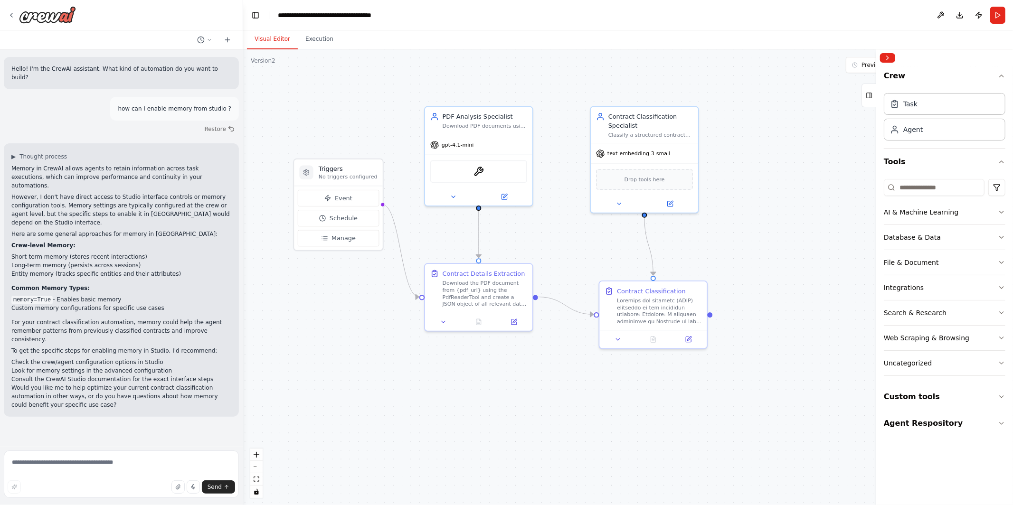
drag, startPoint x: 528, startPoint y: 246, endPoint x: 551, endPoint y: 246, distance: 22.3
click at [551, 246] on div ".deletable-edge-delete-btn { width: 20px; height: 20px; border: 0px solid #ffff…" at bounding box center [628, 277] width 770 height 456
drag, startPoint x: 503, startPoint y: 125, endPoint x: 515, endPoint y: 122, distance: 13.4
click at [515, 122] on div "Download PDF documents using the provided URL and create comprehensive yet conc…" at bounding box center [502, 124] width 85 height 7
click at [976, 212] on button "AI & Machine Learning" at bounding box center [945, 212] width 122 height 25
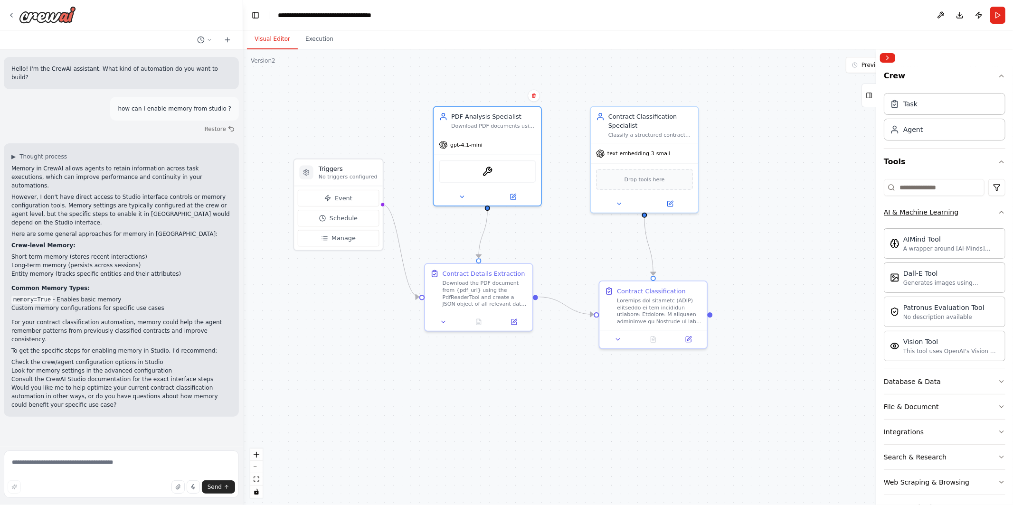
click at [981, 217] on button "AI & Machine Learning" at bounding box center [945, 212] width 122 height 25
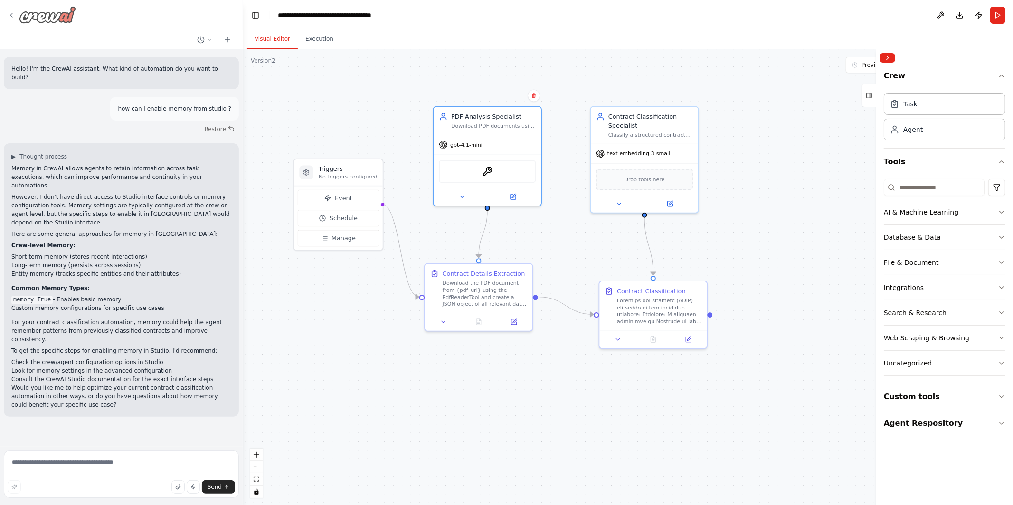
click at [10, 15] on icon at bounding box center [12, 15] width 8 height 8
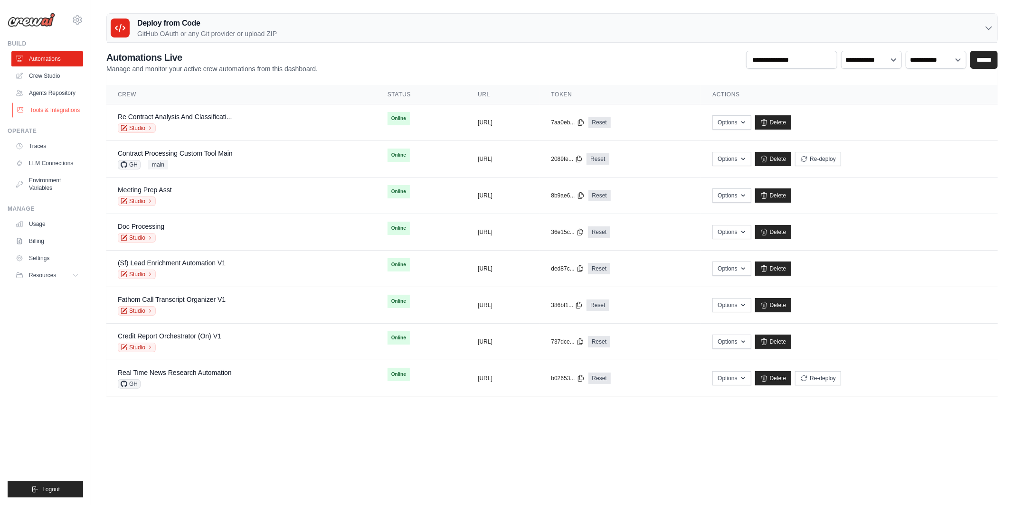
click at [51, 111] on link "Tools & Integrations" at bounding box center [48, 110] width 72 height 15
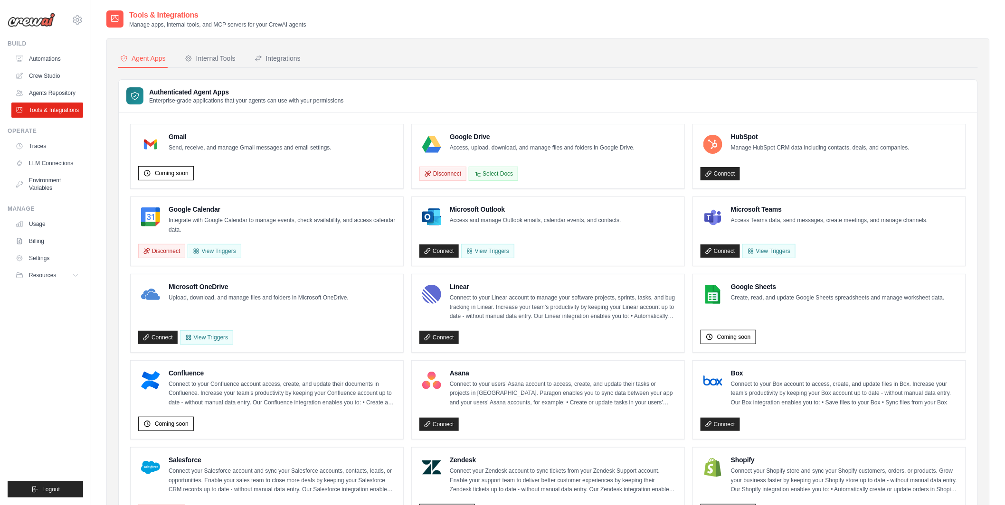
click at [219, 70] on div "Agent Apps Internal Tools Integrations Authenticated Agent Apps Enterprise-grad…" at bounding box center [548, 463] width 860 height 827
click at [219, 66] on button "Internal Tools" at bounding box center [210, 59] width 55 height 18
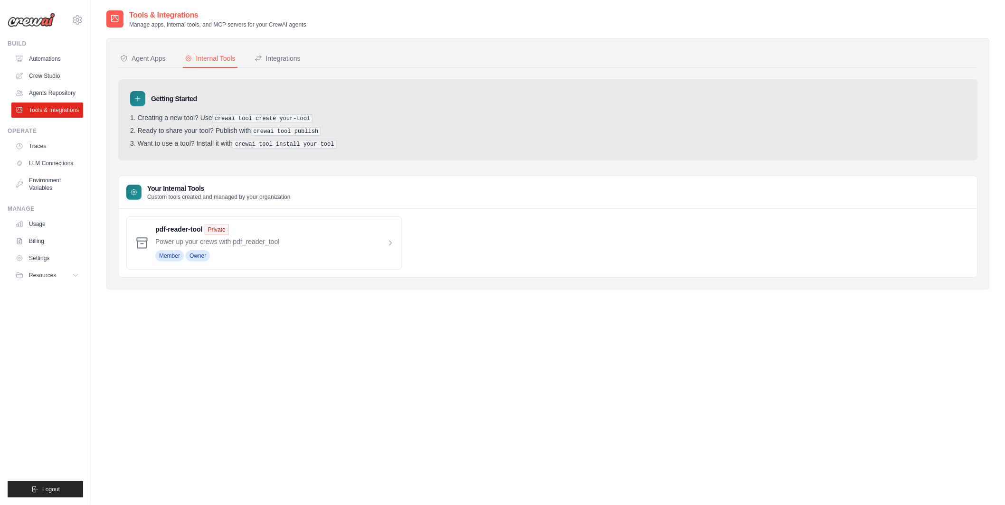
click at [285, 332] on div "Tools & Integrations Manage apps, internal tools, and MCP servers for your Crew…" at bounding box center [548, 262] width 884 height 505
drag, startPoint x: 217, startPoint y: 114, endPoint x: 329, endPoint y: 117, distance: 112.2
click at [329, 117] on li "Creating a new tool? Use crewai tool create your-tool" at bounding box center [548, 118] width 836 height 9
click at [217, 133] on li "Ready to share your tool? Publish with crewai tool publish" at bounding box center [548, 131] width 836 height 9
drag, startPoint x: 215, startPoint y: 118, endPoint x: 329, endPoint y: 118, distance: 114.0
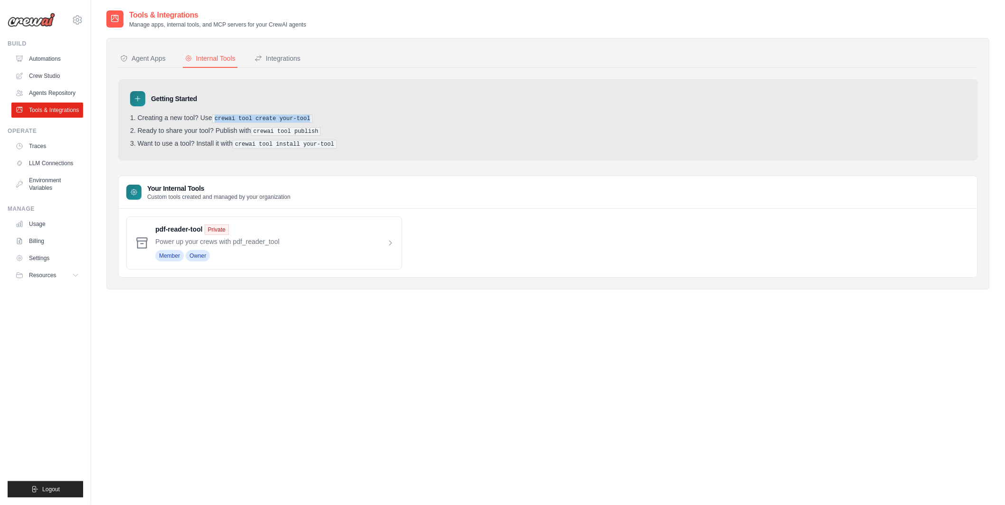
click at [329, 118] on li "Creating a new tool? Use crewai tool create your-tool" at bounding box center [548, 118] width 836 height 9
click at [253, 133] on pre "crewai tool publish" at bounding box center [286, 131] width 70 height 9
click at [53, 188] on link "Environment Variables" at bounding box center [48, 184] width 72 height 23
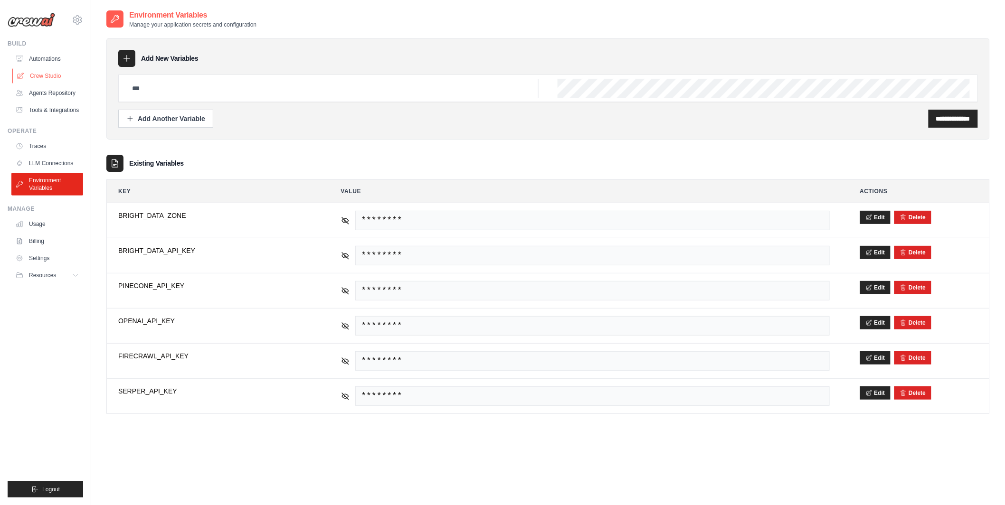
click at [65, 70] on link "Crew Studio" at bounding box center [48, 75] width 72 height 15
